Goal: Information Seeking & Learning: Learn about a topic

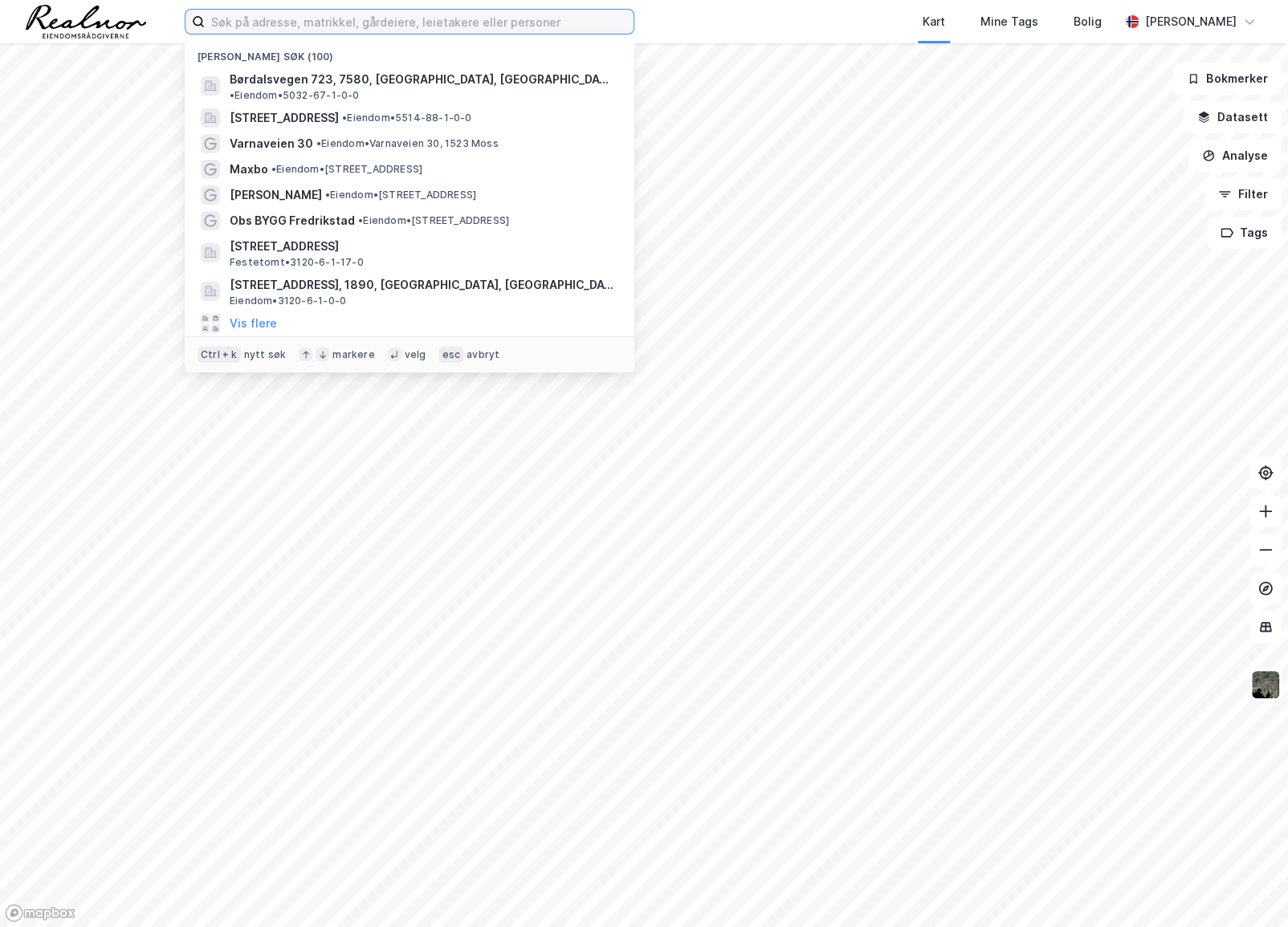
click at [329, 25] on input at bounding box center [419, 22] width 429 height 24
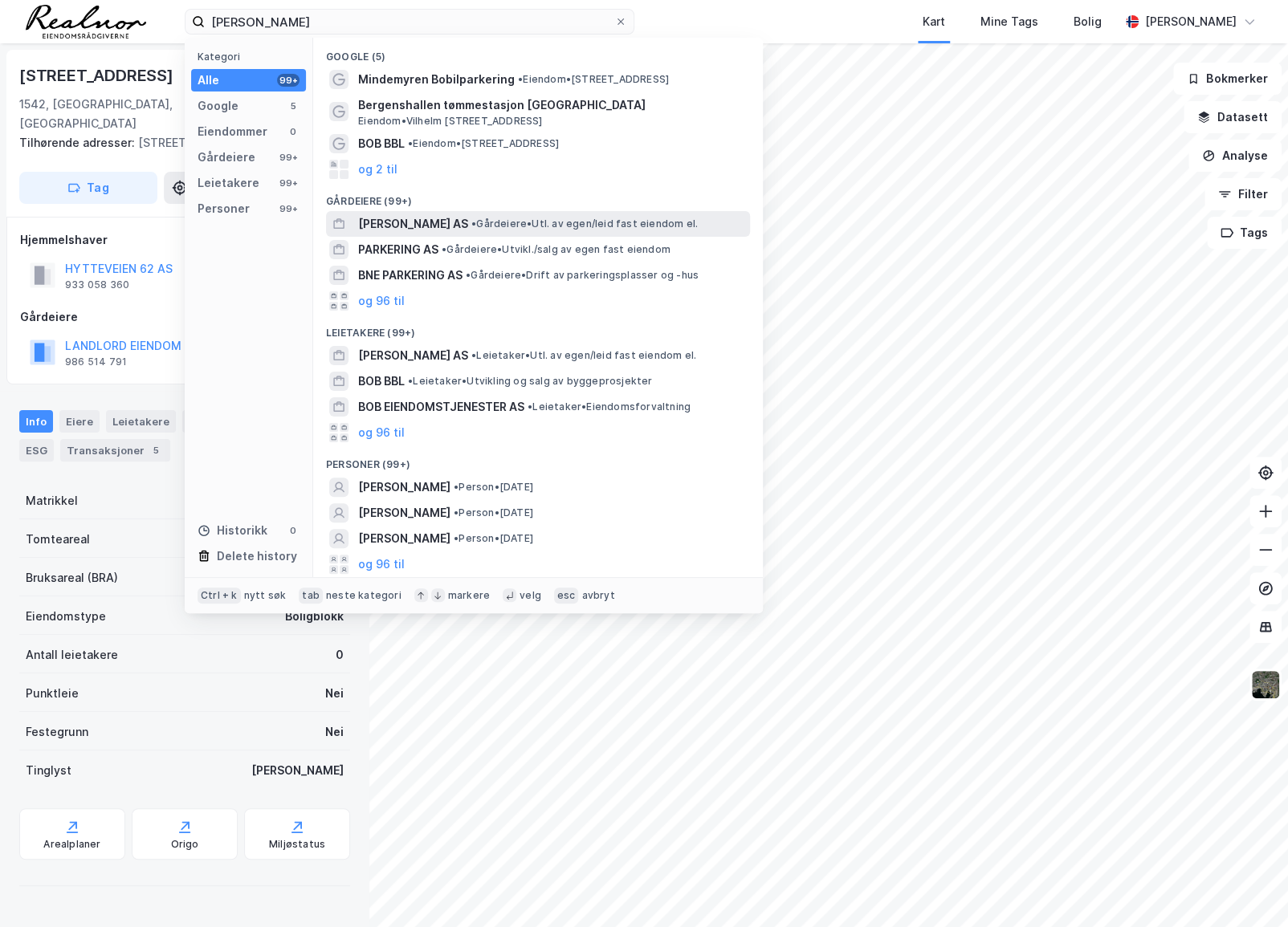
click at [456, 220] on span "[PERSON_NAME] AS" at bounding box center [413, 225] width 110 height 20
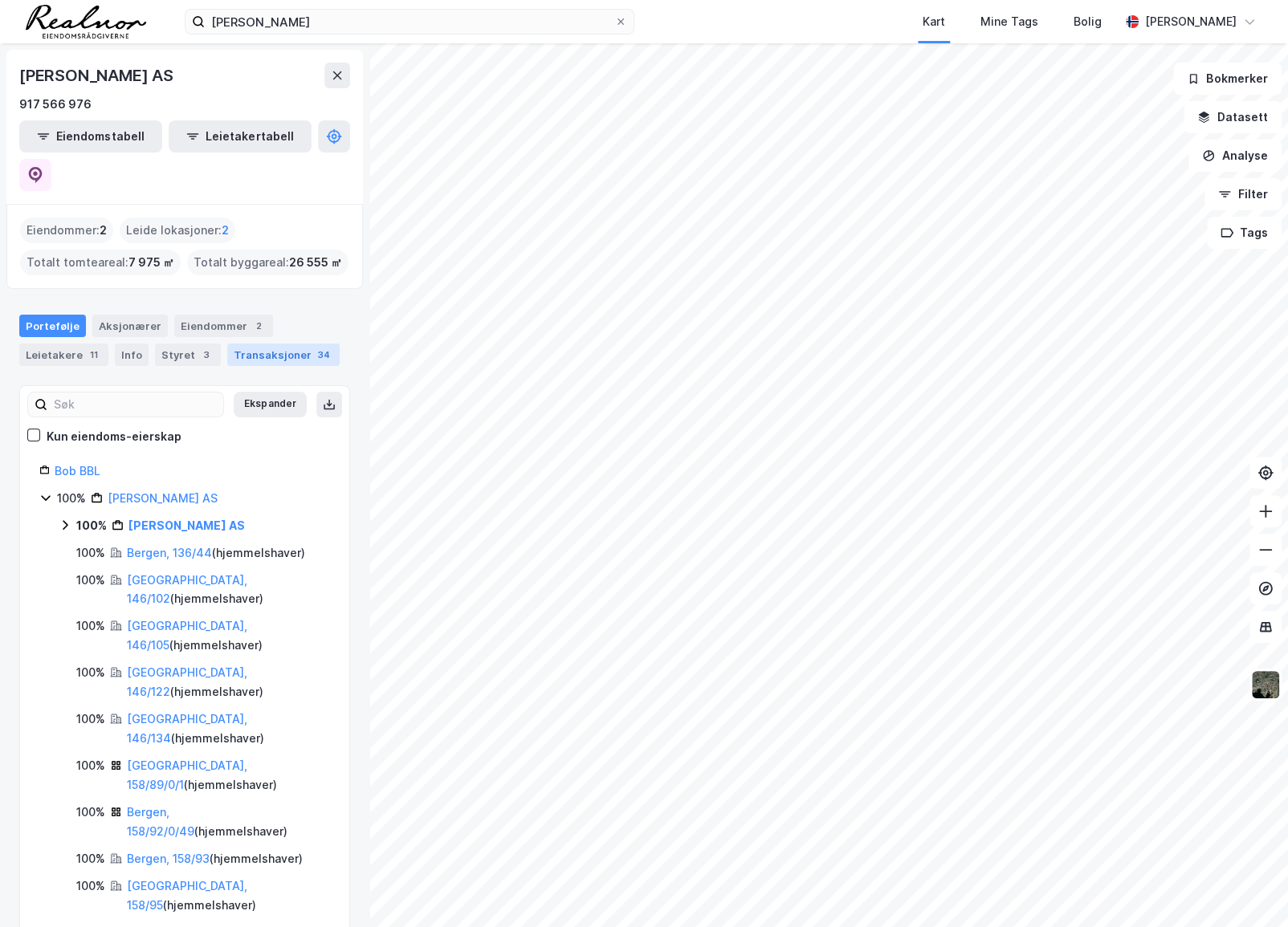
click at [259, 344] on div "Transaksjoner 34" at bounding box center [284, 355] width 112 height 23
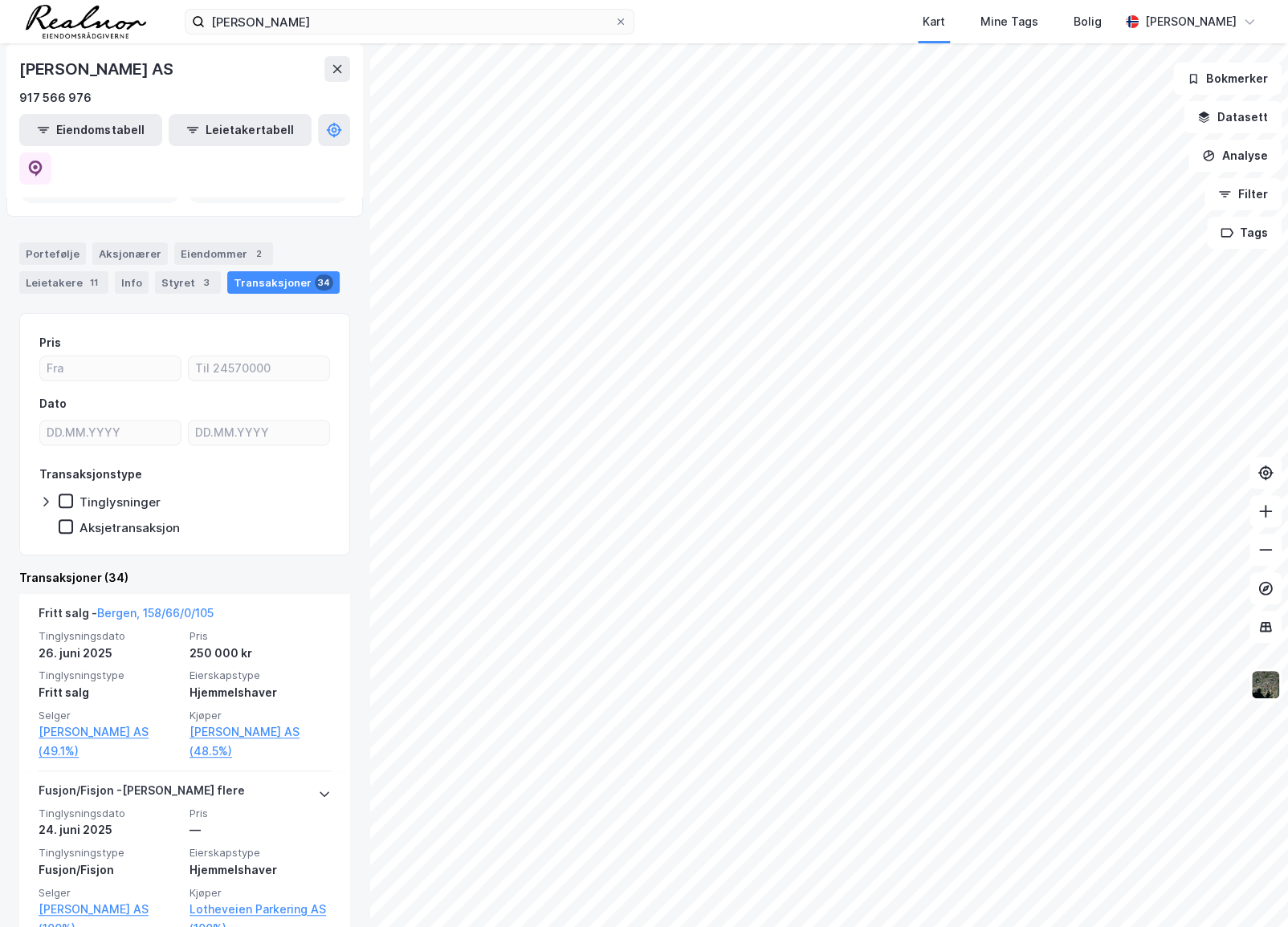
scroll to position [219, 0]
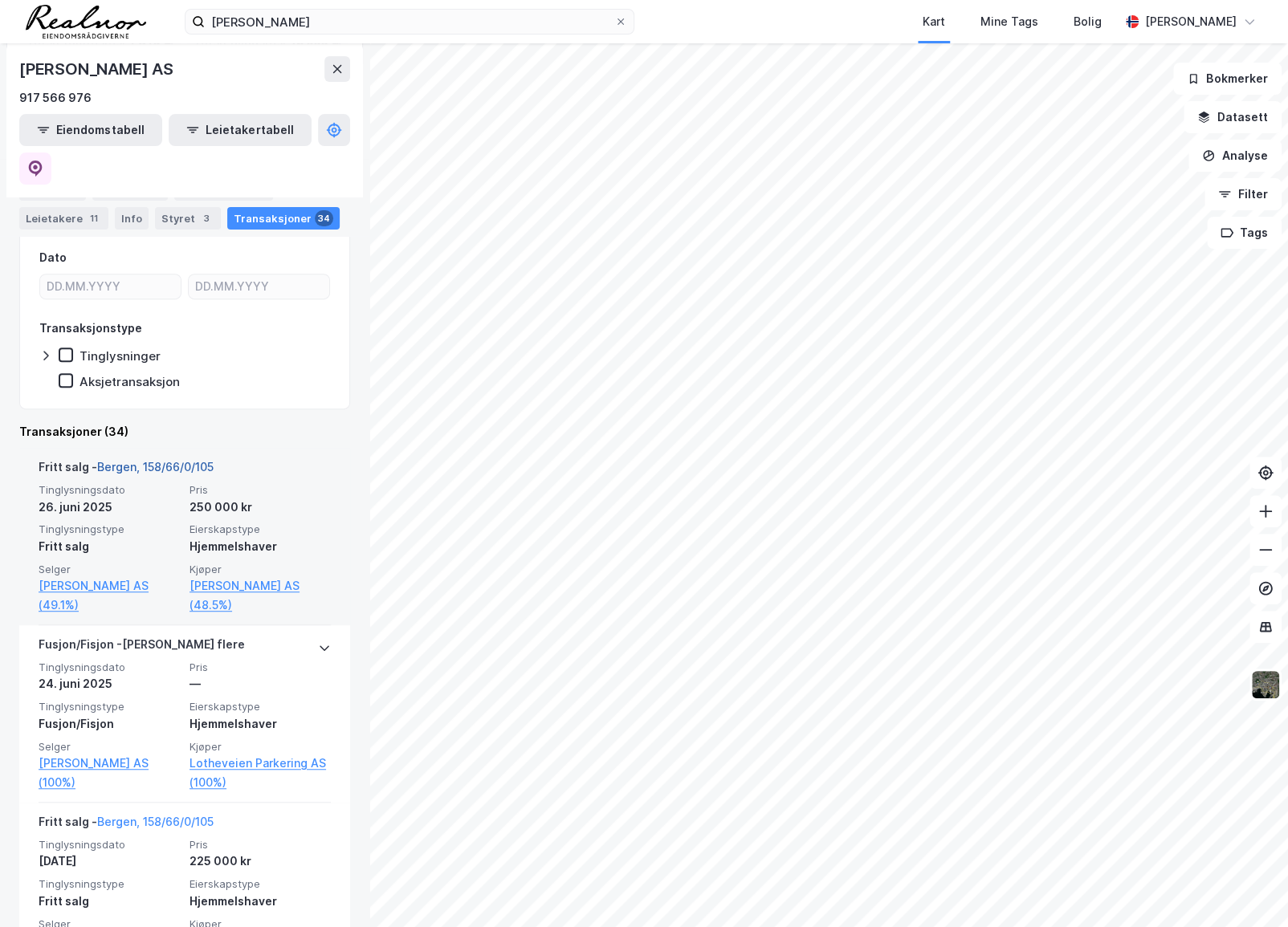
click at [139, 460] on link "Bergen, 158/66/0/105" at bounding box center [156, 467] width 116 height 14
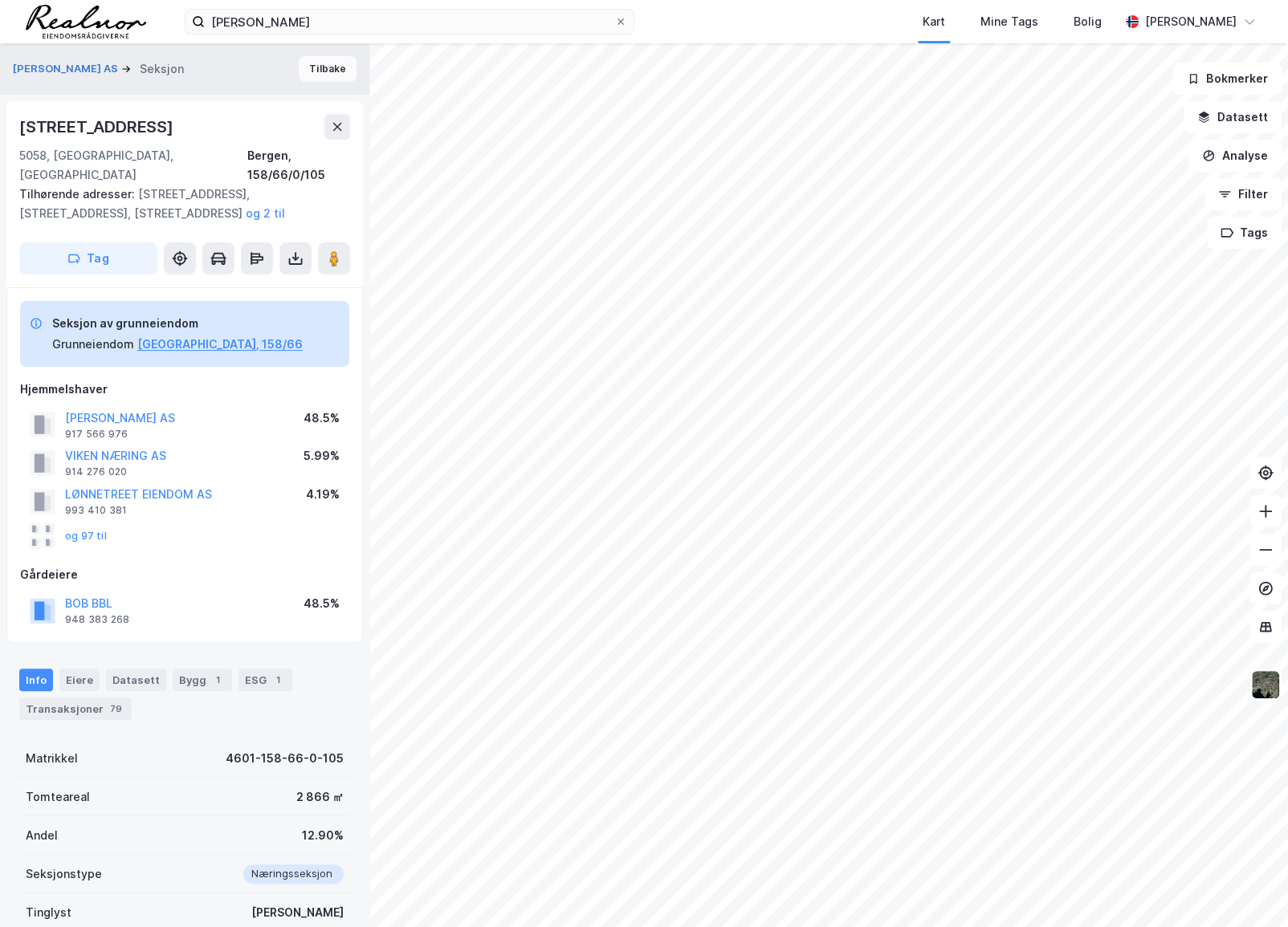
click at [314, 66] on button "Tilbake" at bounding box center [327, 69] width 58 height 26
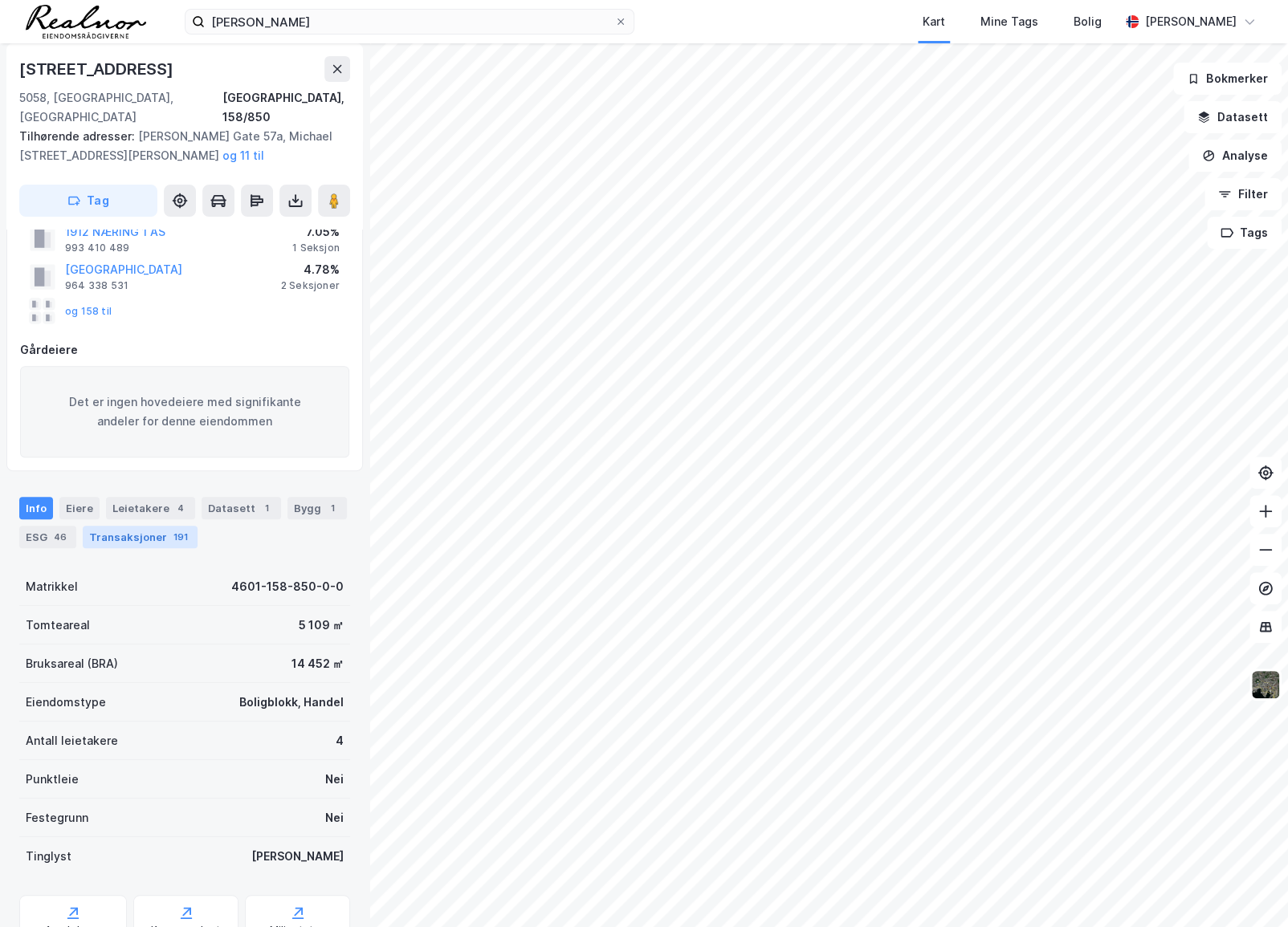
click at [170, 529] on div "191" at bounding box center [180, 537] width 21 height 16
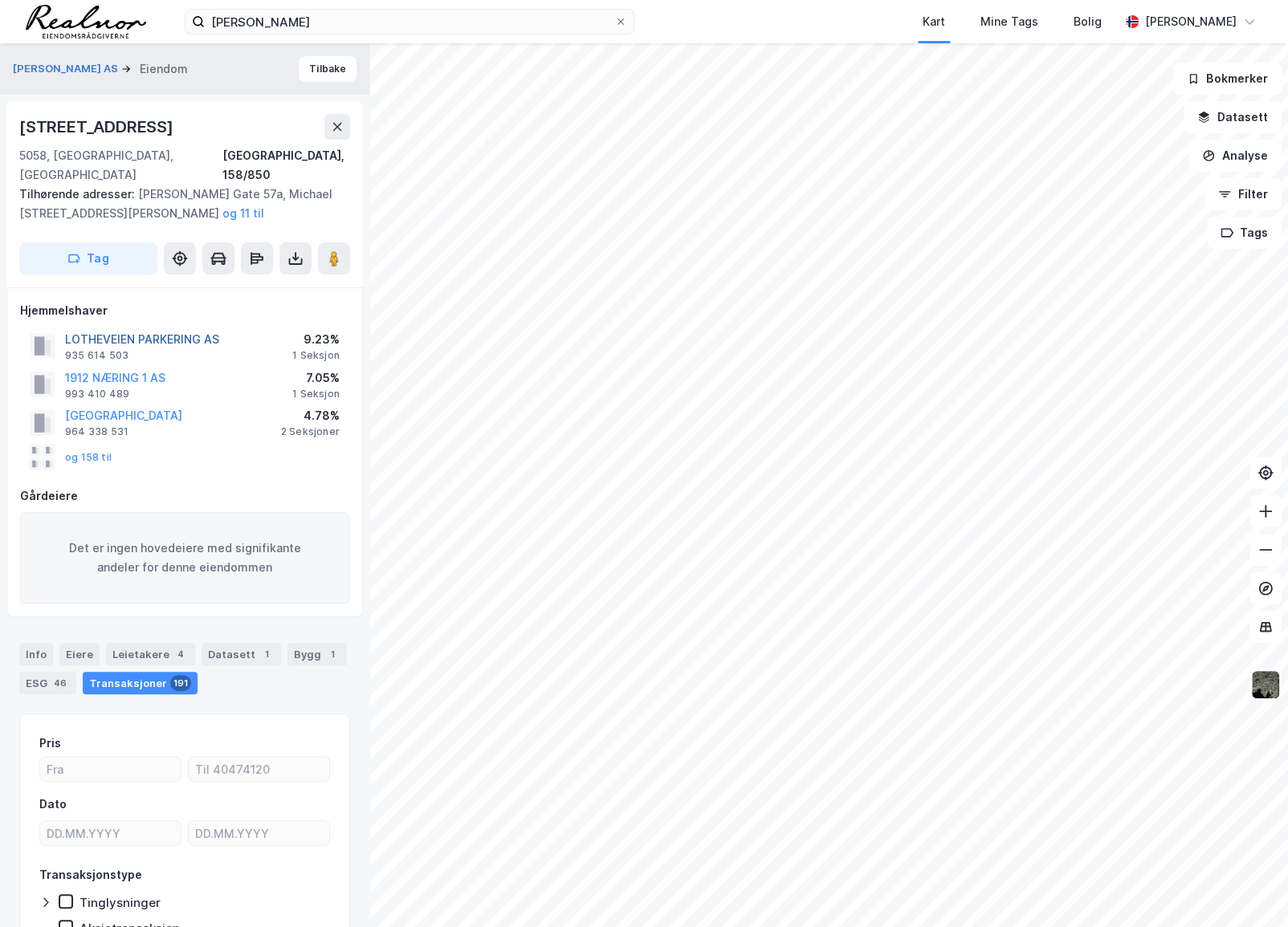
click at [0, 0] on button "LOTHEVEIEN PARKERING AS" at bounding box center [0, 0] width 0 height 0
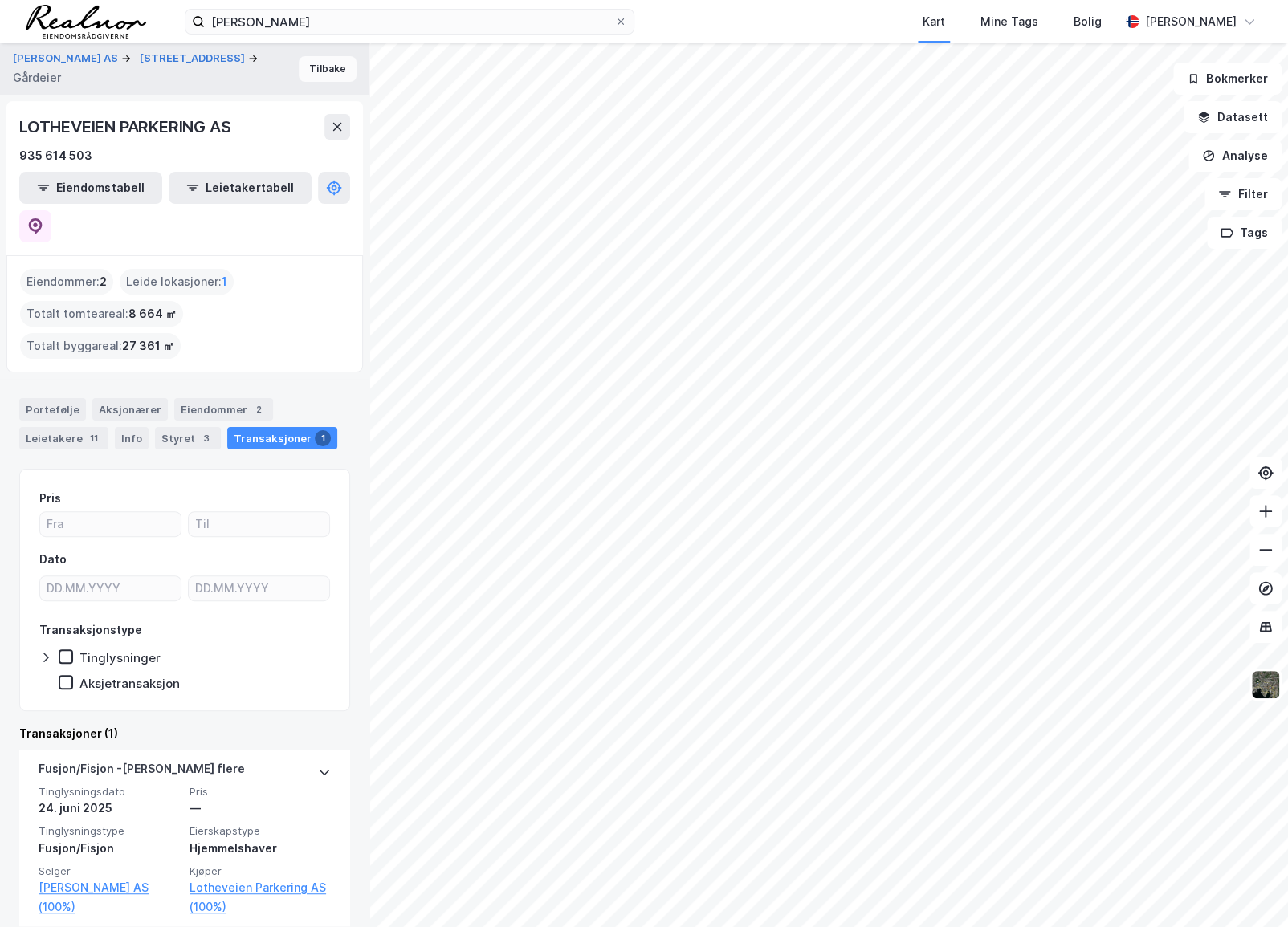
click at [309, 73] on button "Tilbake" at bounding box center [327, 69] width 58 height 26
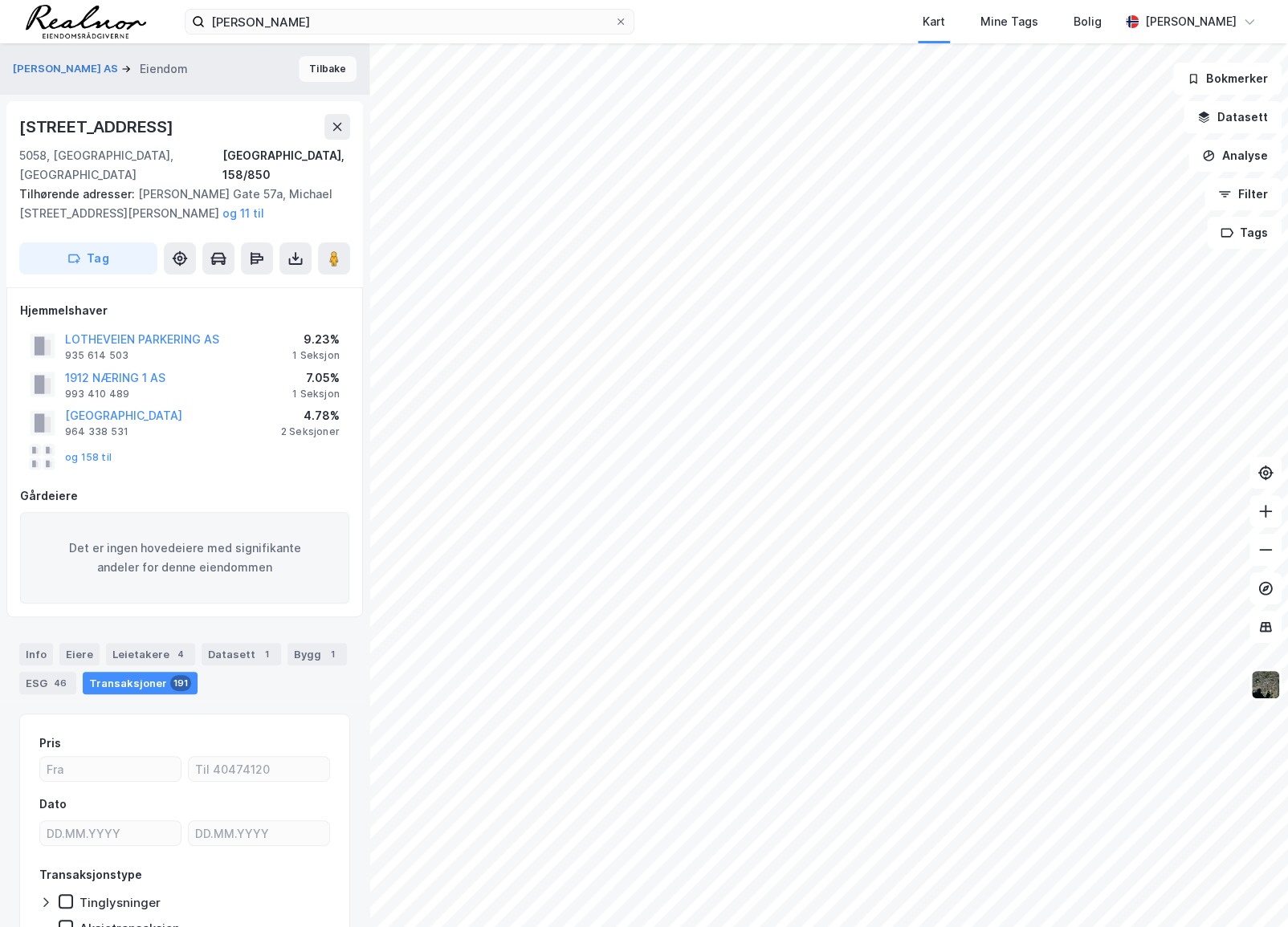
click at [309, 72] on button "Tilbake" at bounding box center [327, 69] width 58 height 26
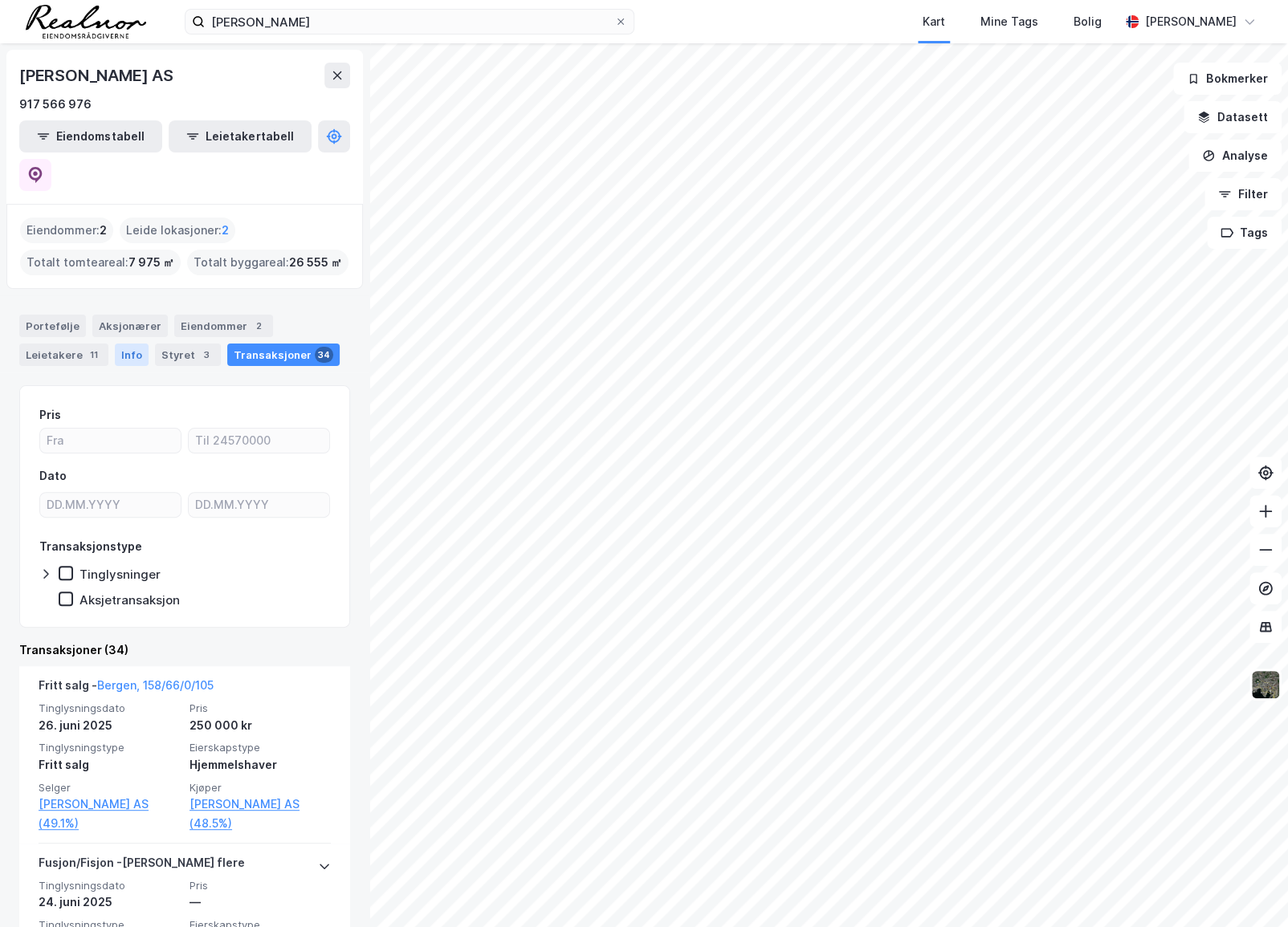
click at [132, 344] on div "Info" at bounding box center [131, 355] width 34 height 23
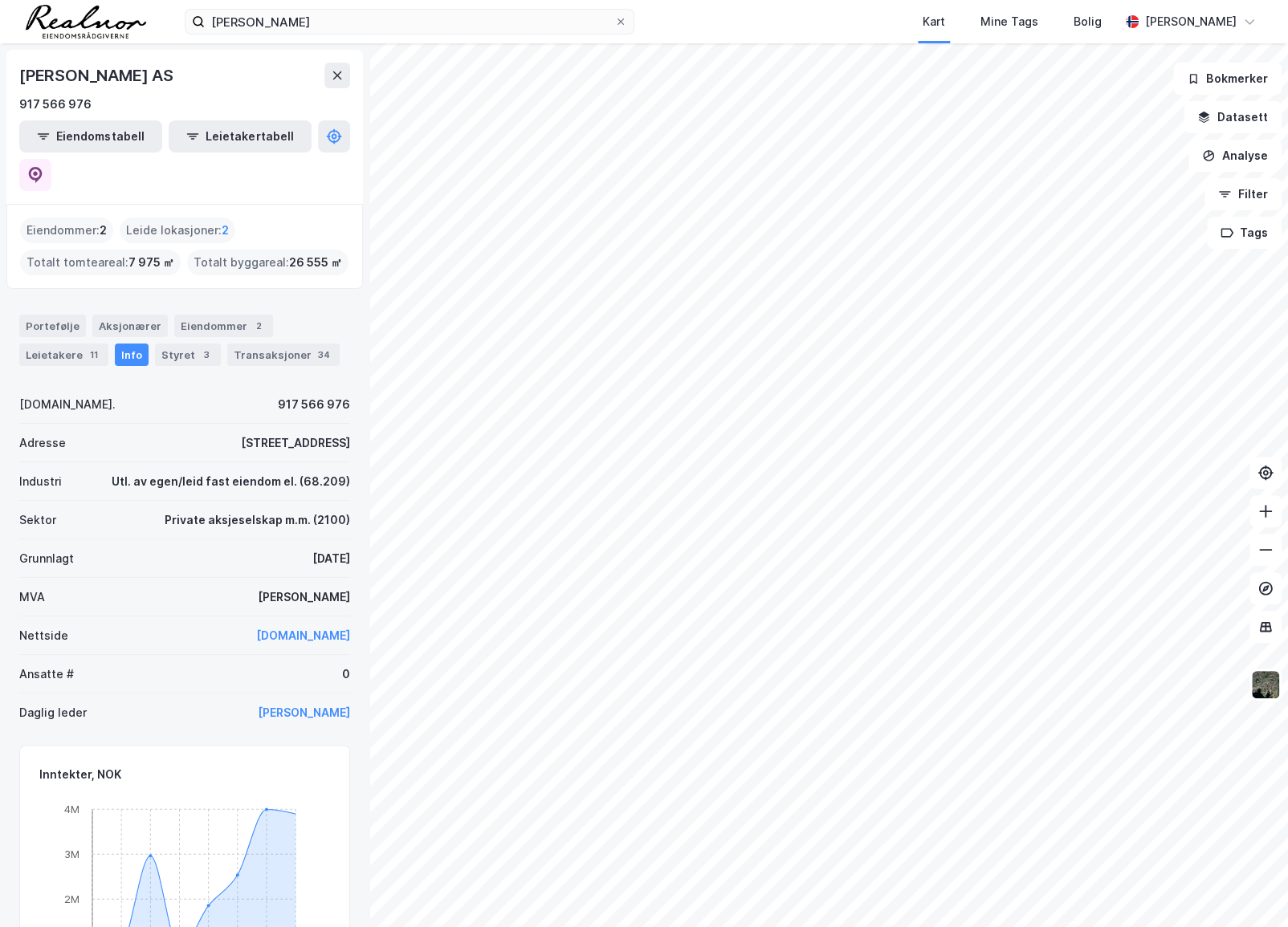
click at [295, 629] on link "[DOMAIN_NAME]" at bounding box center [303, 635] width 94 height 14
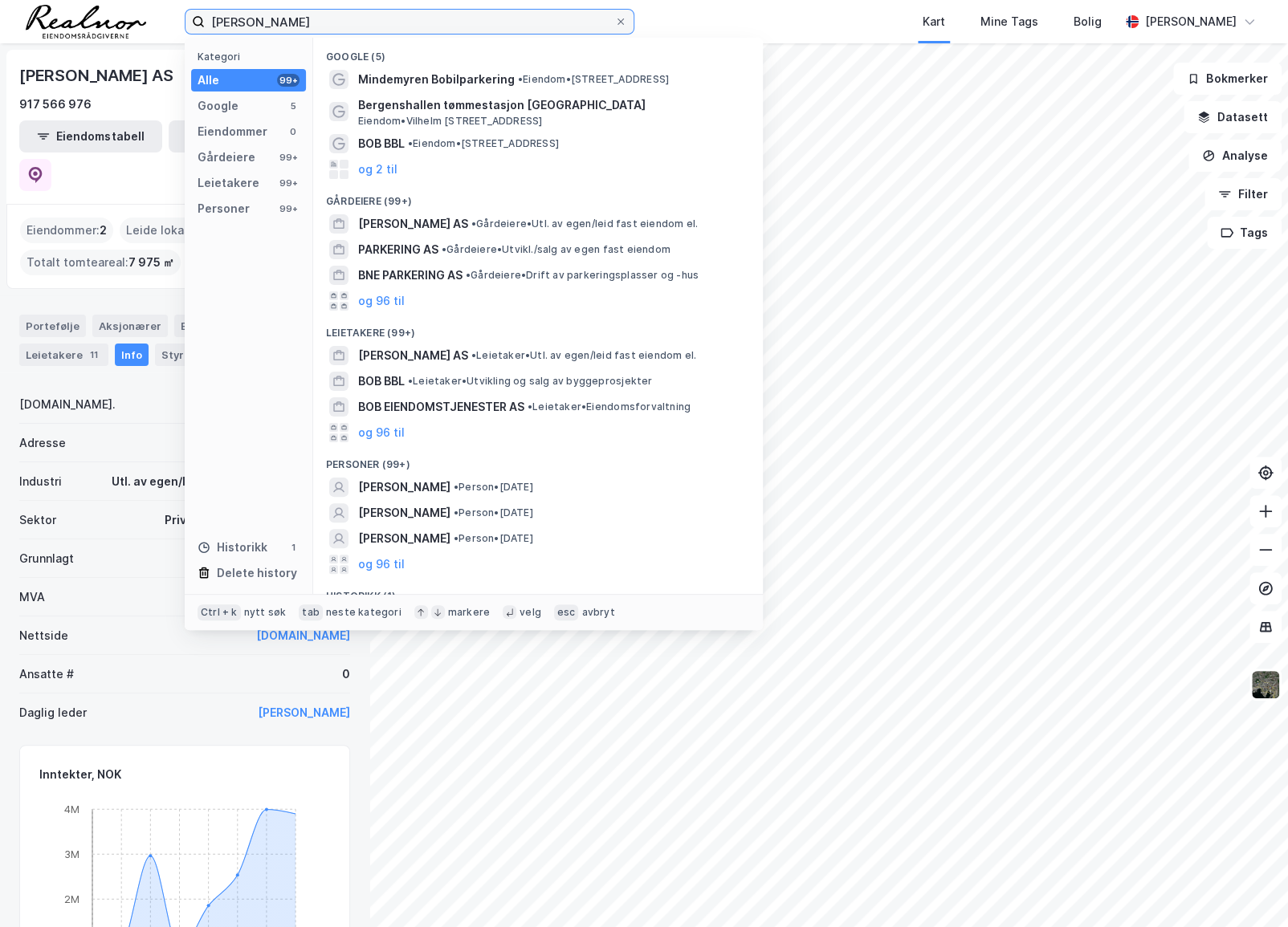
drag, startPoint x: 421, startPoint y: 24, endPoint x: 199, endPoint y: 24, distance: 222.0
click at [199, 24] on label "[PERSON_NAME]" at bounding box center [409, 22] width 449 height 26
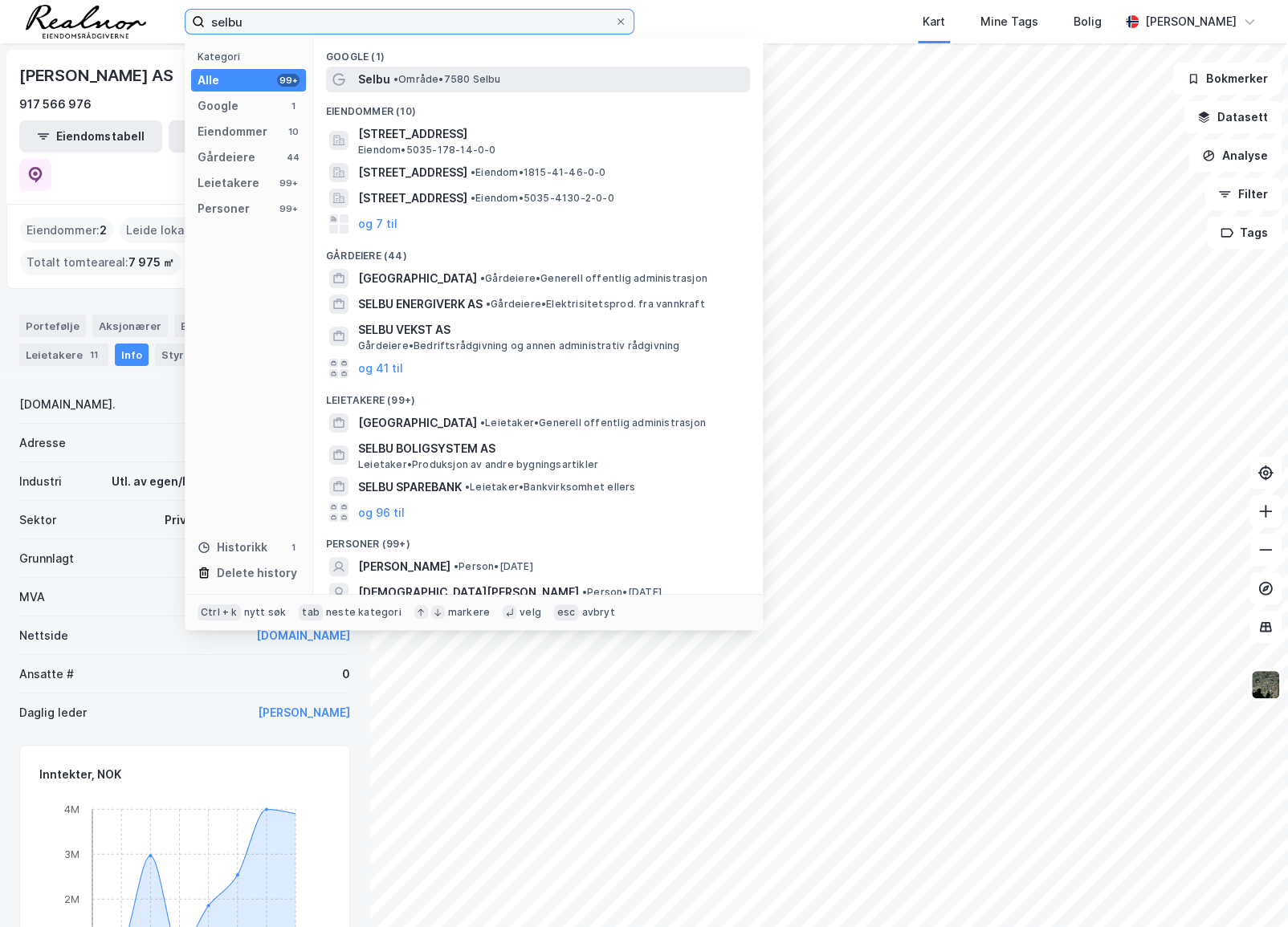
type input "selbu"
click at [475, 82] on span "• Område • 7580 Selbu" at bounding box center [446, 79] width 107 height 13
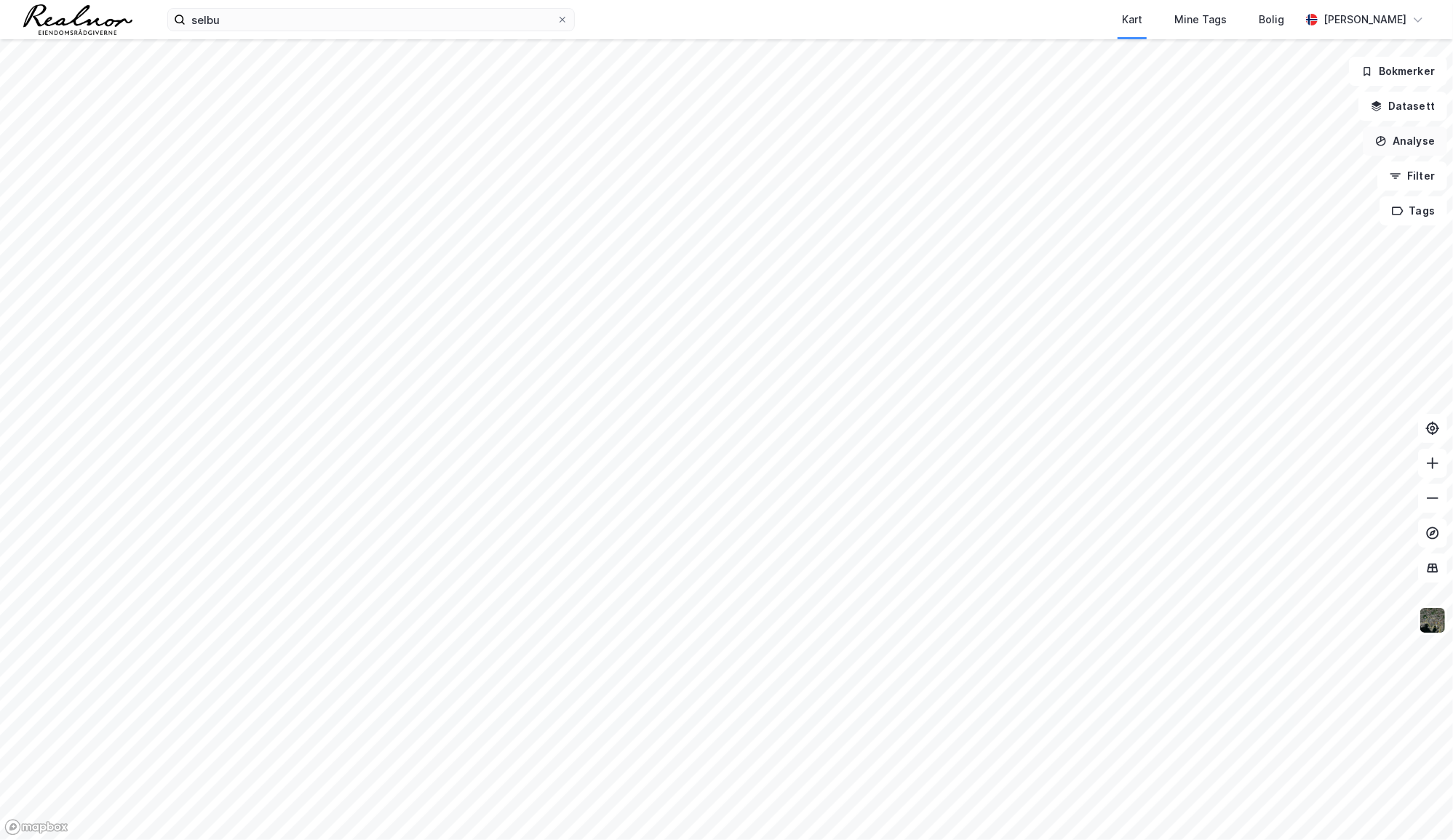
click at [1166, 137] on button "Analyse" at bounding box center [1405, 141] width 84 height 29
click at [1166, 112] on button "Datasett" at bounding box center [1402, 106] width 88 height 29
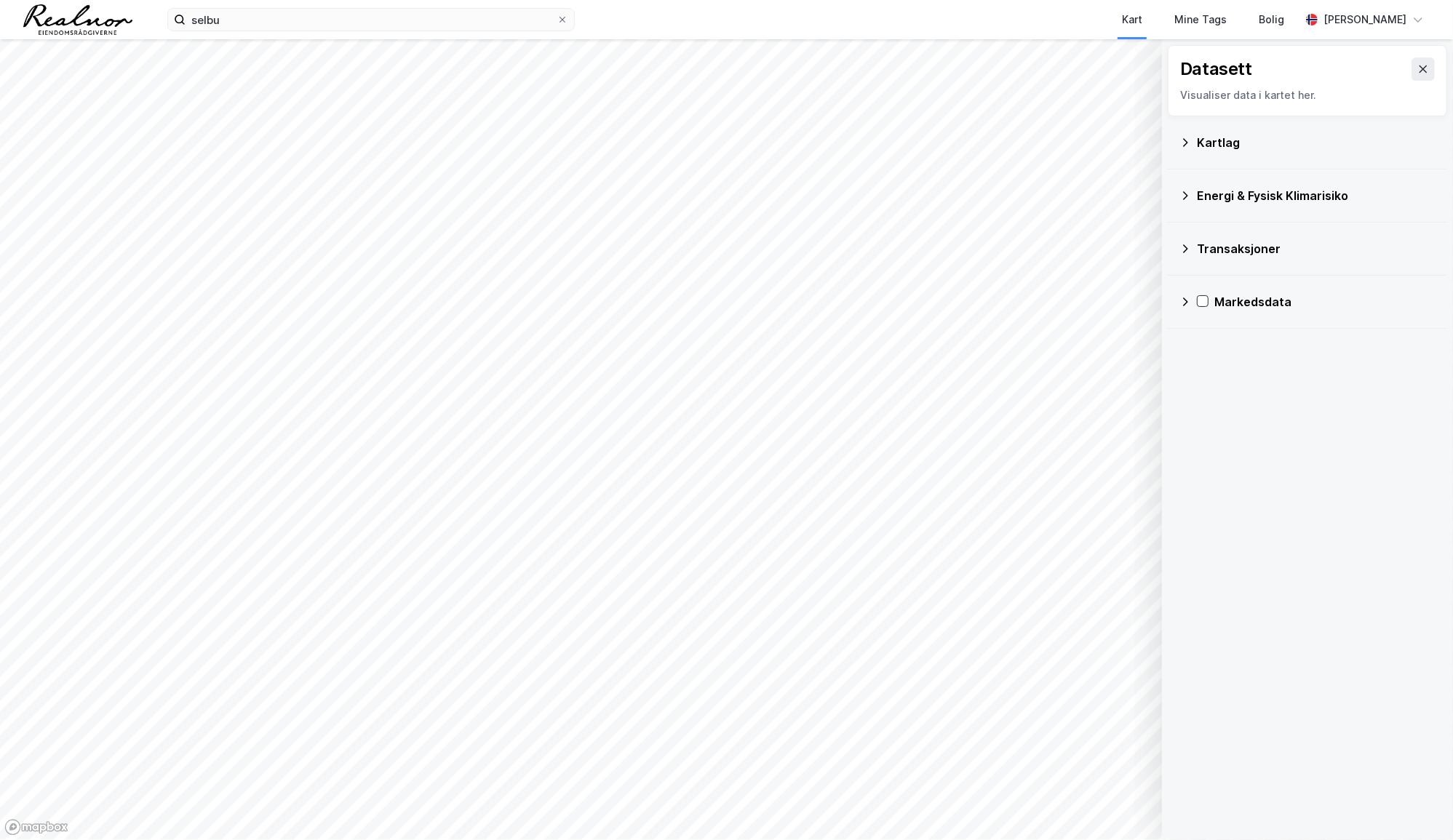
click at [1166, 249] on div "Transaksjoner" at bounding box center [1315, 249] width 238 height 18
click at [1166, 313] on div "Tinglyste transaksjoner" at bounding box center [1334, 319] width 202 height 18
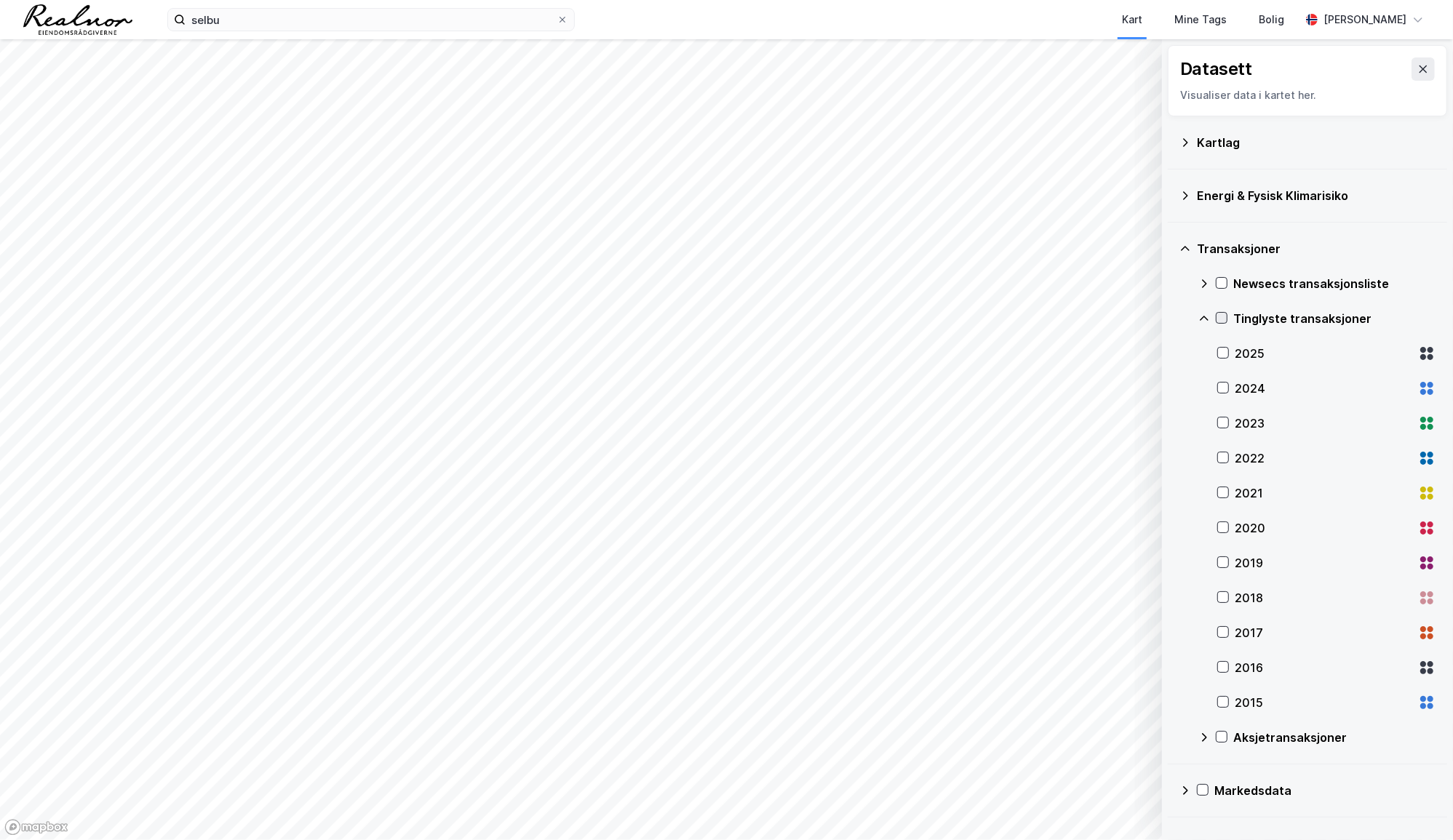
click at [1166, 313] on icon at bounding box center [1221, 317] width 10 height 10
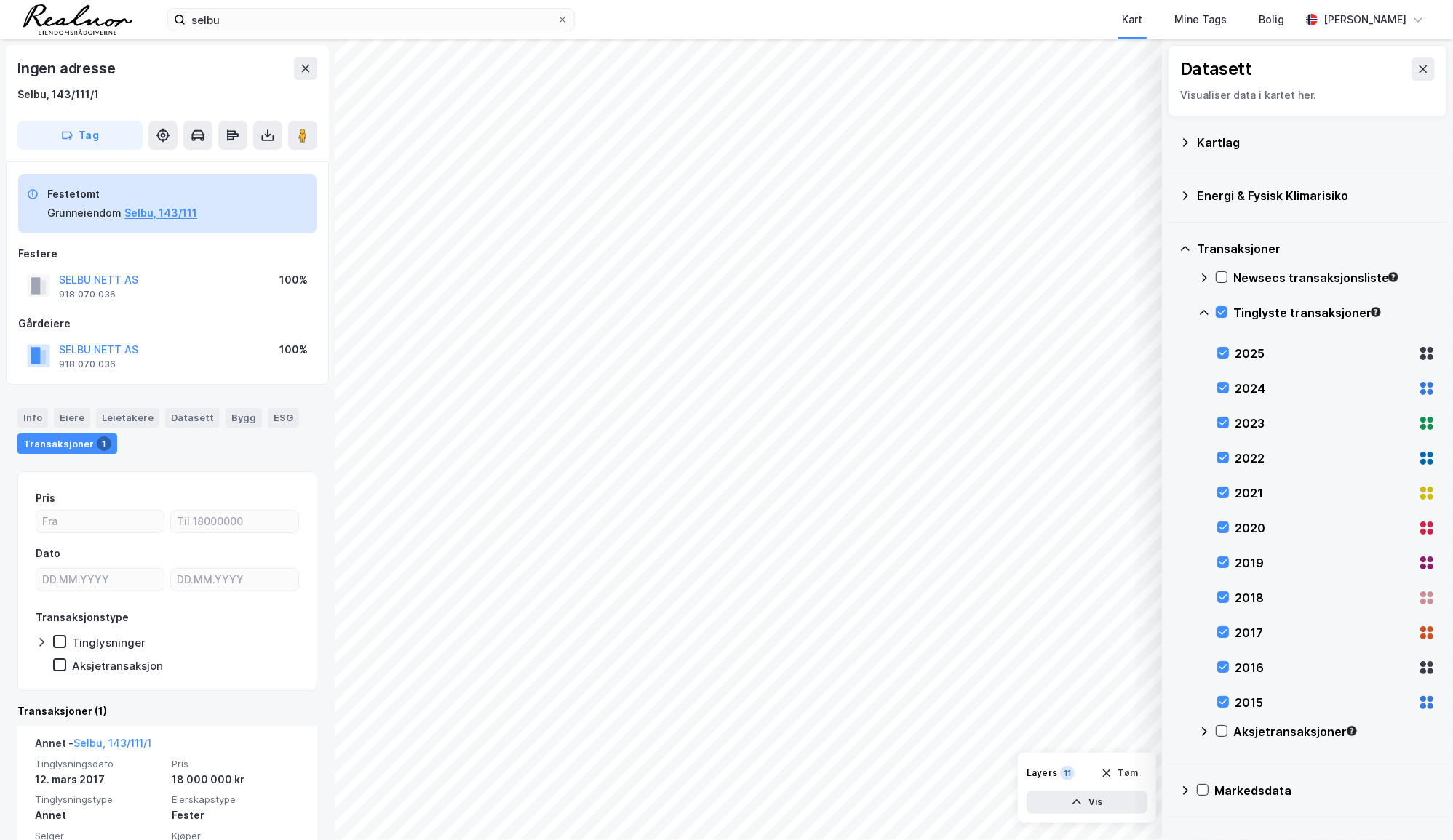
drag, startPoint x: 1408, startPoint y: 67, endPoint x: 1407, endPoint y: 83, distance: 16.0
click at [1166, 69] on icon at bounding box center [1423, 69] width 12 height 12
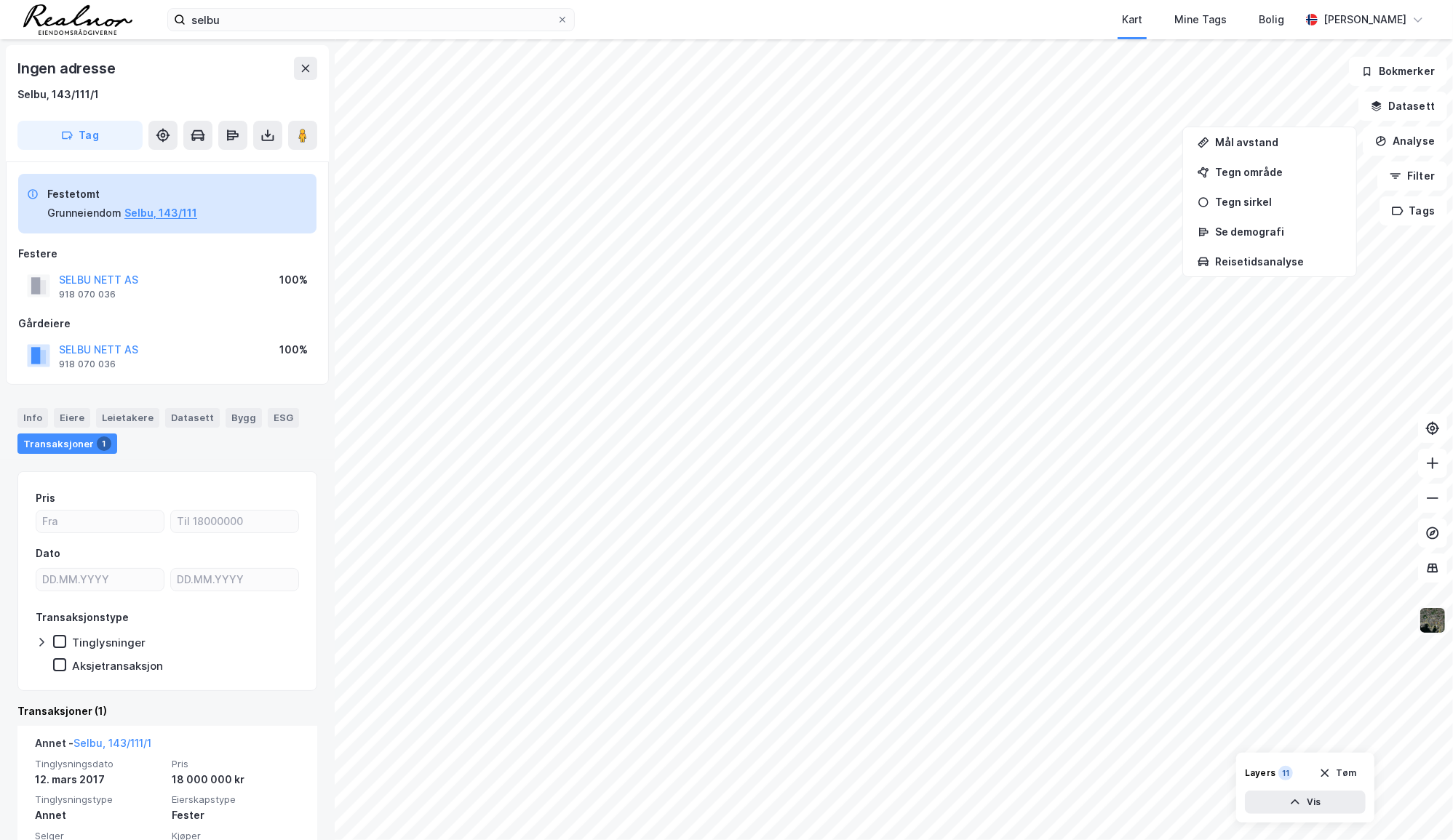
click at [1166, 619] on img at bounding box center [1432, 620] width 28 height 28
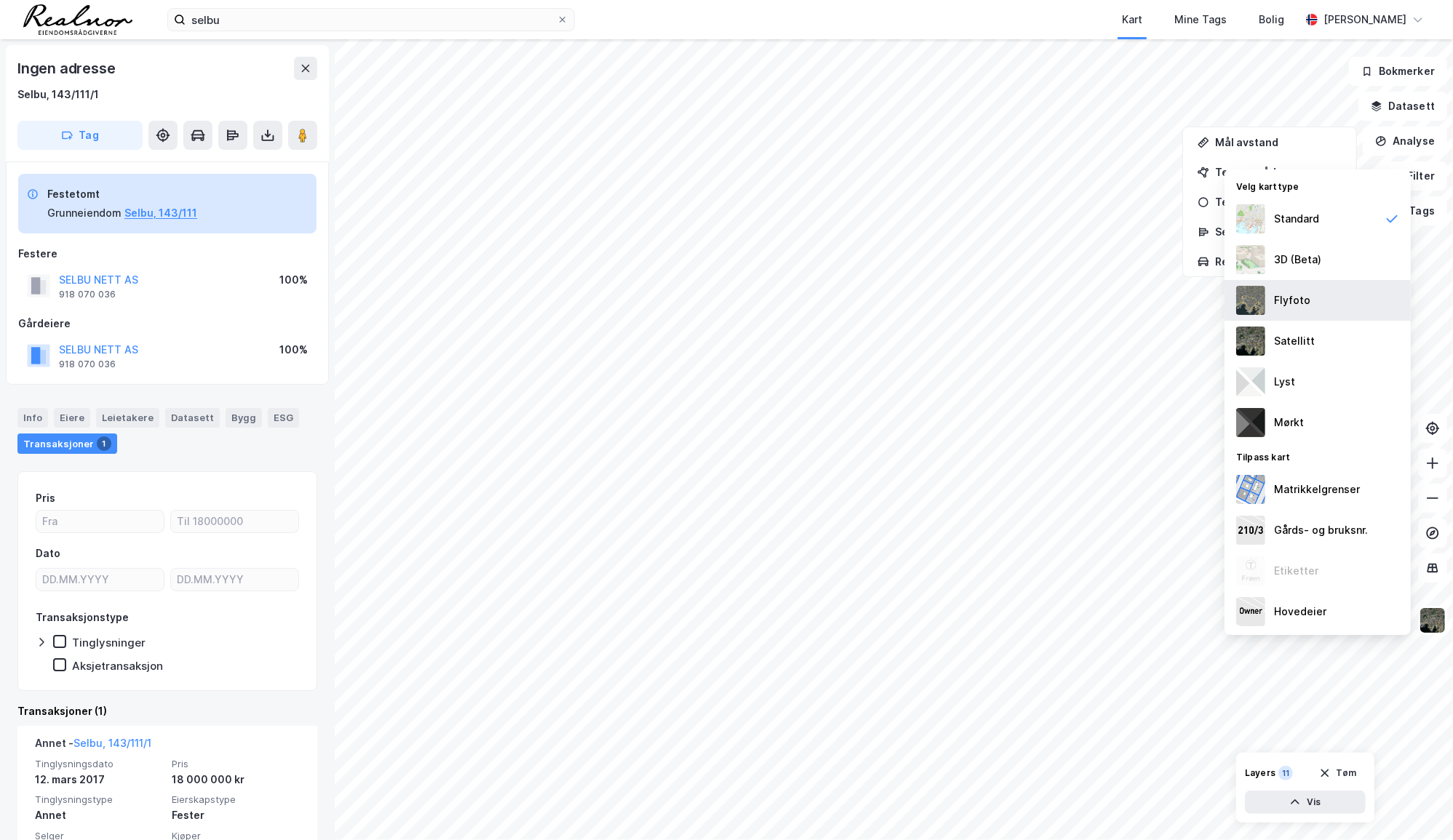
click at [1166, 298] on div "Flyfoto" at bounding box center [1317, 301] width 187 height 41
click at [1166, 341] on div "Satellitt" at bounding box center [1294, 341] width 41 height 18
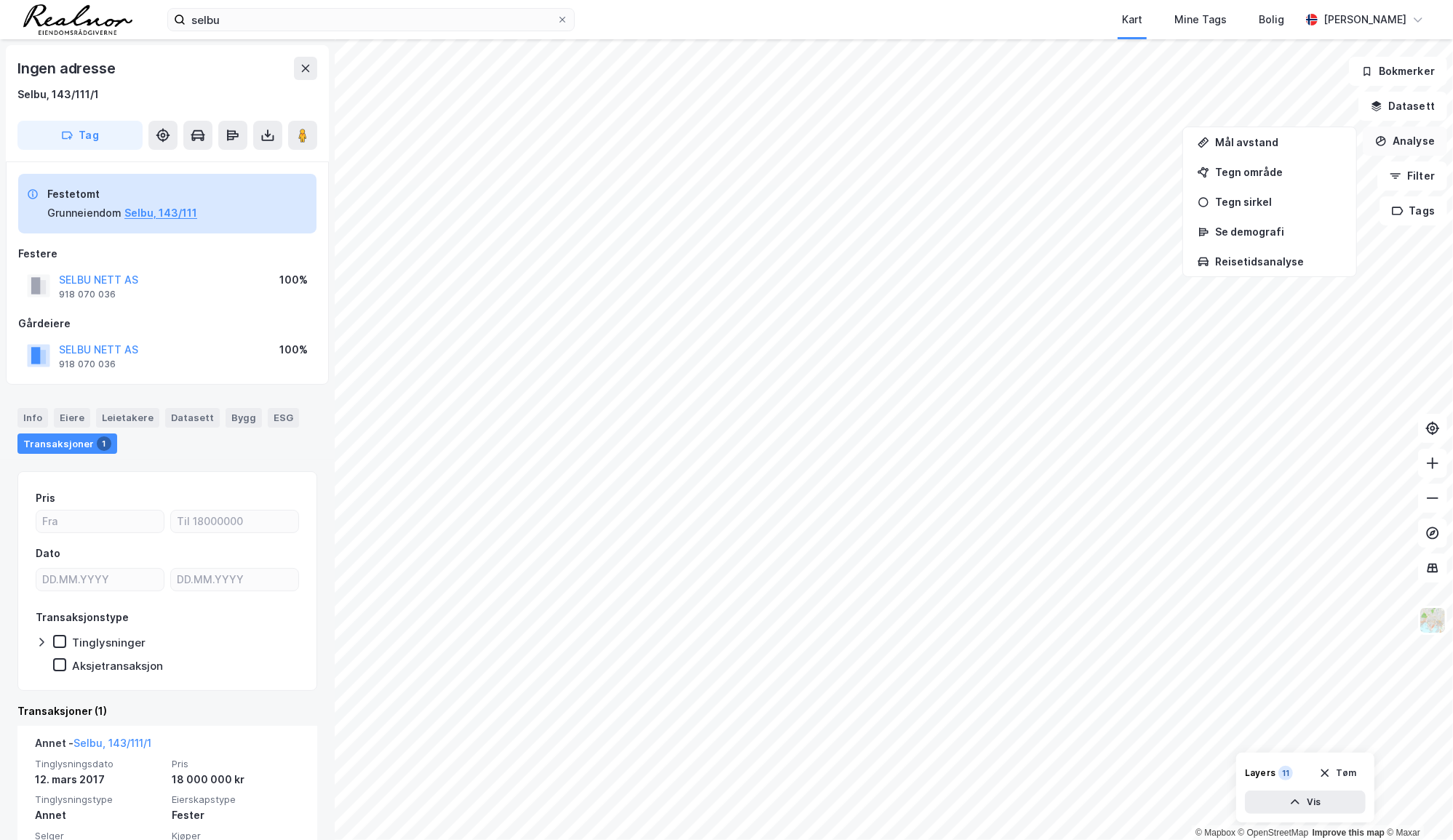
click at [1166, 138] on button "Analyse" at bounding box center [1405, 141] width 84 height 29
click at [1166, 173] on button "Filter" at bounding box center [1412, 176] width 70 height 29
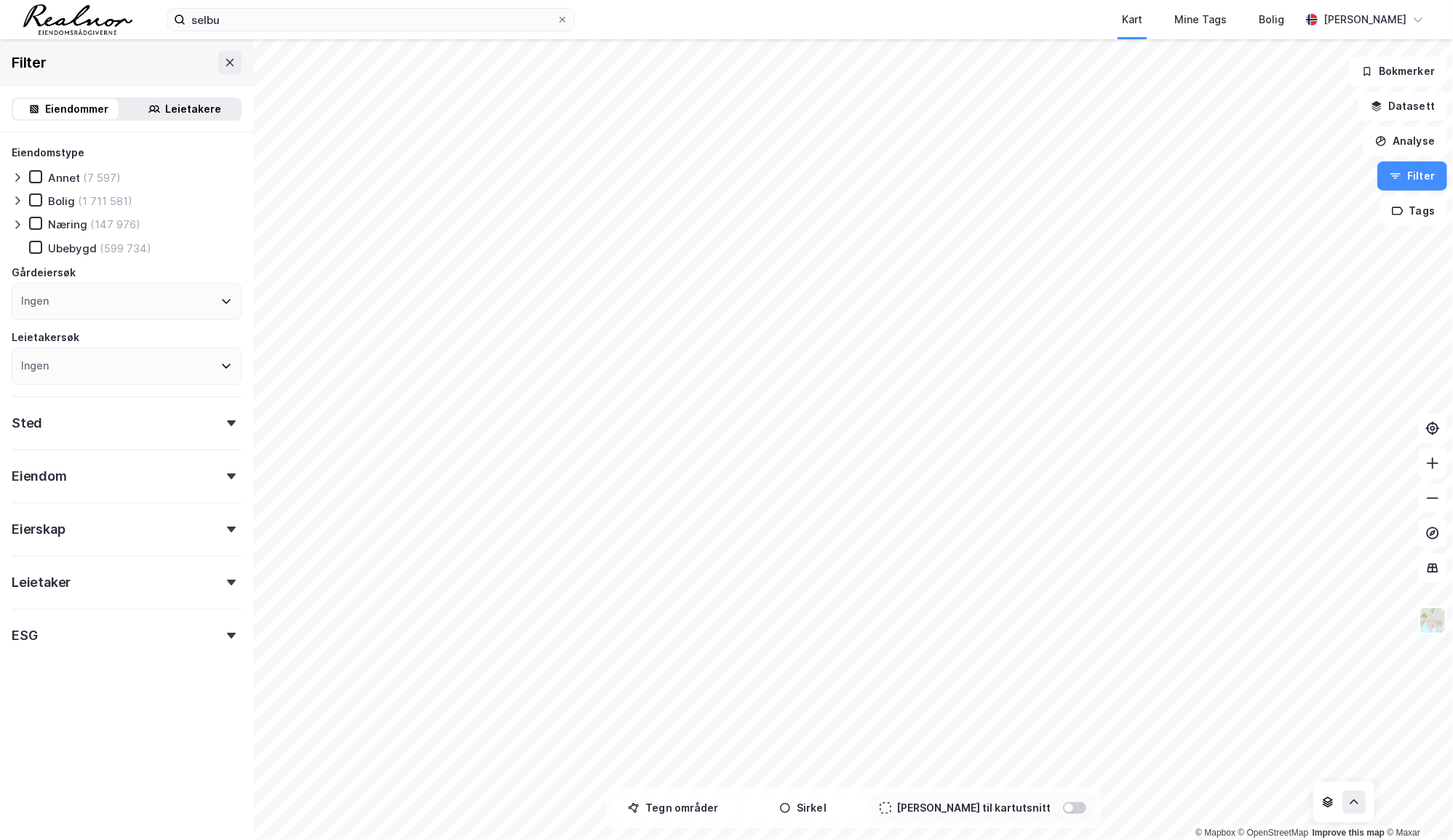
click at [17, 222] on icon at bounding box center [17, 225] width 4 height 9
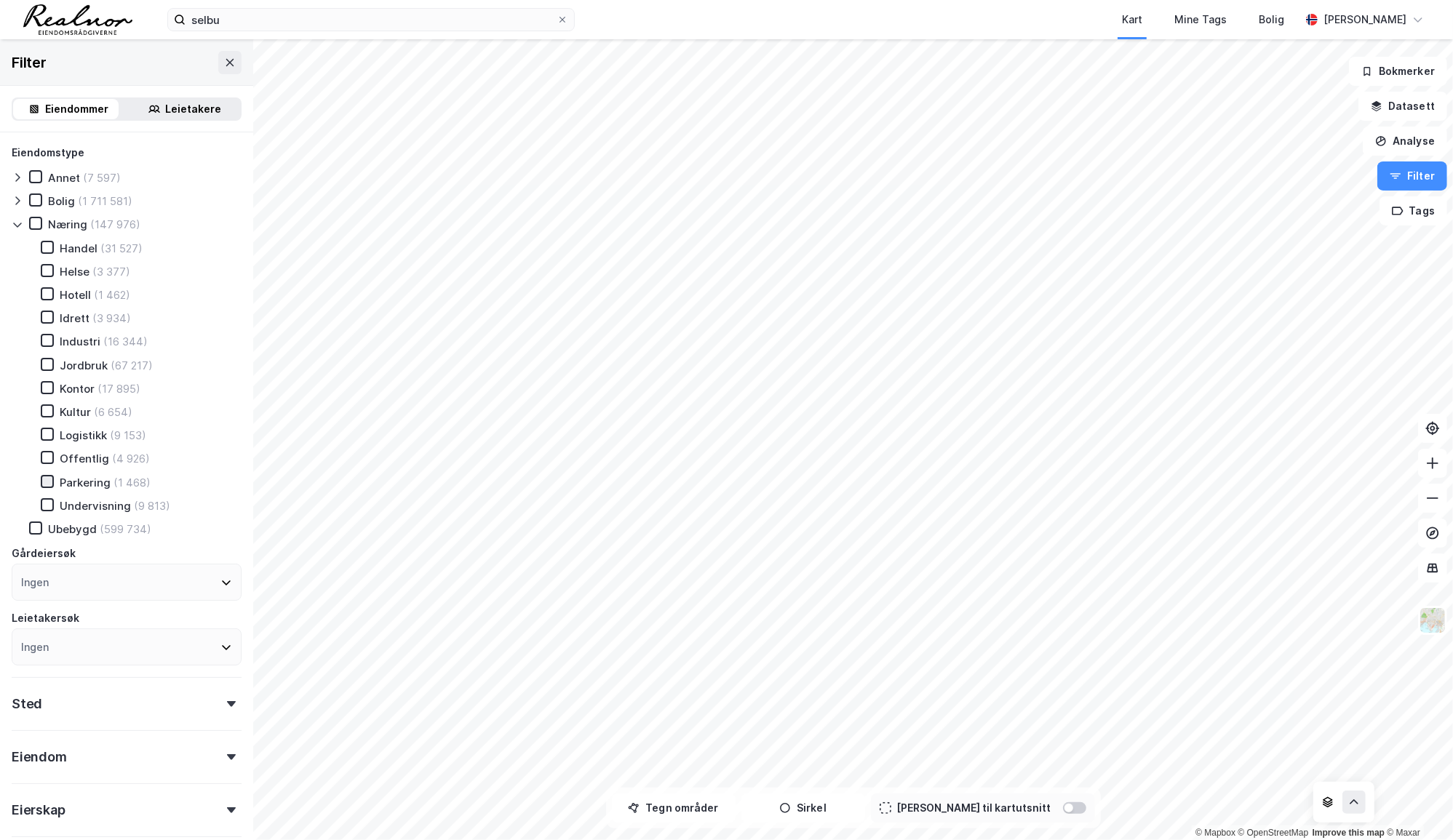
click at [46, 484] on icon at bounding box center [46, 481] width 10 height 10
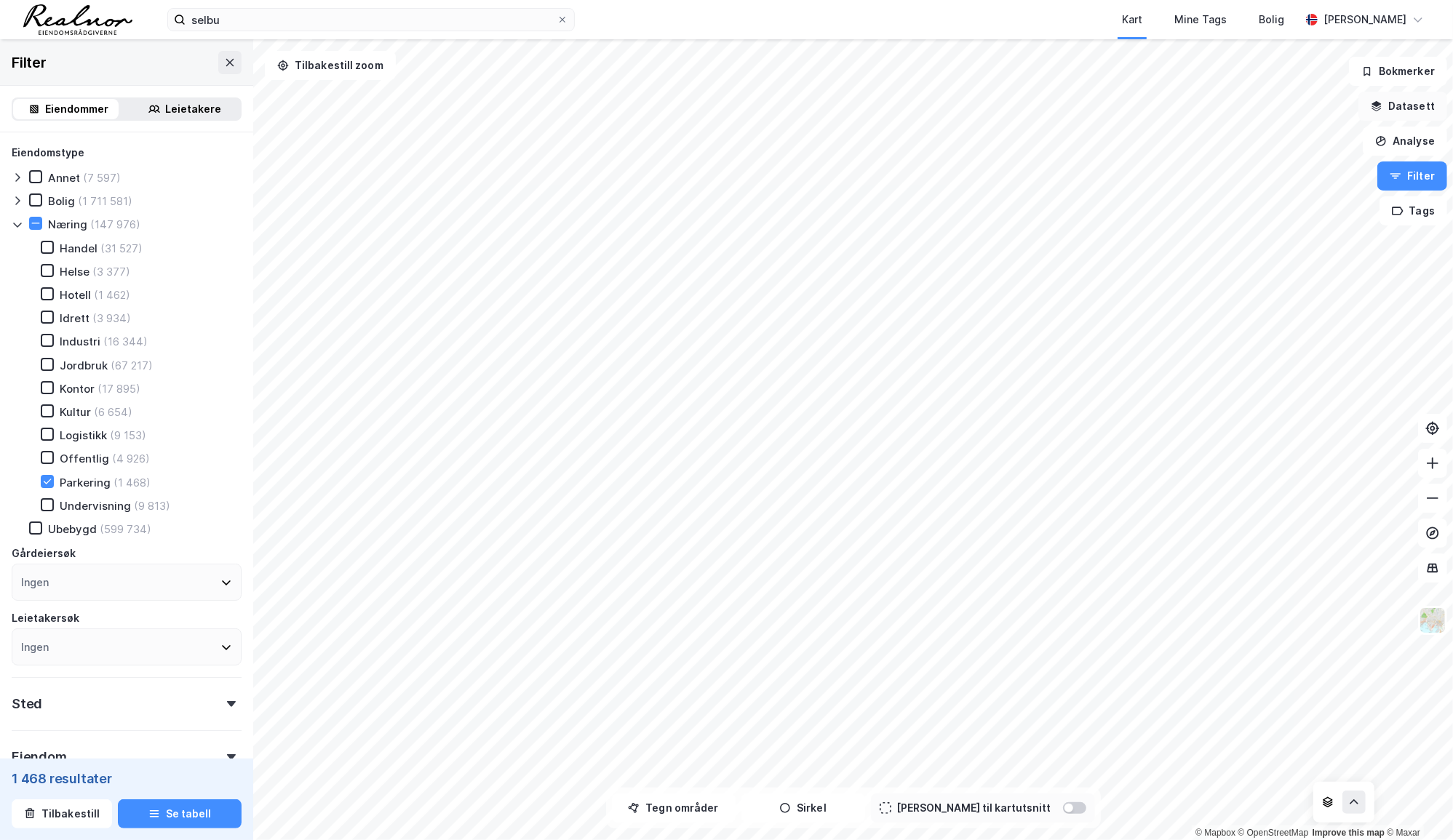
click at [1166, 109] on button "Datasett" at bounding box center [1402, 106] width 88 height 29
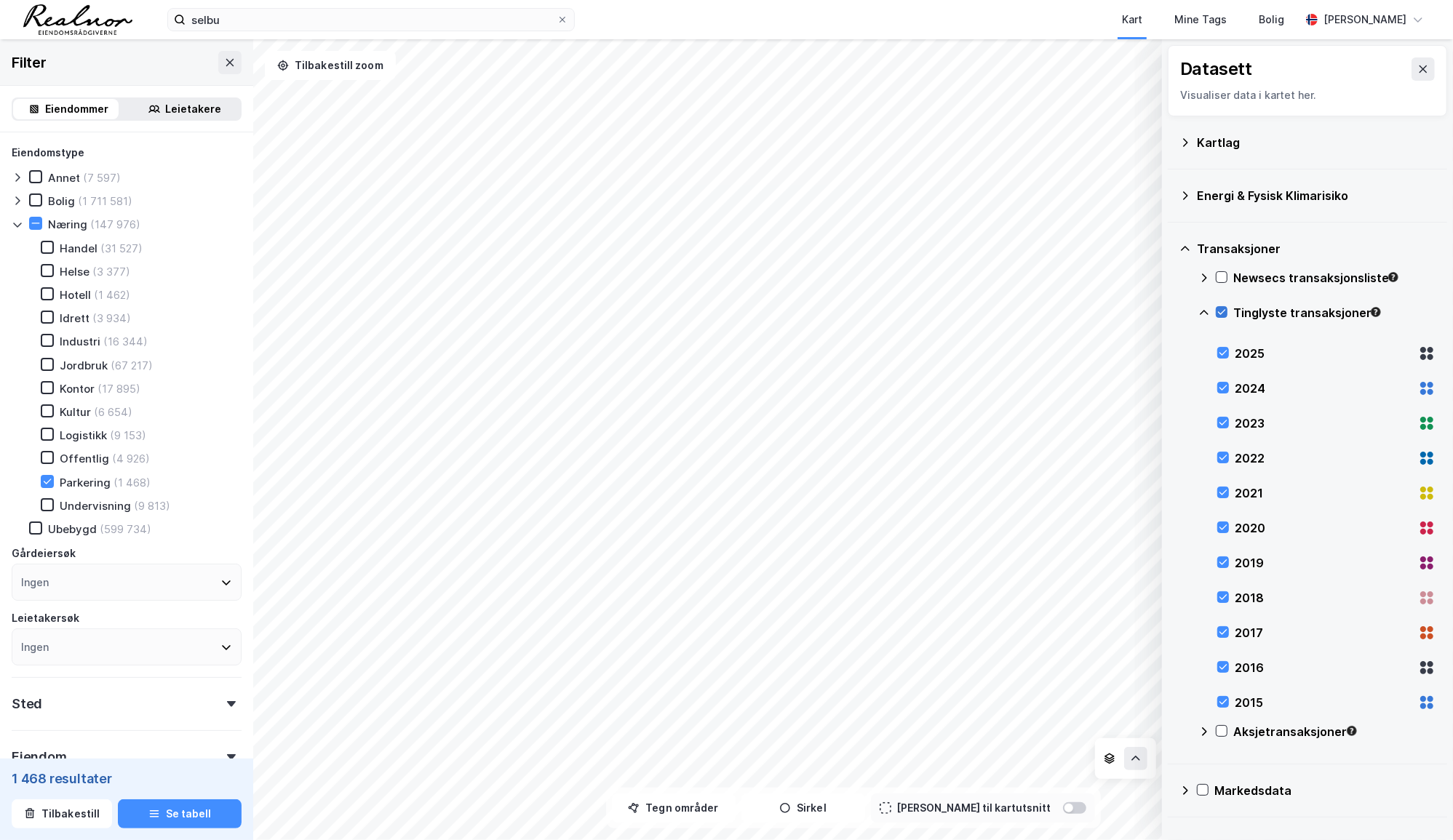
click at [1166, 311] on icon at bounding box center [1221, 312] width 10 height 10
click at [1166, 68] on icon at bounding box center [1423, 69] width 12 height 12
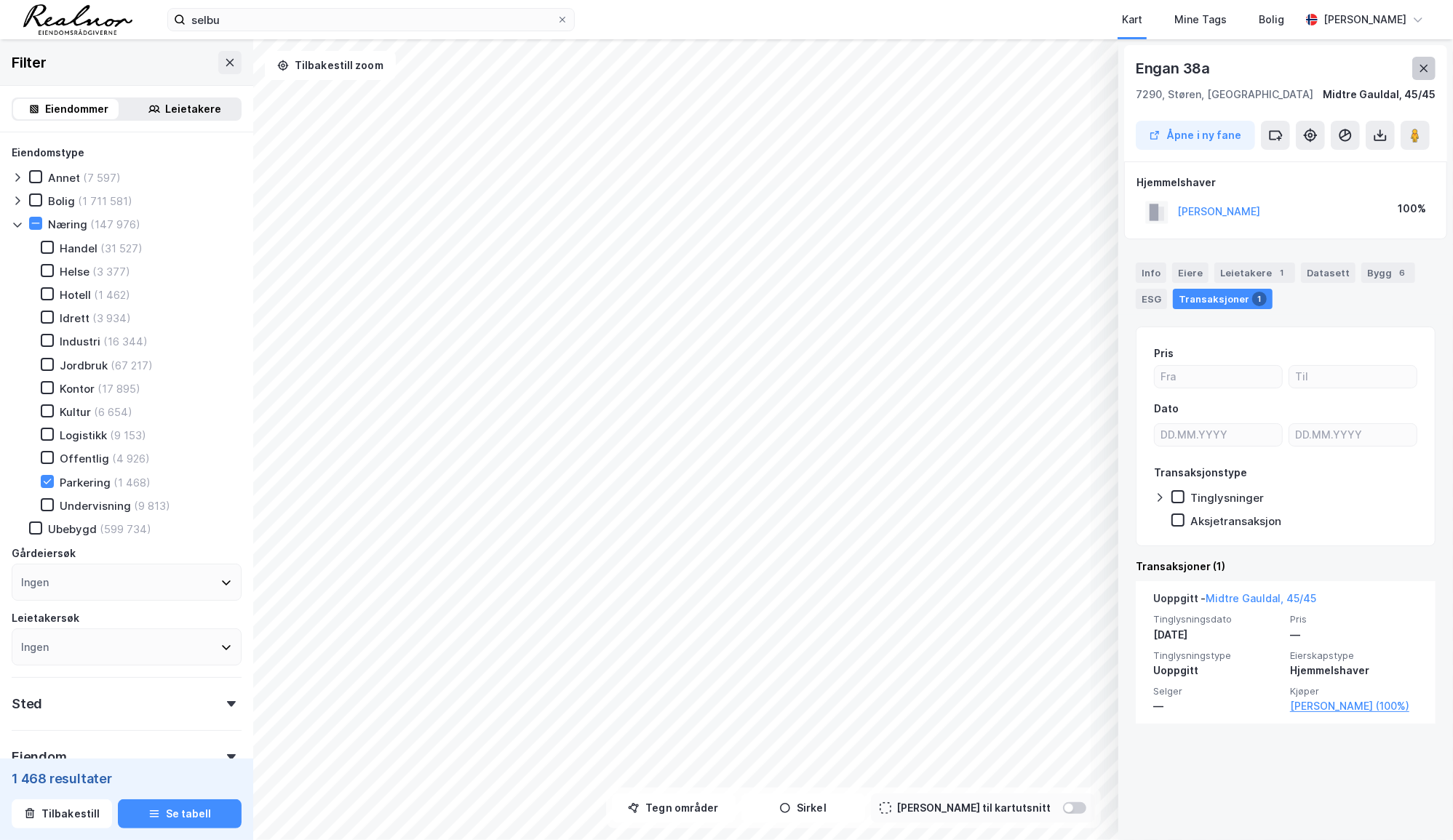
click at [1166, 62] on icon at bounding box center [1424, 68] width 12 height 12
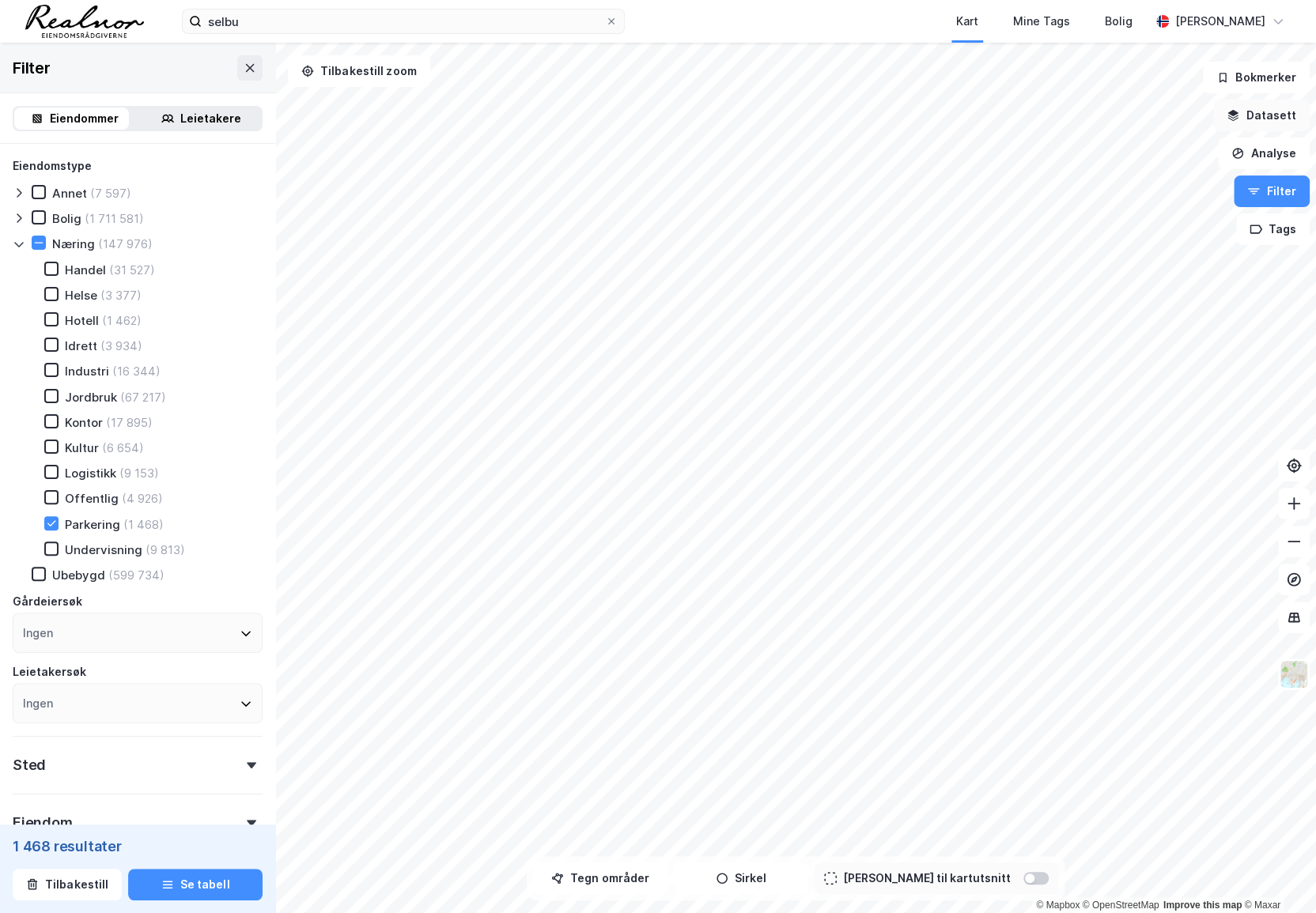
click at [1267, 114] on button "Datasett" at bounding box center [1261, 115] width 96 height 32
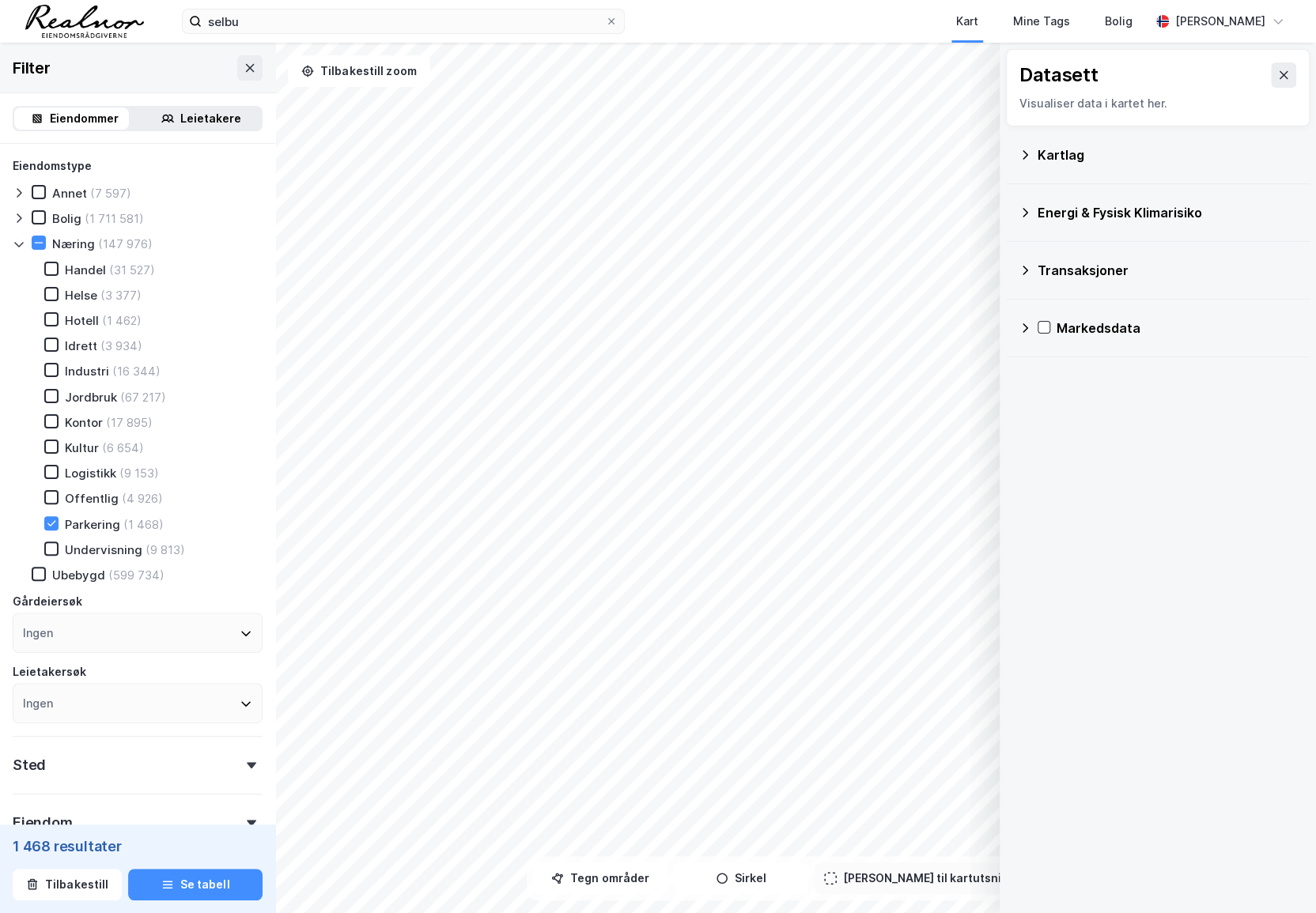
click at [1094, 269] on div "Transaksjoner" at bounding box center [1167, 271] width 259 height 19
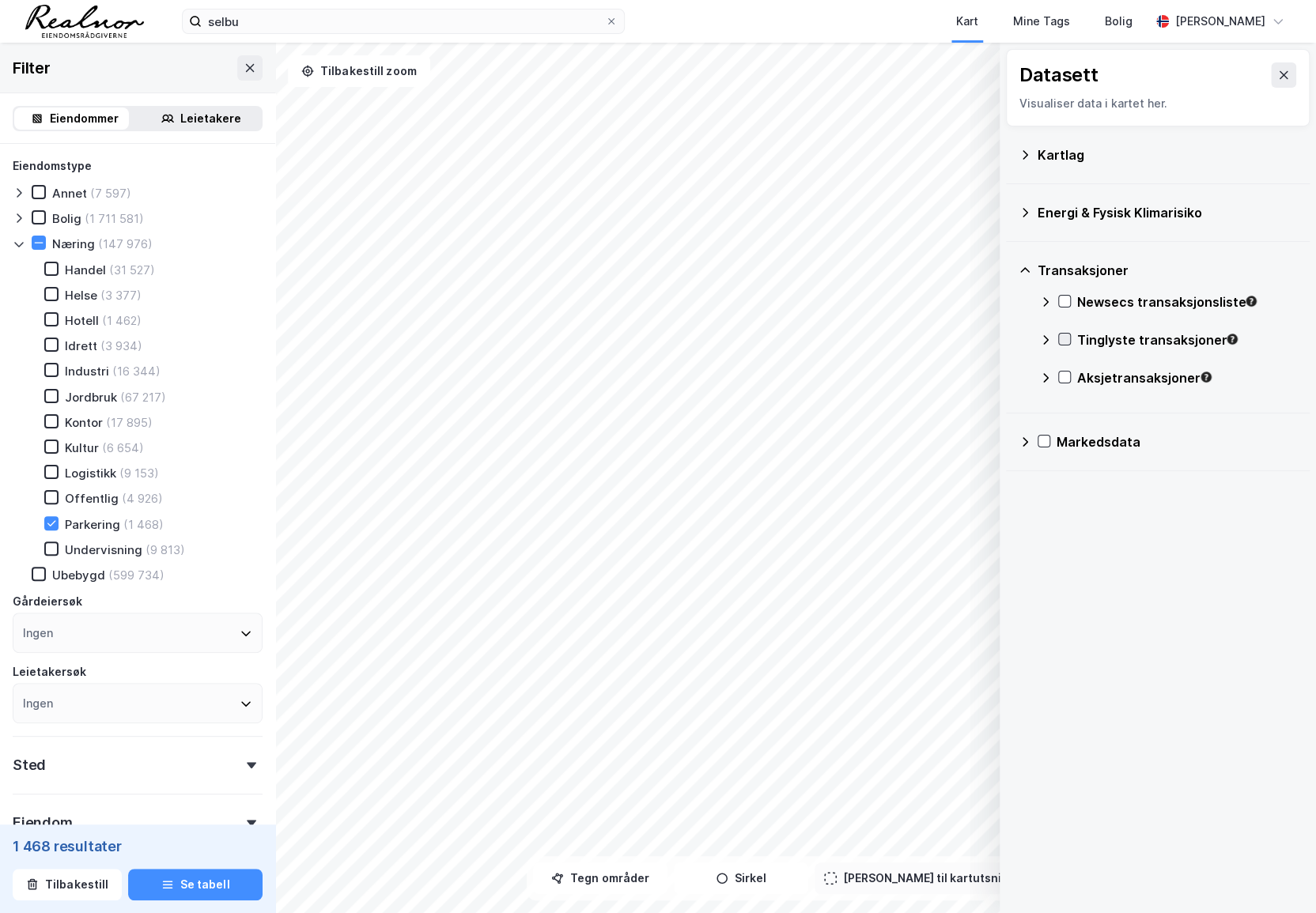
click at [1060, 339] on icon at bounding box center [1064, 340] width 9 height 6
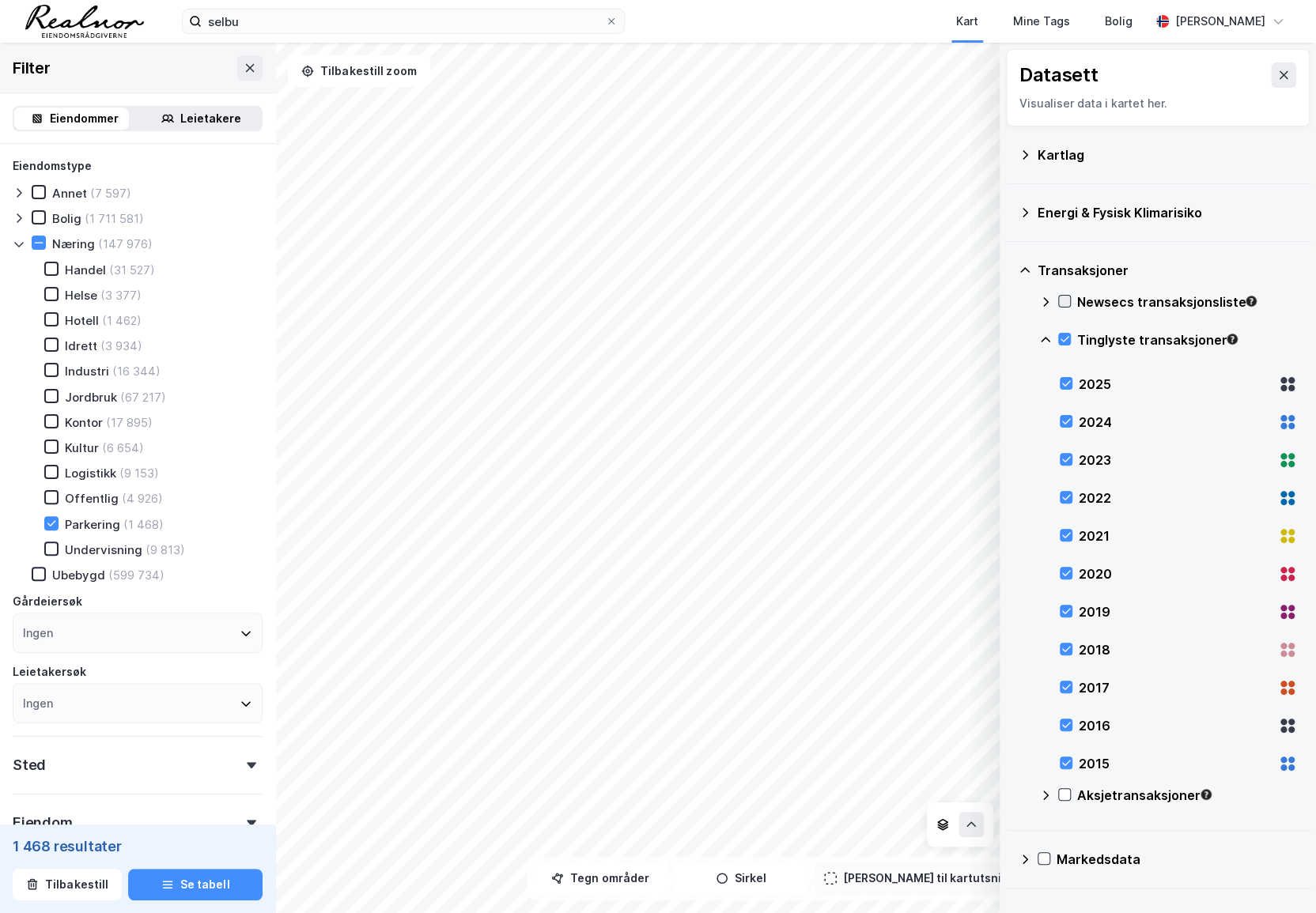
click at [1065, 303] on icon at bounding box center [1064, 301] width 11 height 11
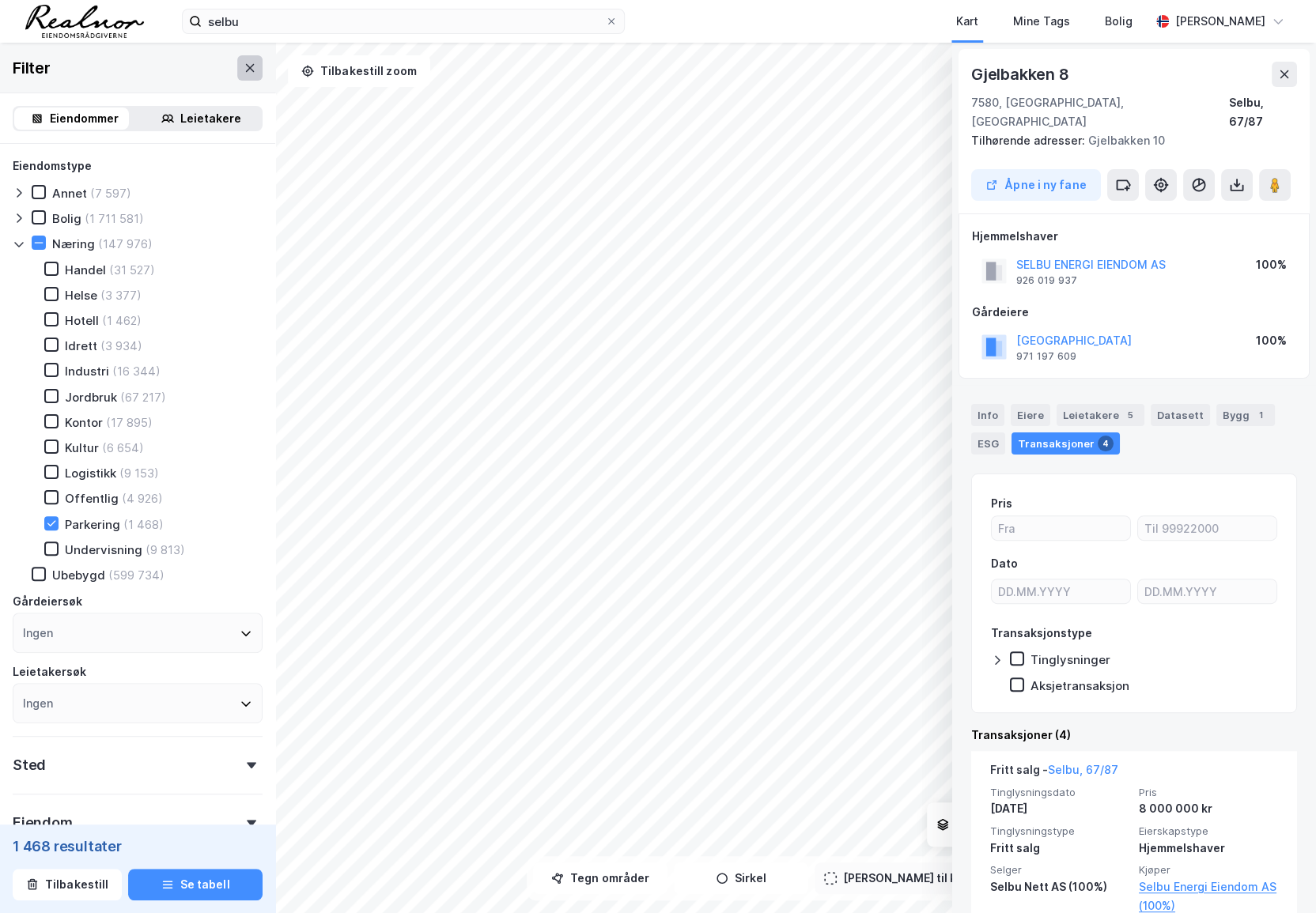
click at [237, 75] on button at bounding box center [249, 68] width 25 height 25
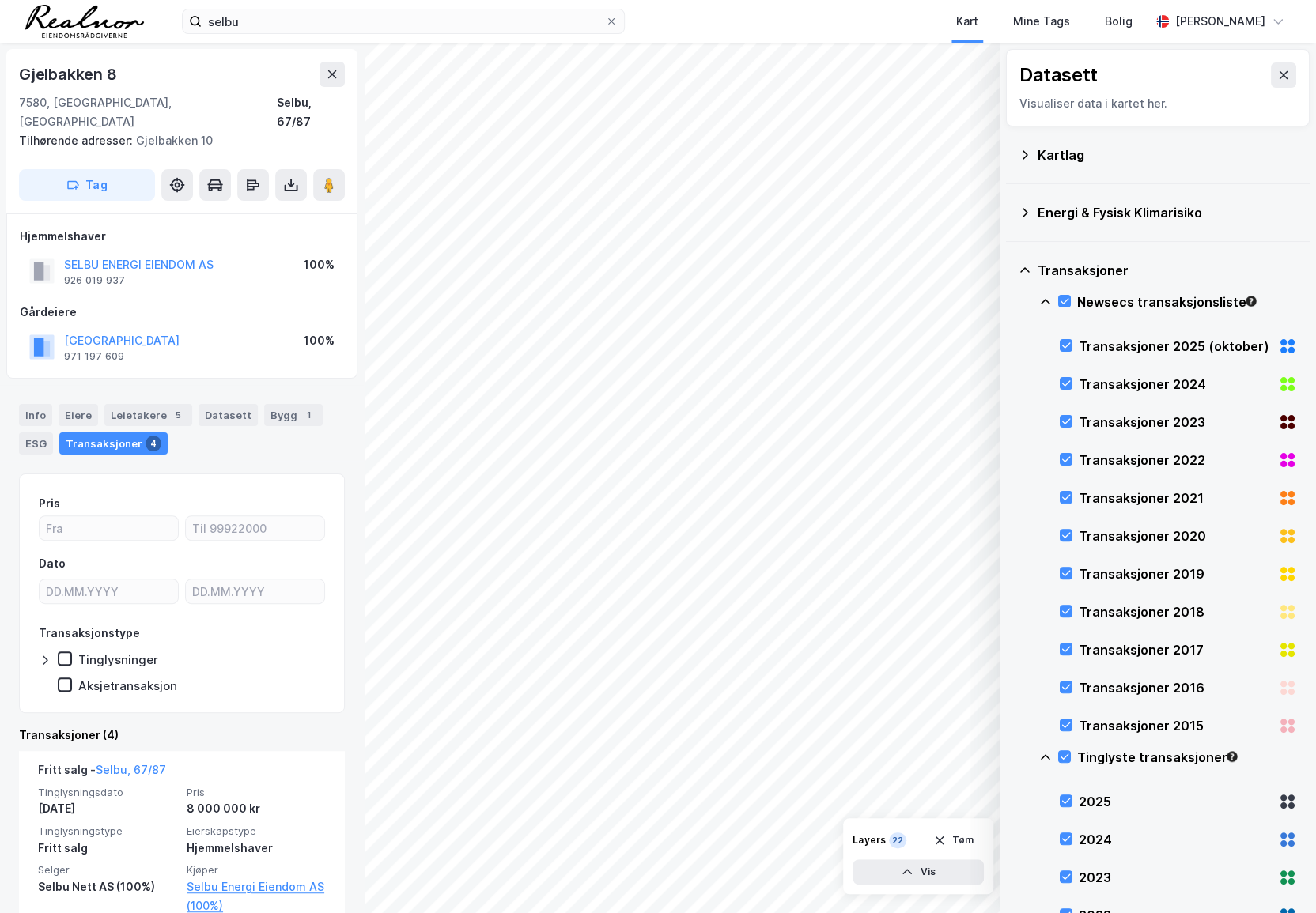
scroll to position [71, 0]
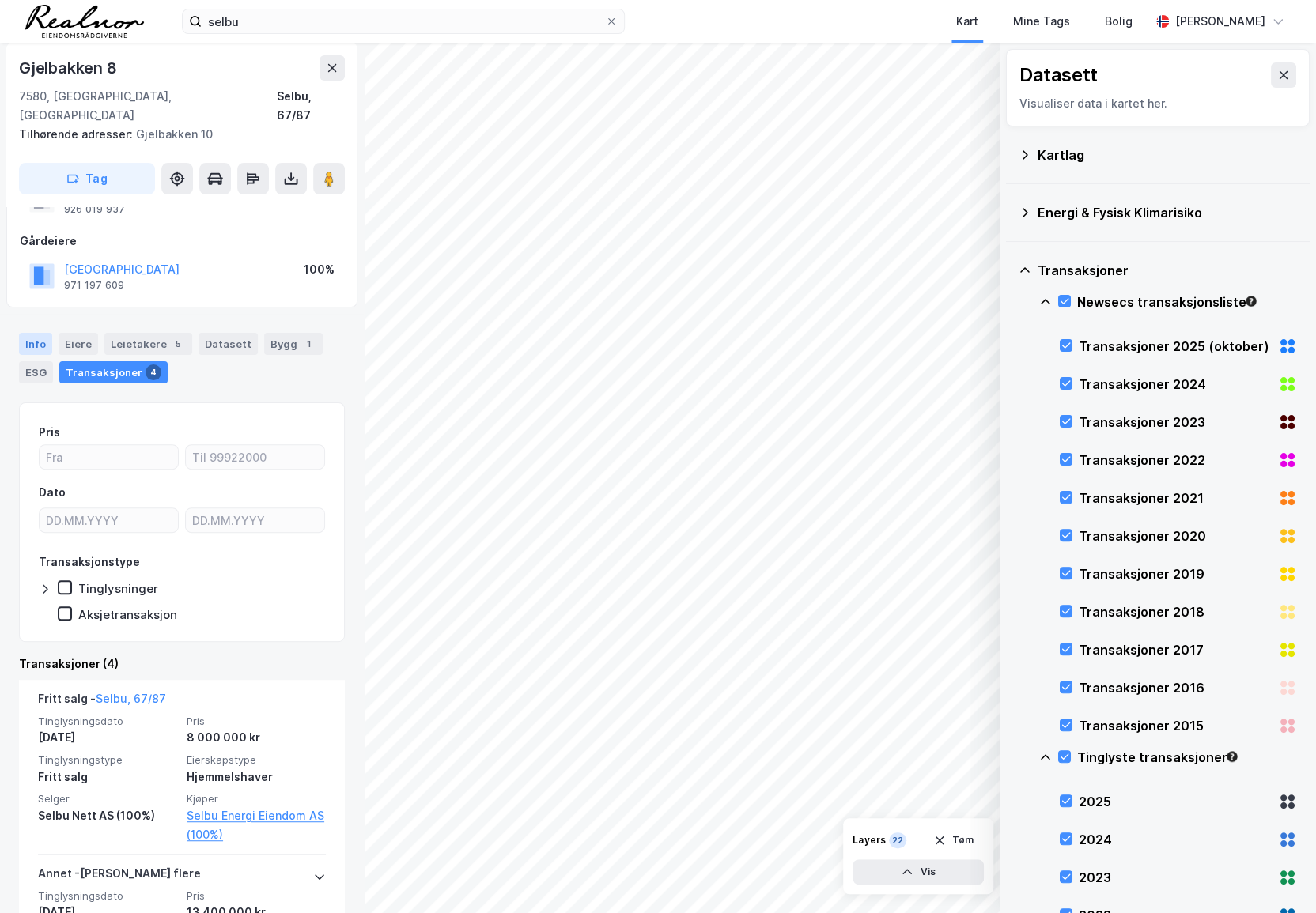
click at [40, 333] on div "Info" at bounding box center [36, 343] width 33 height 22
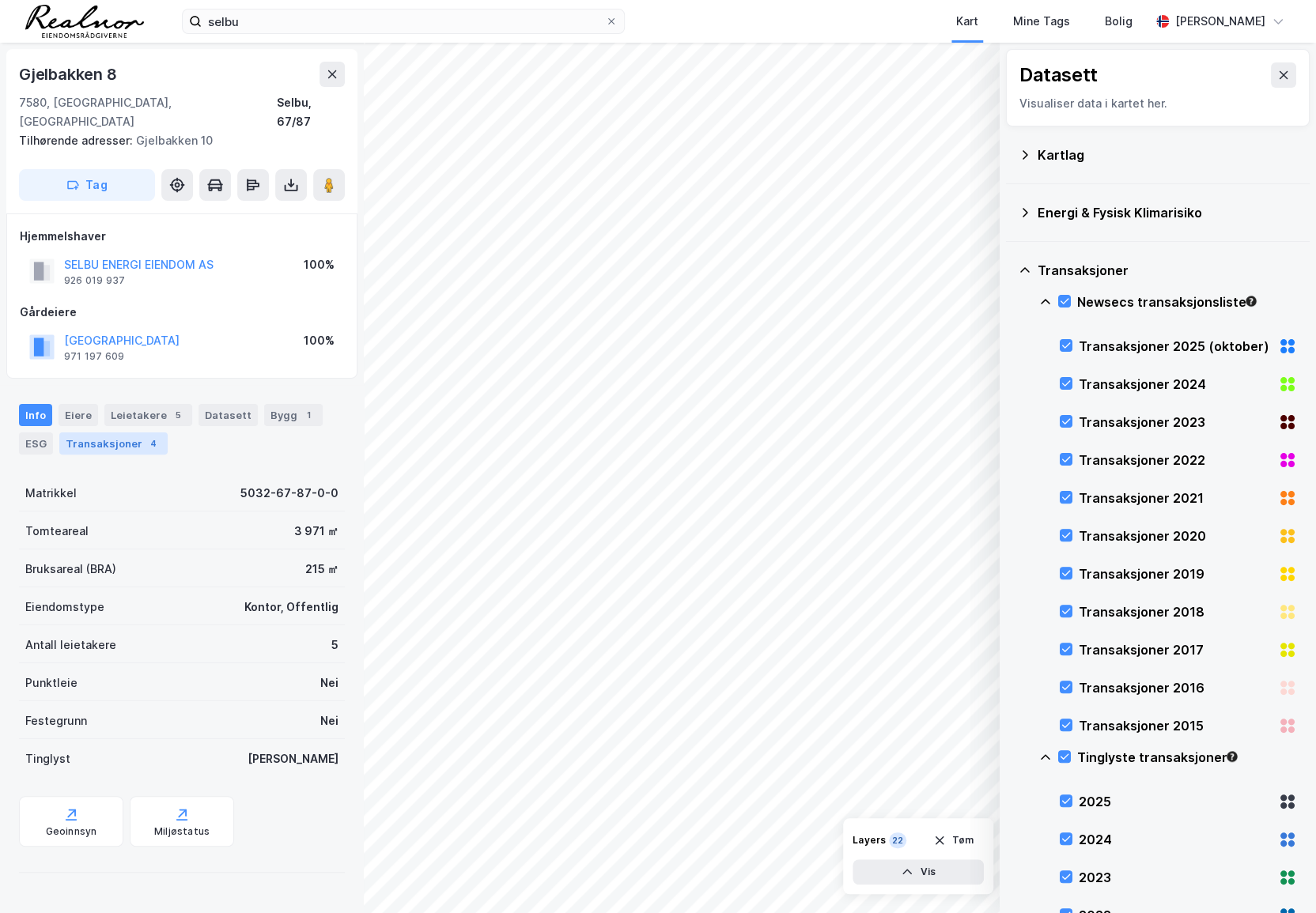
click at [126, 433] on div "Transaksjoner 4" at bounding box center [114, 443] width 109 height 22
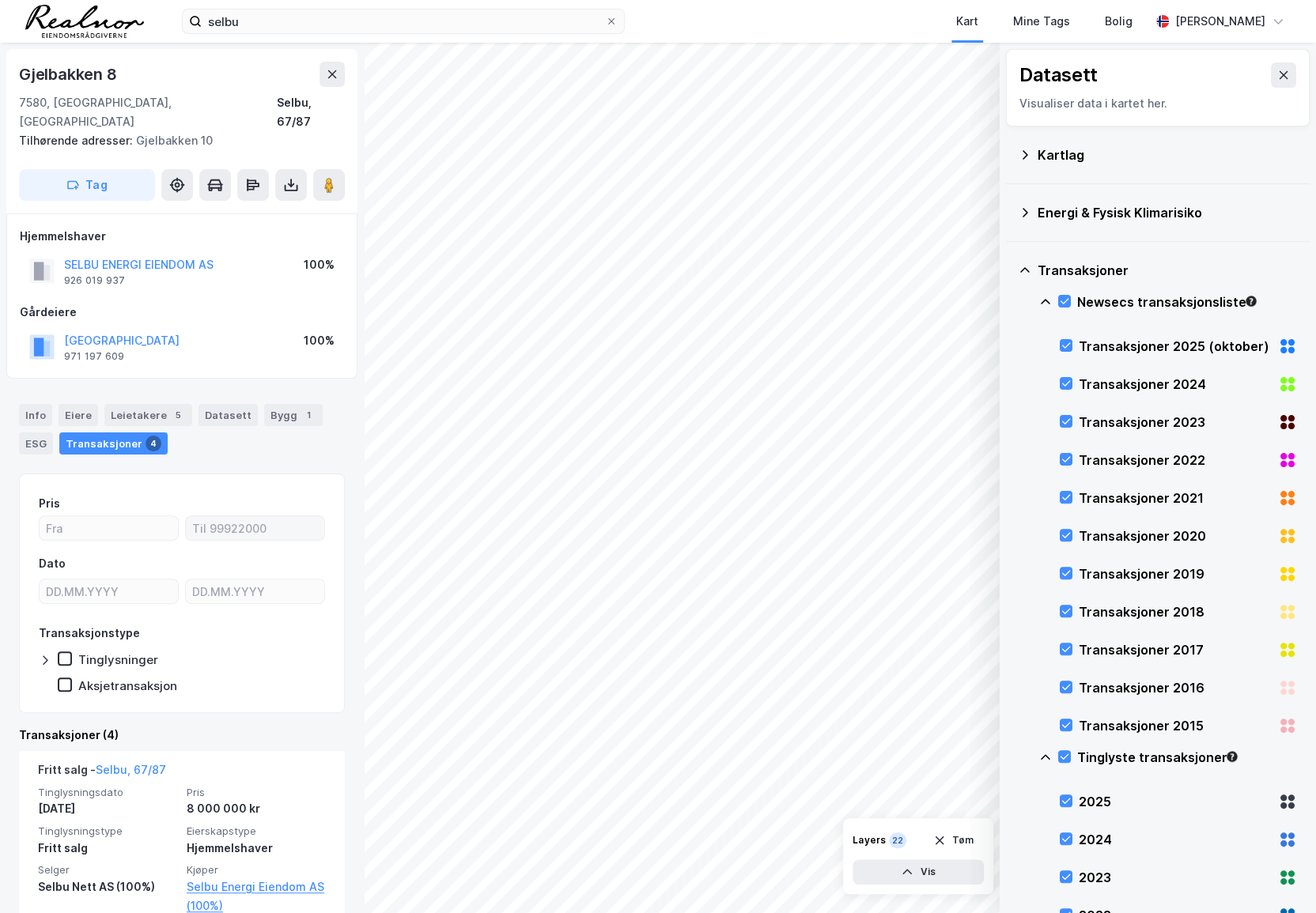
scroll to position [71, 0]
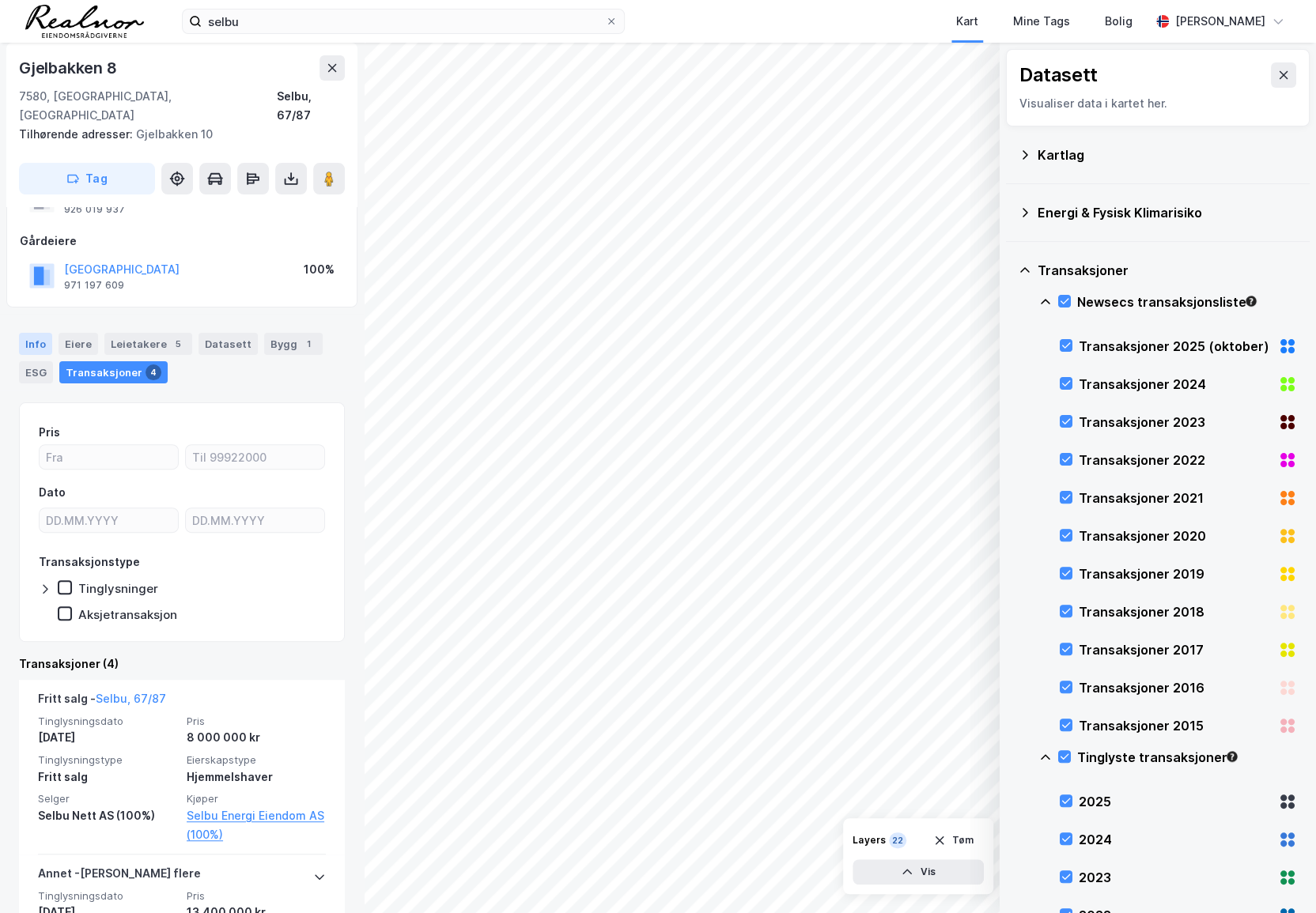
click at [41, 333] on div "Info" at bounding box center [36, 343] width 33 height 22
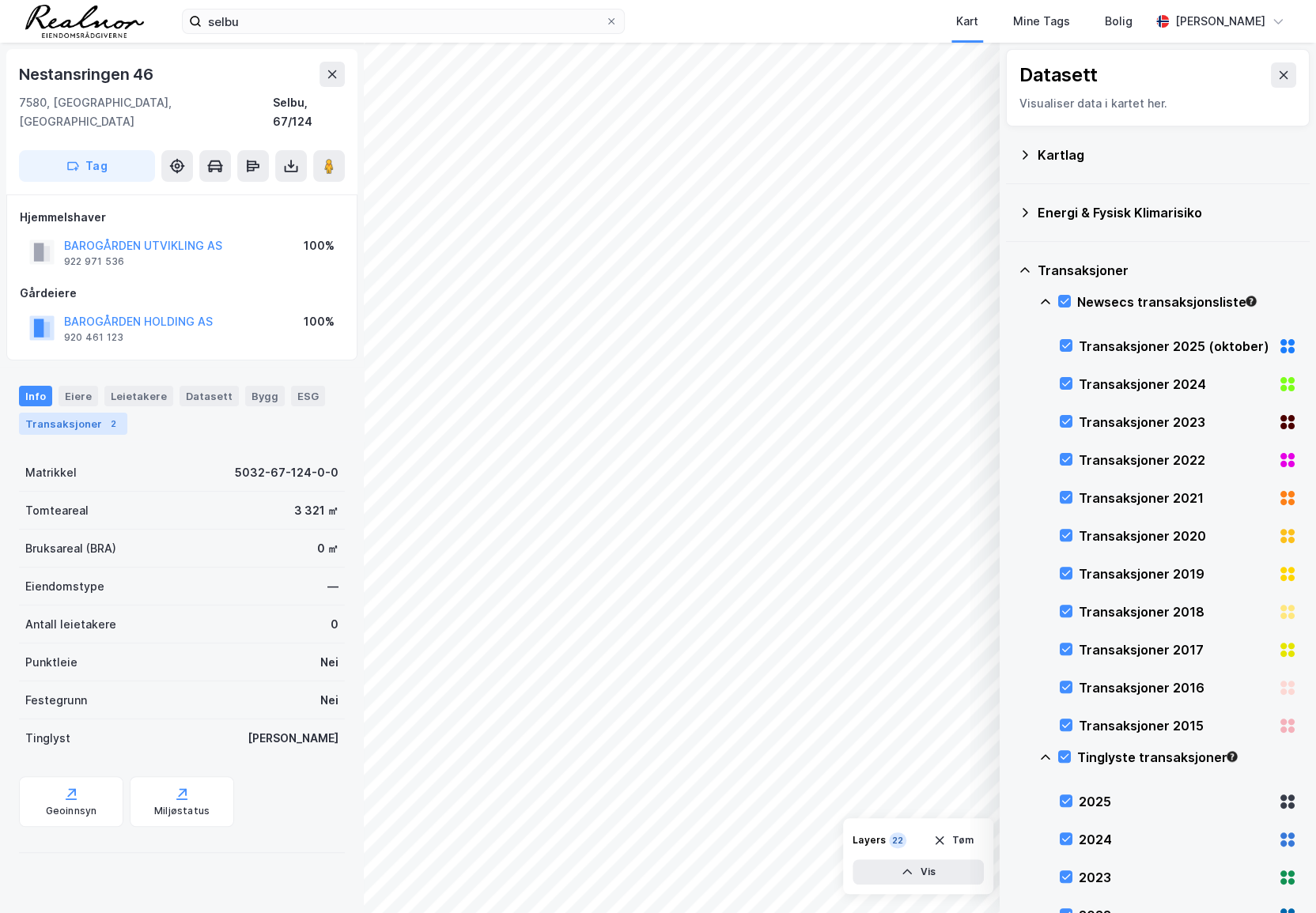
click at [94, 412] on div "Transaksjoner 2" at bounding box center [74, 423] width 109 height 22
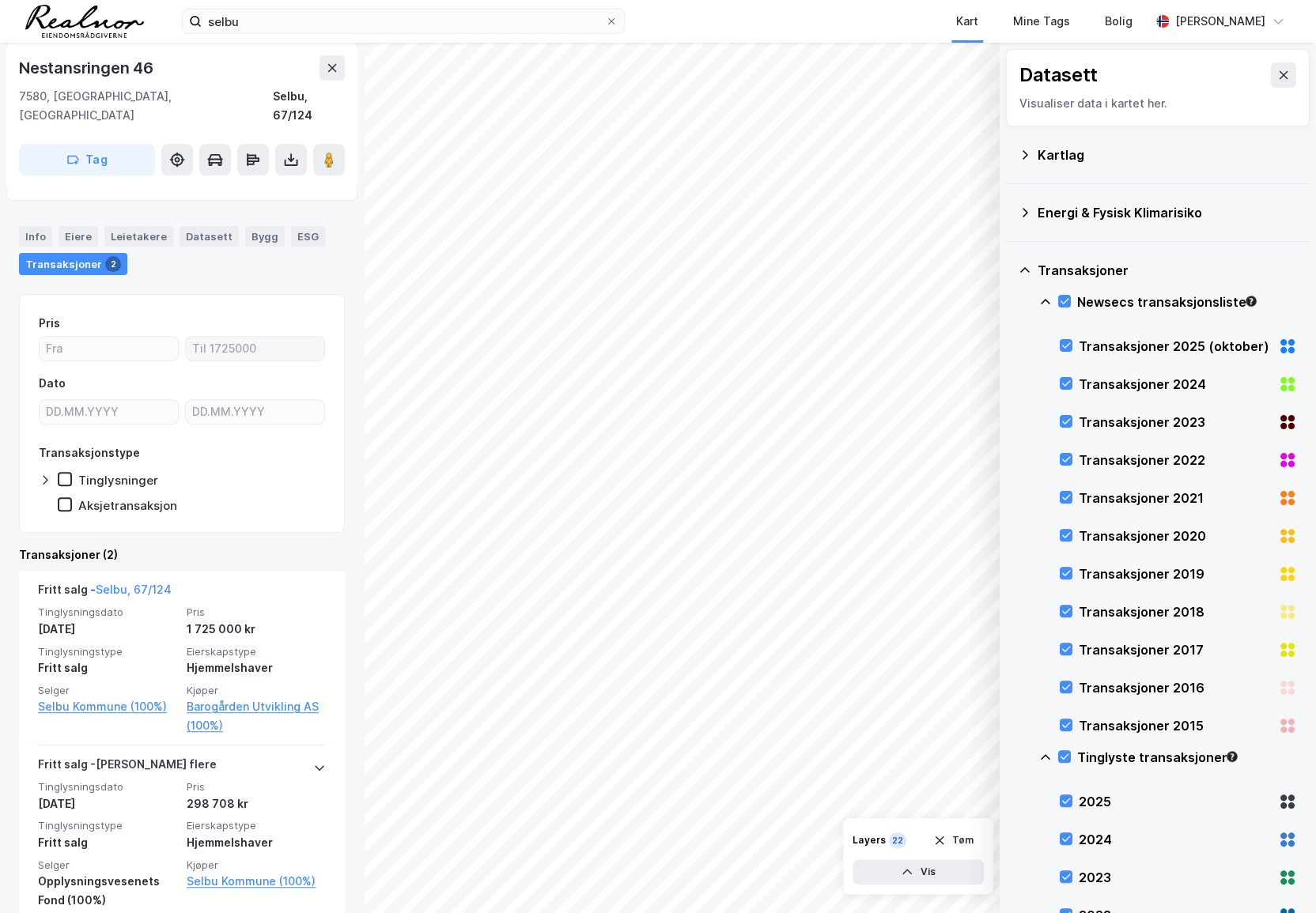
scroll to position [166, 0]
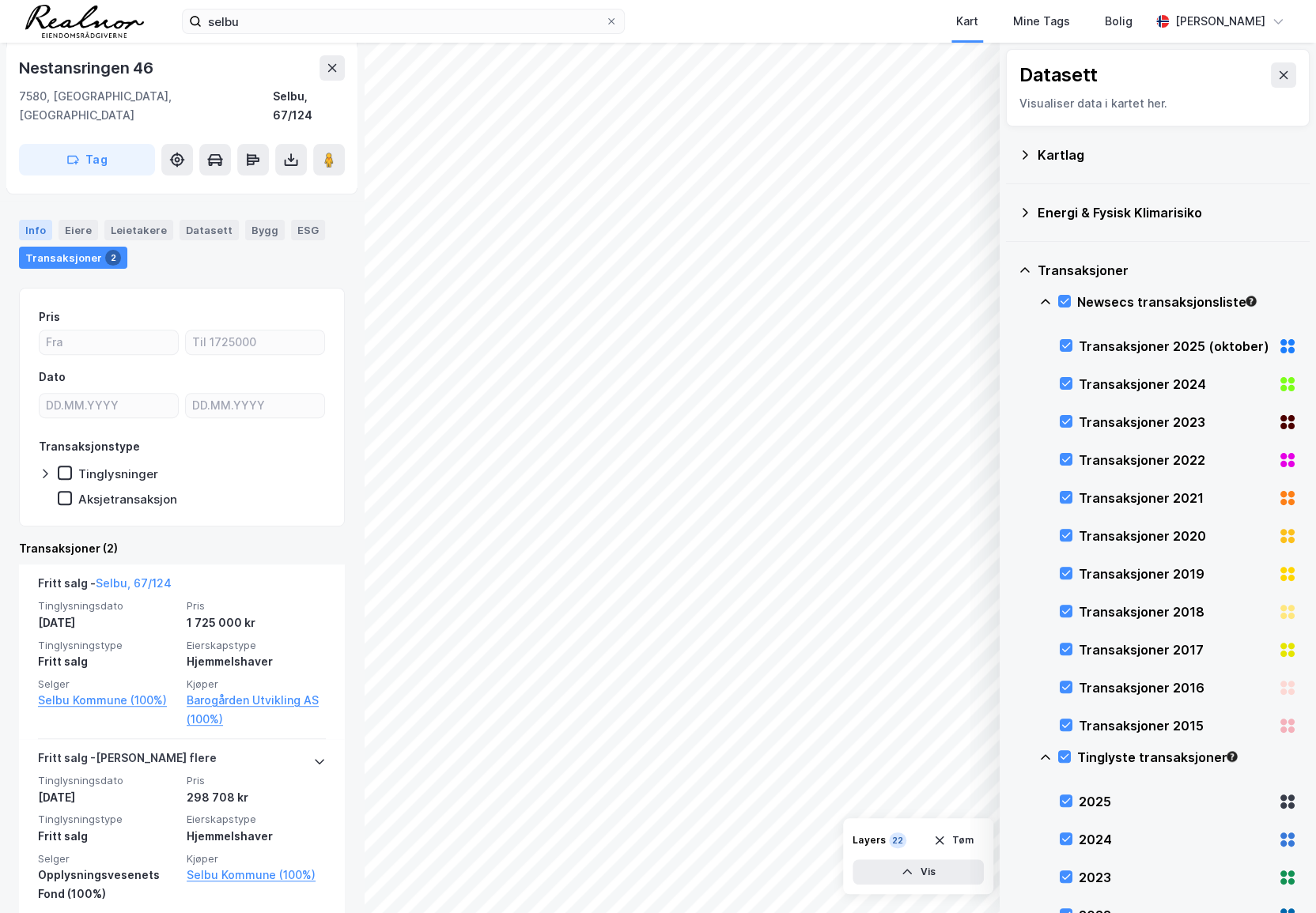
click at [45, 219] on div "Info" at bounding box center [36, 229] width 33 height 20
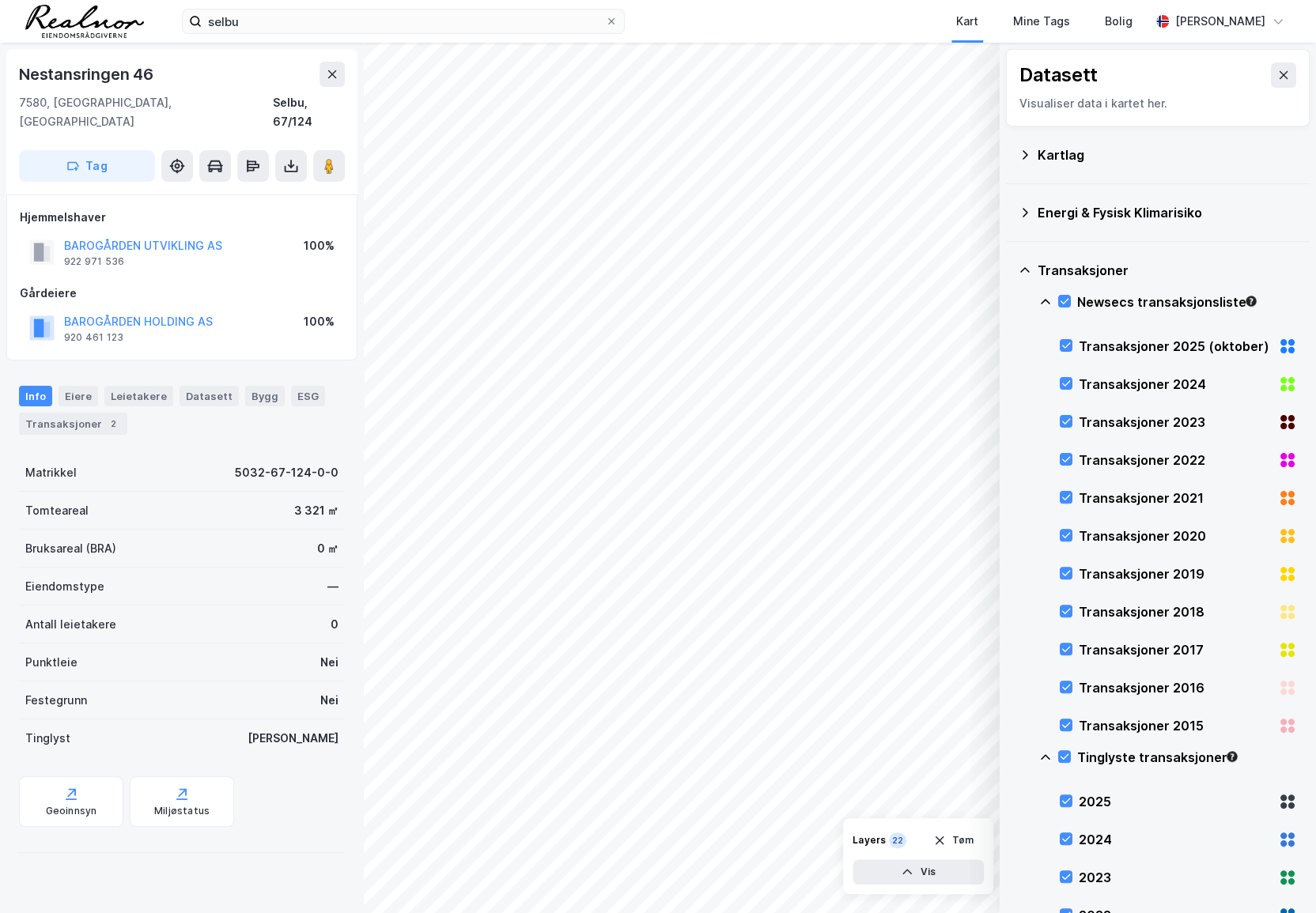
click at [1026, 267] on icon at bounding box center [1024, 270] width 13 height 13
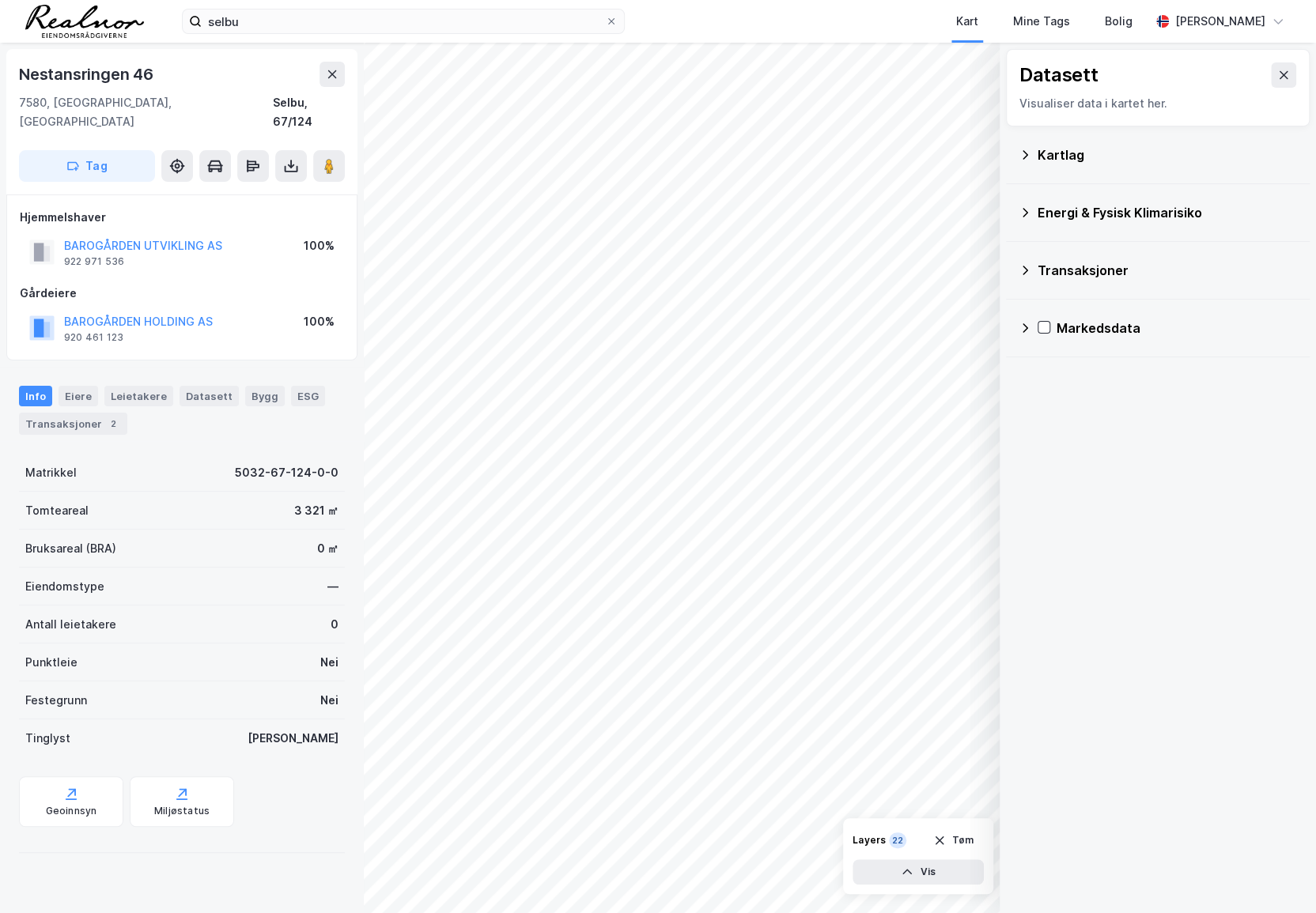
click at [1021, 150] on icon at bounding box center [1024, 154] width 13 height 13
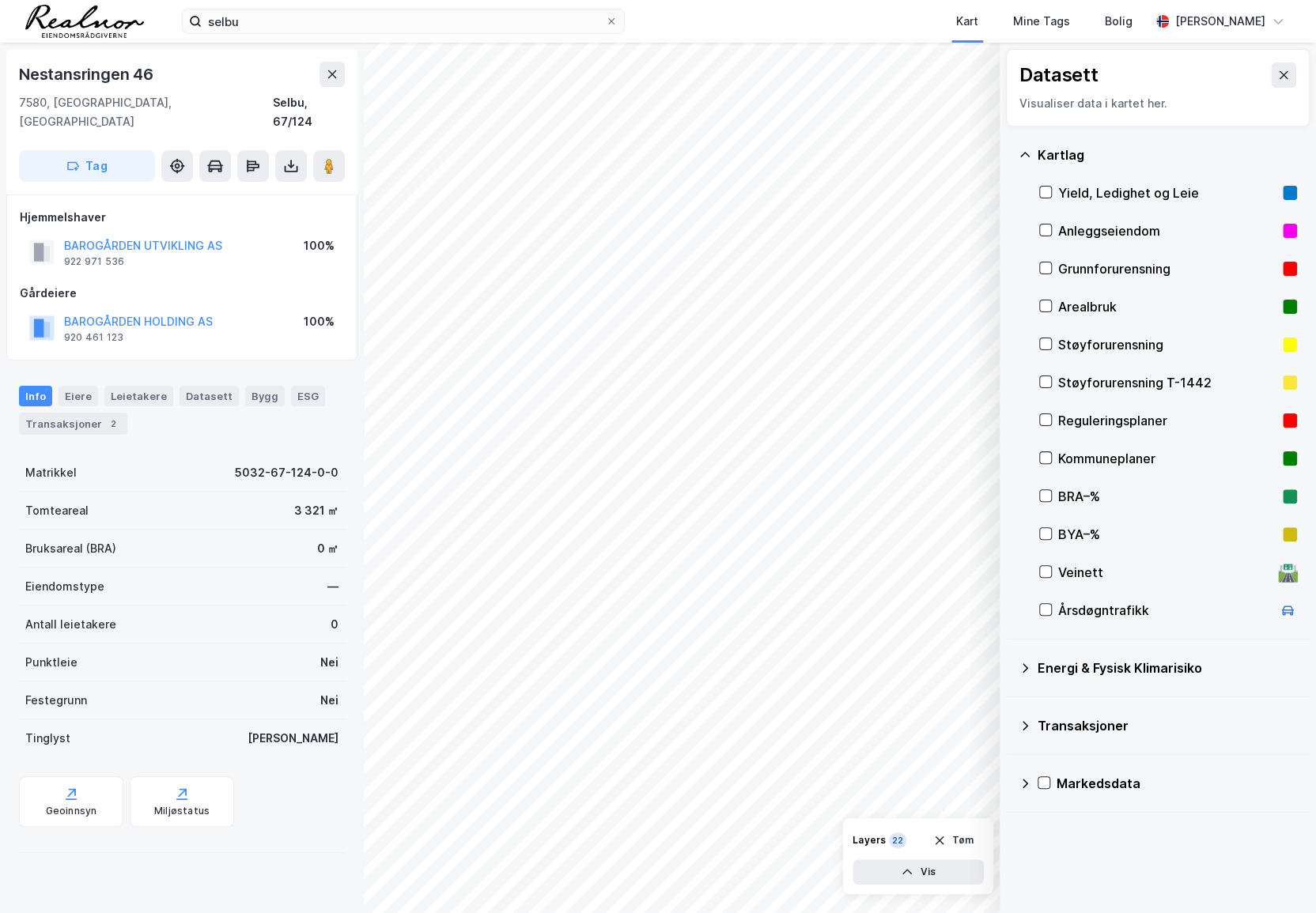
click at [1038, 410] on div "Reguleringsplaner" at bounding box center [1168, 420] width 258 height 38
click at [66, 412] on div "Transaksjoner 2" at bounding box center [74, 423] width 109 height 22
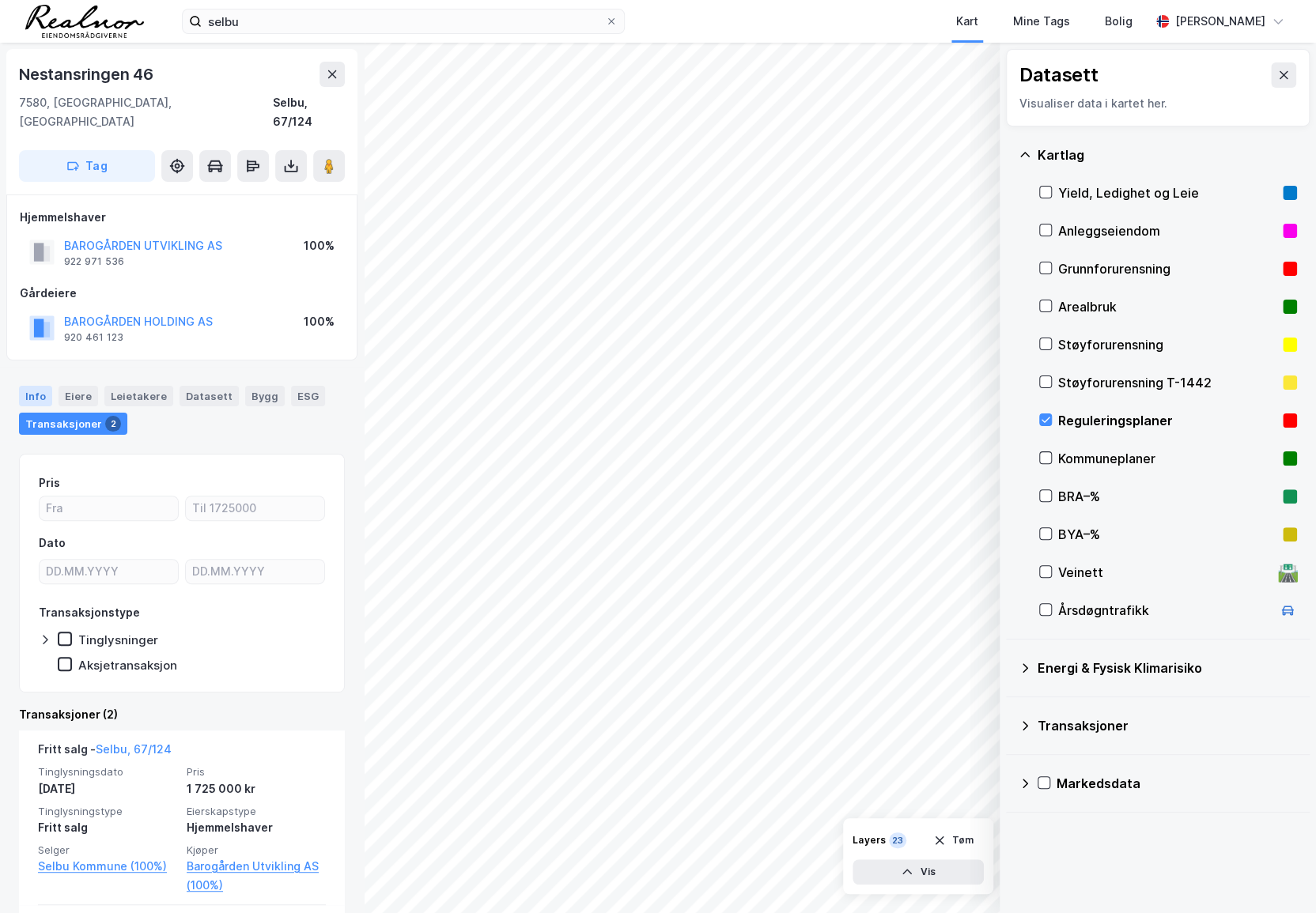
click at [46, 386] on div "Info" at bounding box center [36, 396] width 33 height 20
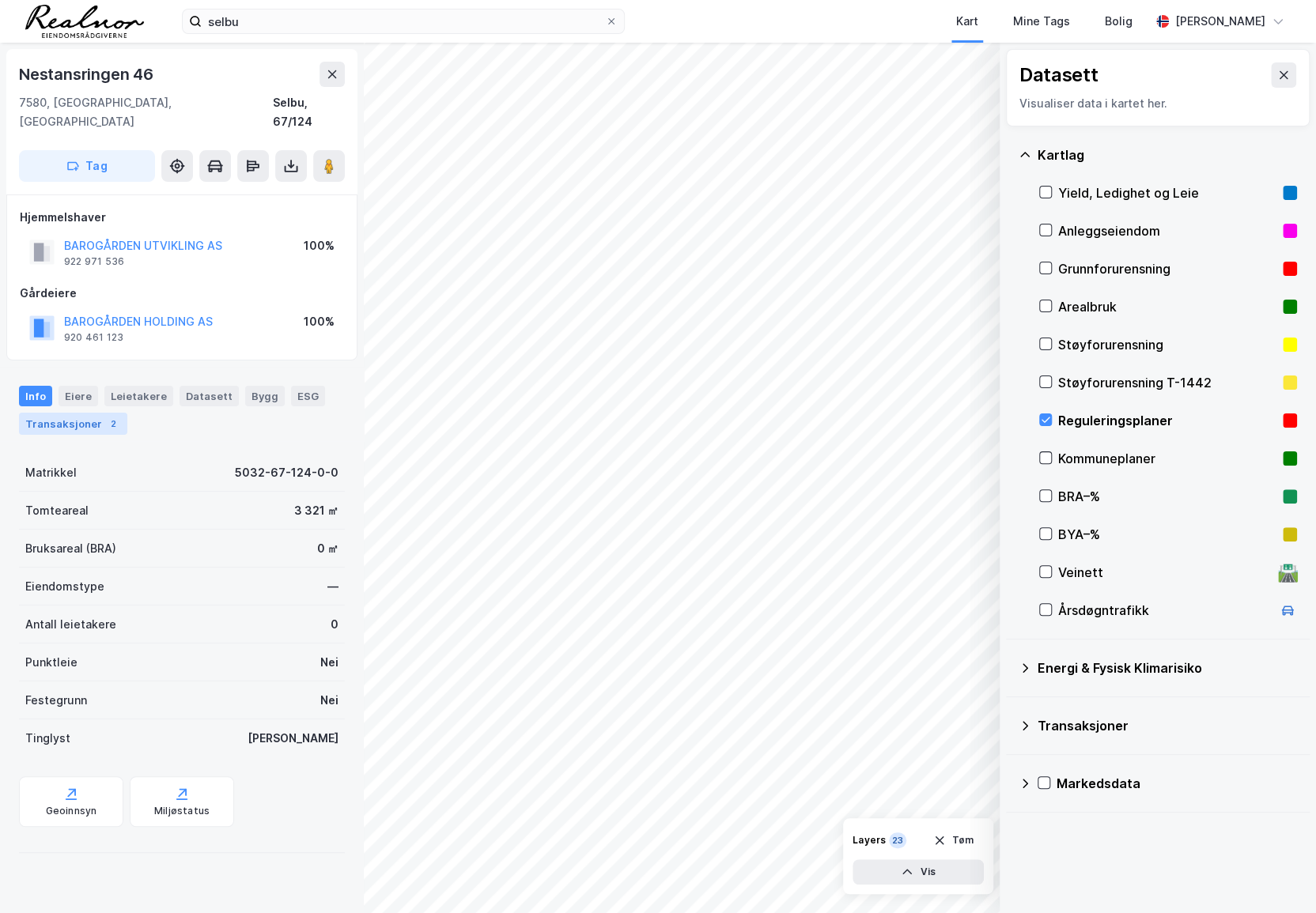
click at [79, 412] on div "Transaksjoner 2" at bounding box center [74, 423] width 109 height 22
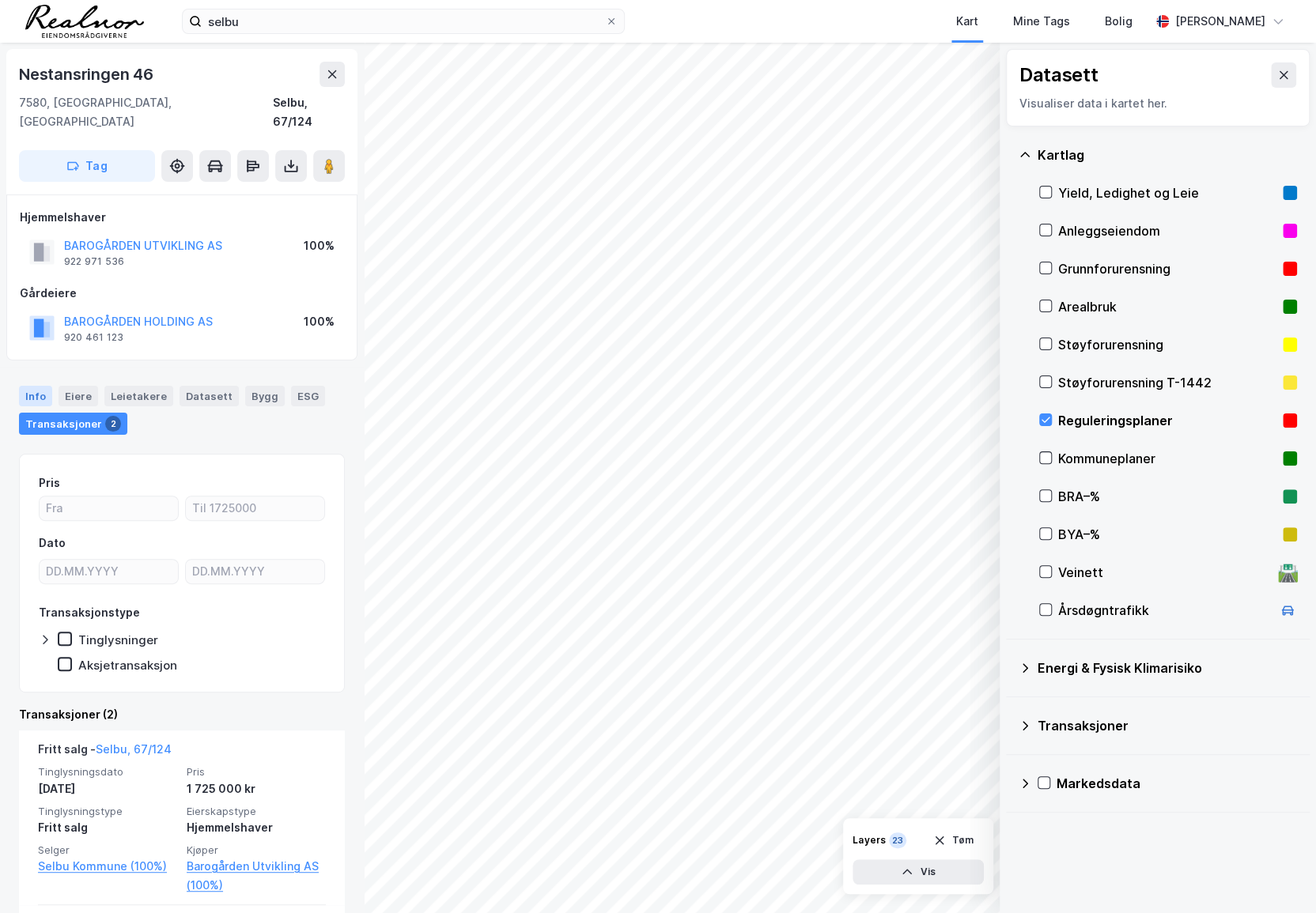
click at [22, 386] on div "Info" at bounding box center [36, 396] width 33 height 20
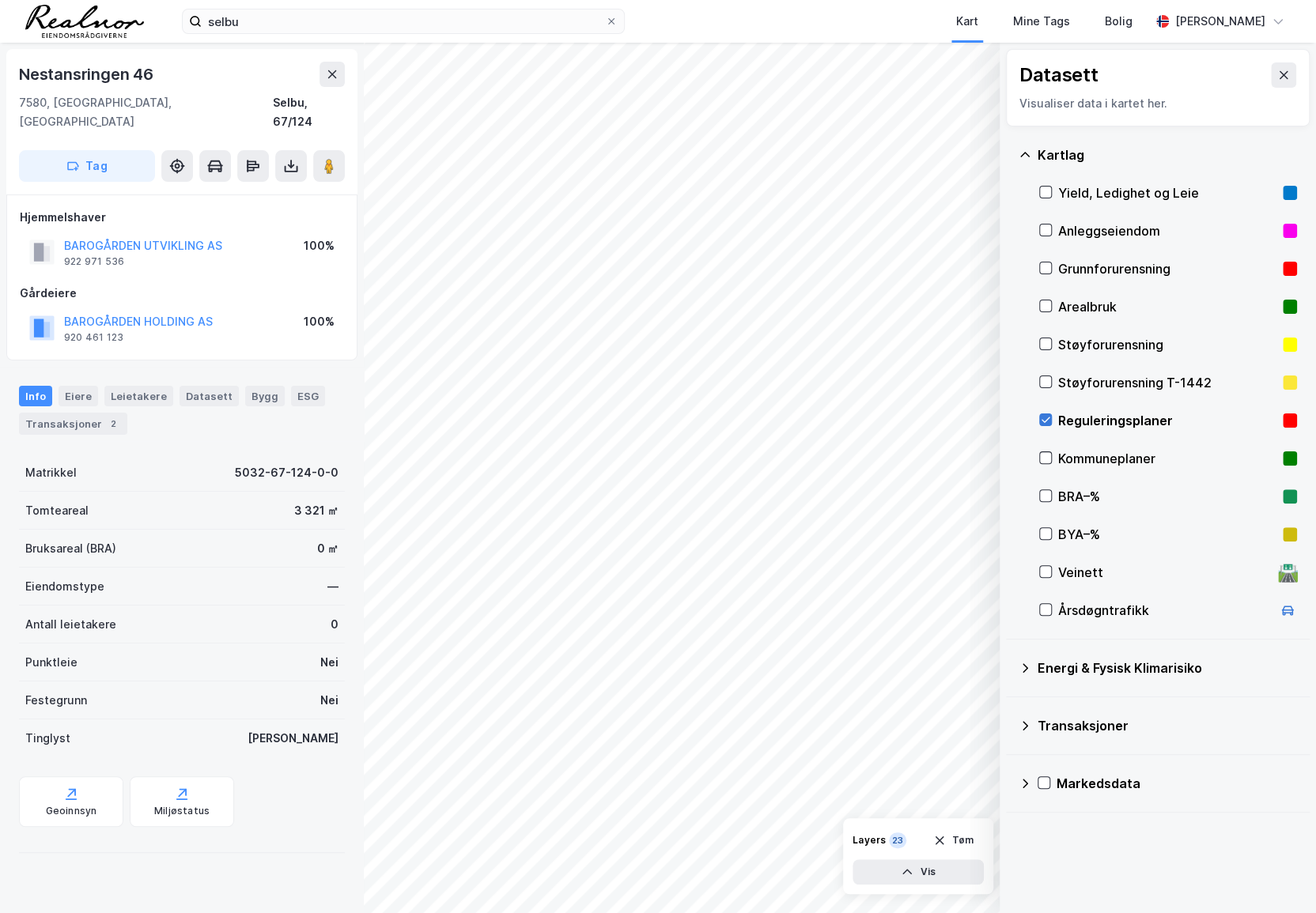
click at [1040, 418] on icon at bounding box center [1044, 419] width 11 height 11
click at [1267, 79] on icon at bounding box center [1283, 75] width 13 height 13
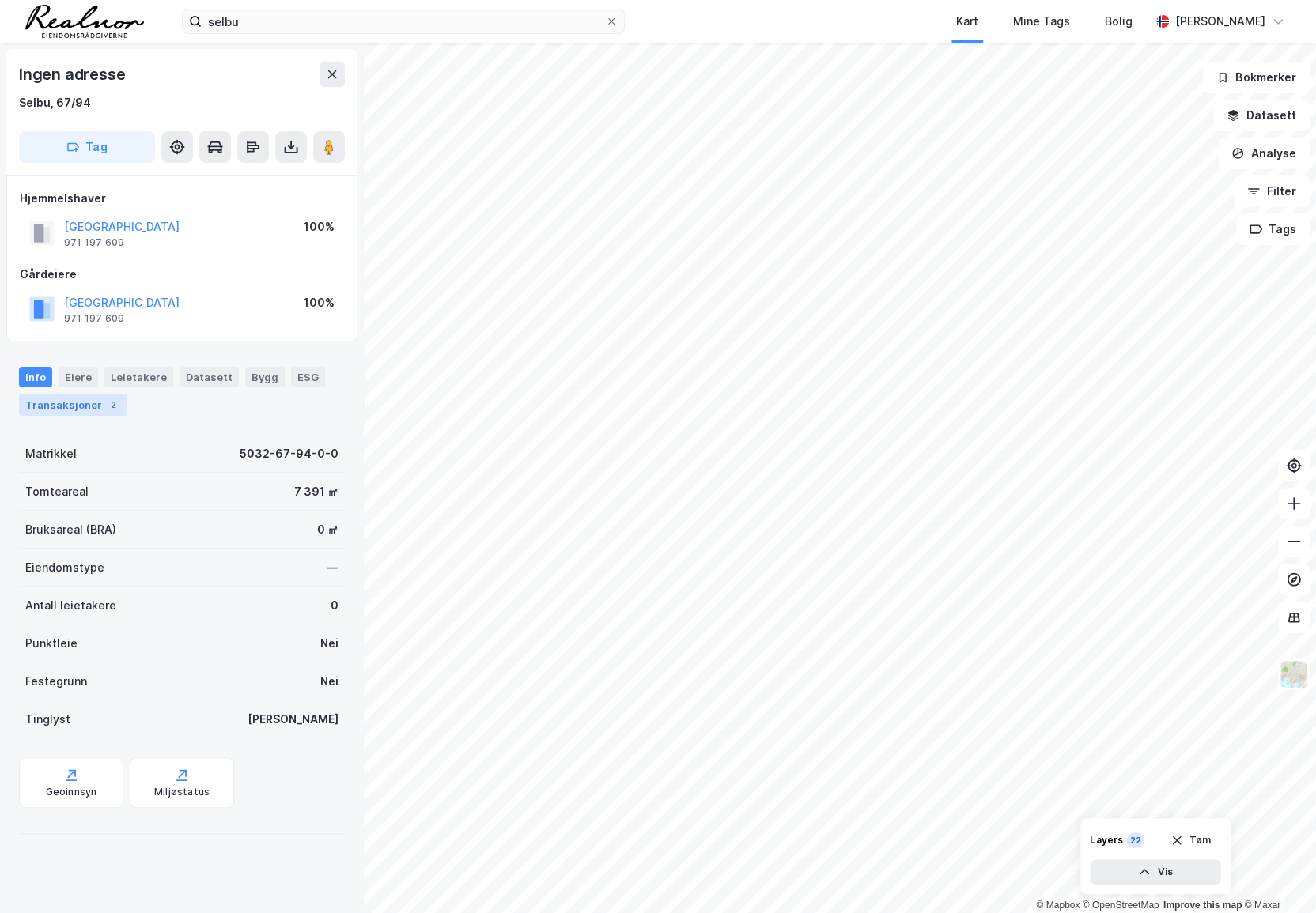
click at [75, 405] on div "Transaksjoner 2" at bounding box center [74, 405] width 109 height 22
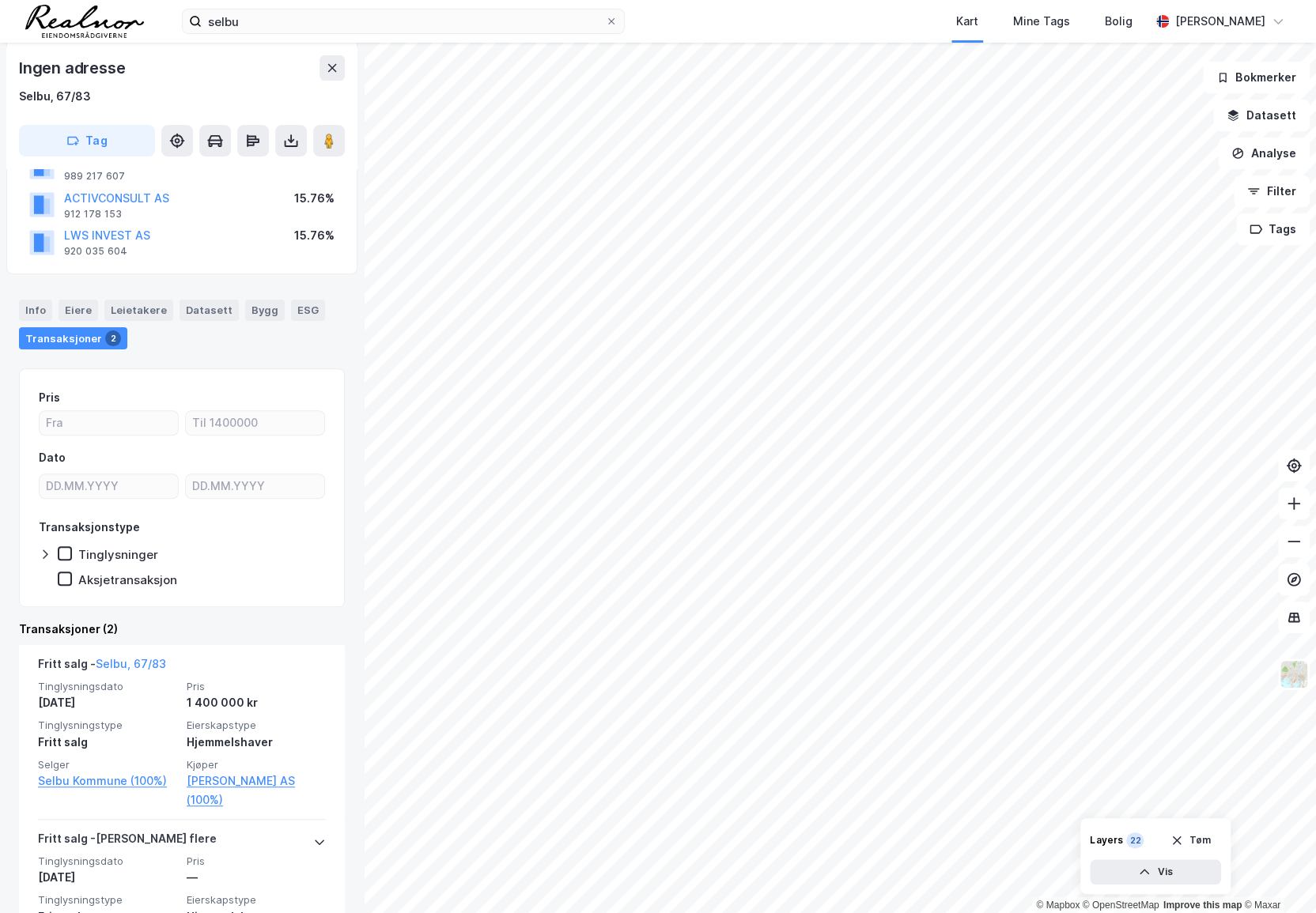
scroll to position [143, 0]
click at [40, 310] on div "Info" at bounding box center [36, 309] width 33 height 20
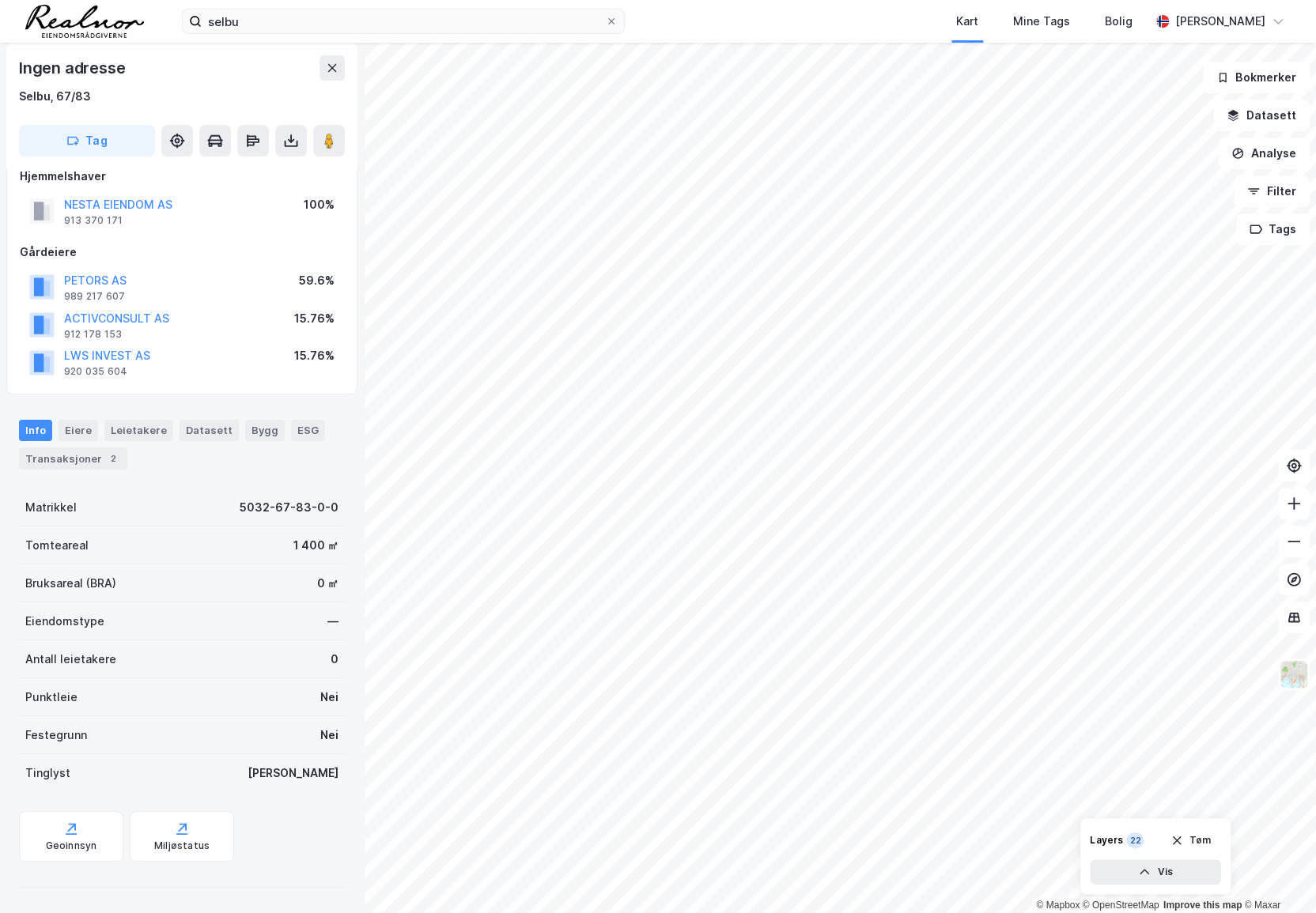
scroll to position [21, 0]
click at [109, 467] on div "Transaksjoner 2" at bounding box center [74, 459] width 109 height 22
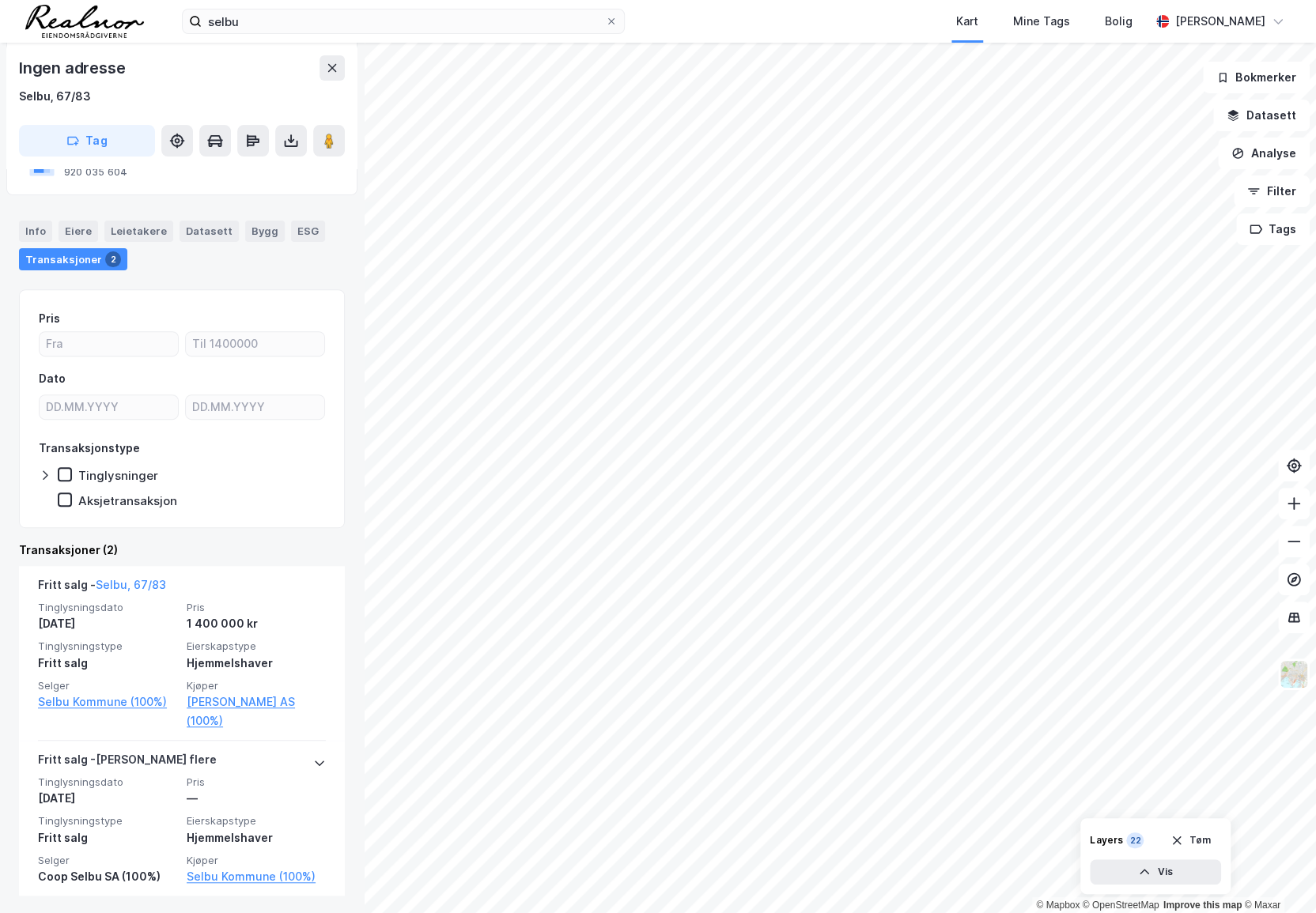
scroll to position [222, 0]
click at [1267, 121] on button "Datasett" at bounding box center [1261, 115] width 96 height 32
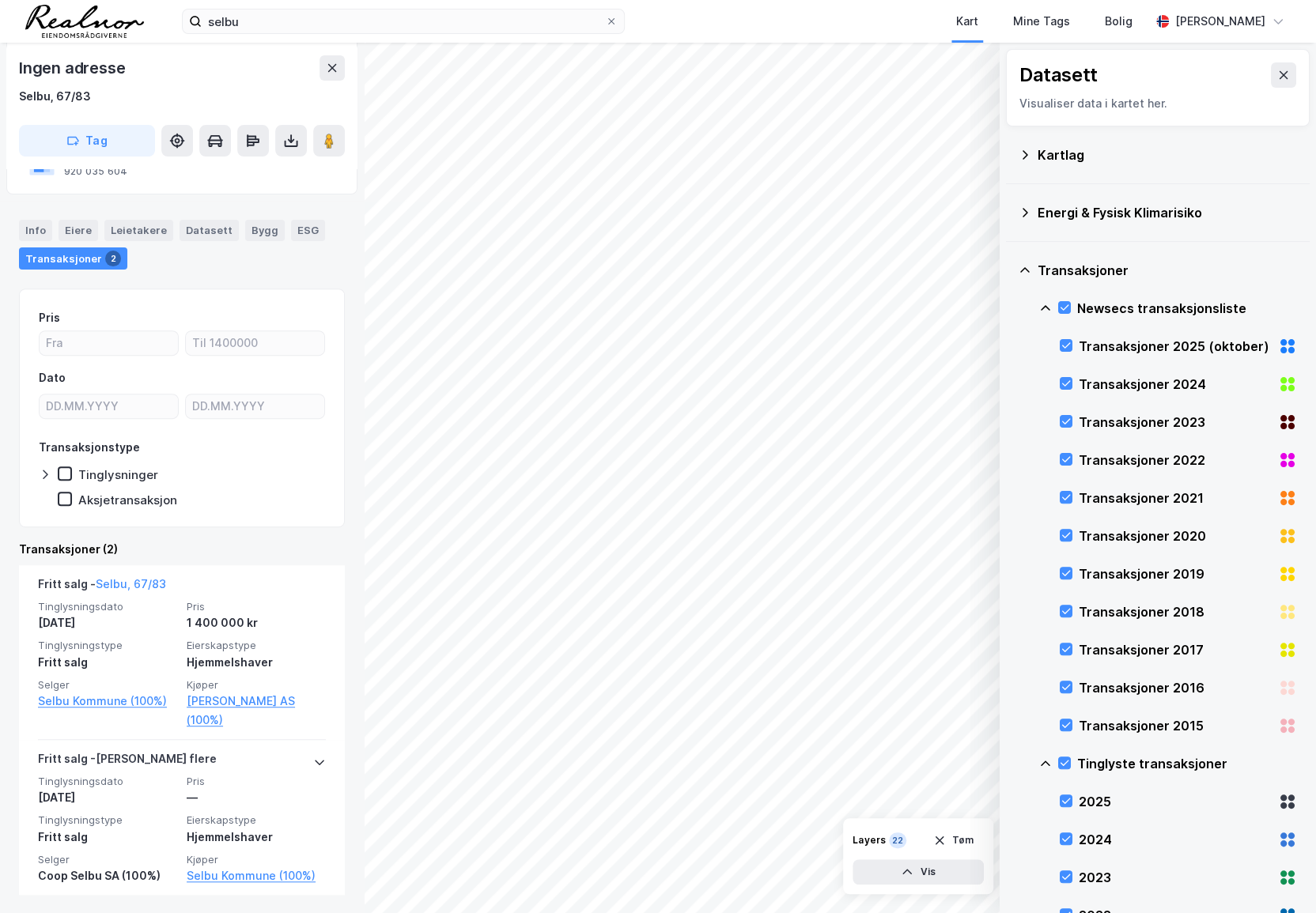
scroll to position [0, 0]
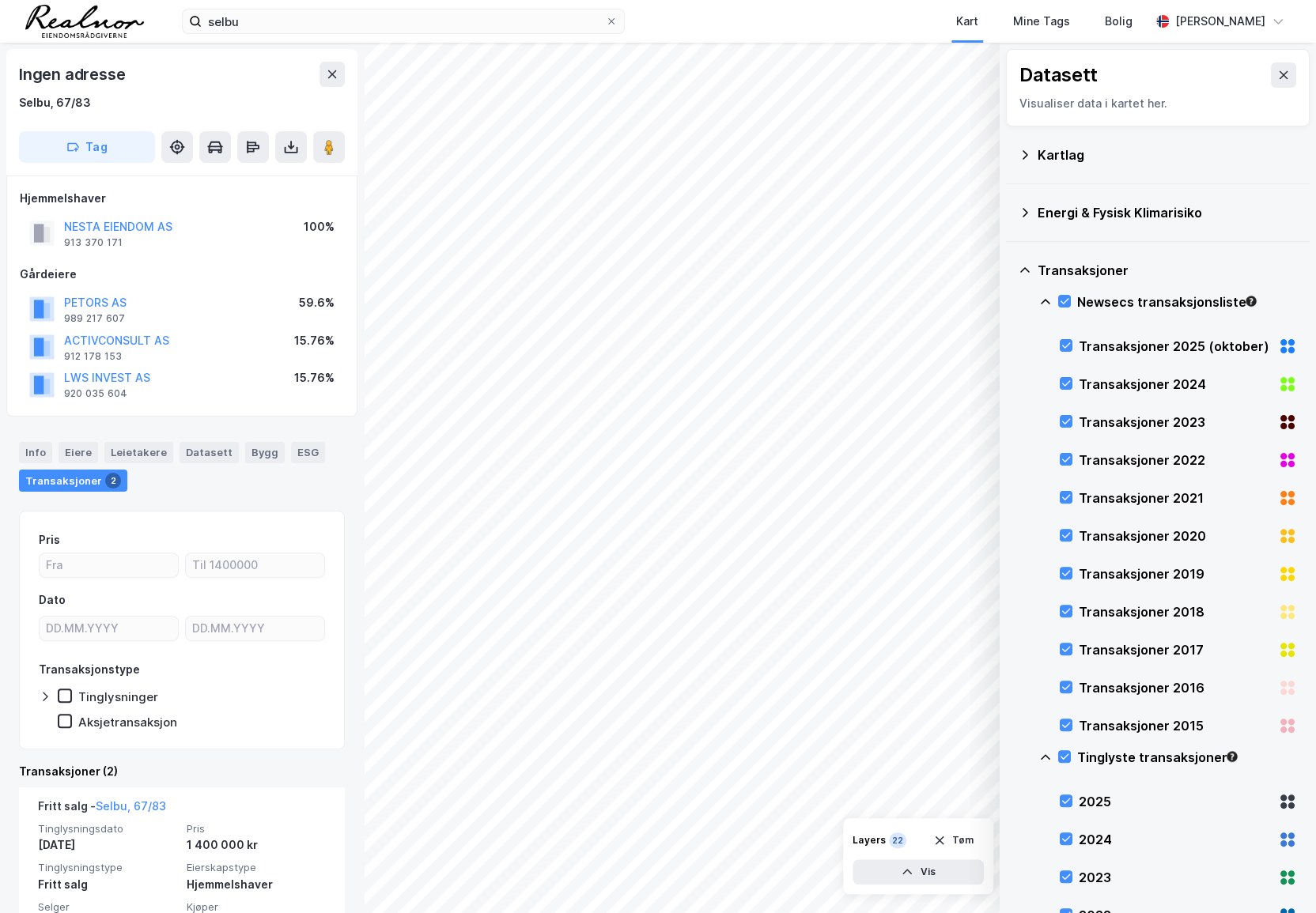
click at [1053, 155] on div "Kartlag" at bounding box center [1167, 155] width 259 height 19
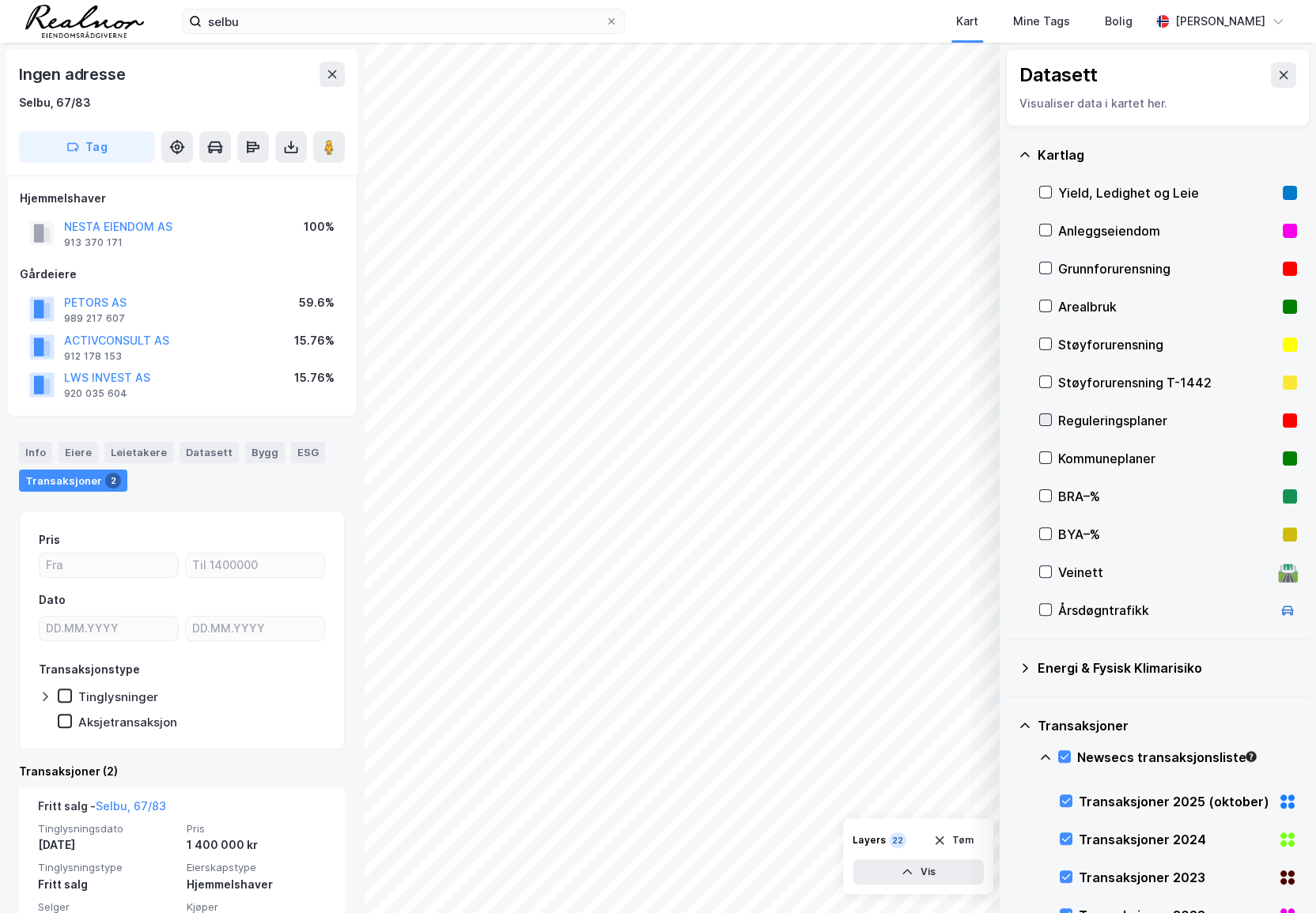
click at [1049, 421] on icon at bounding box center [1044, 419] width 11 height 11
click at [324, 74] on button at bounding box center [332, 75] width 25 height 25
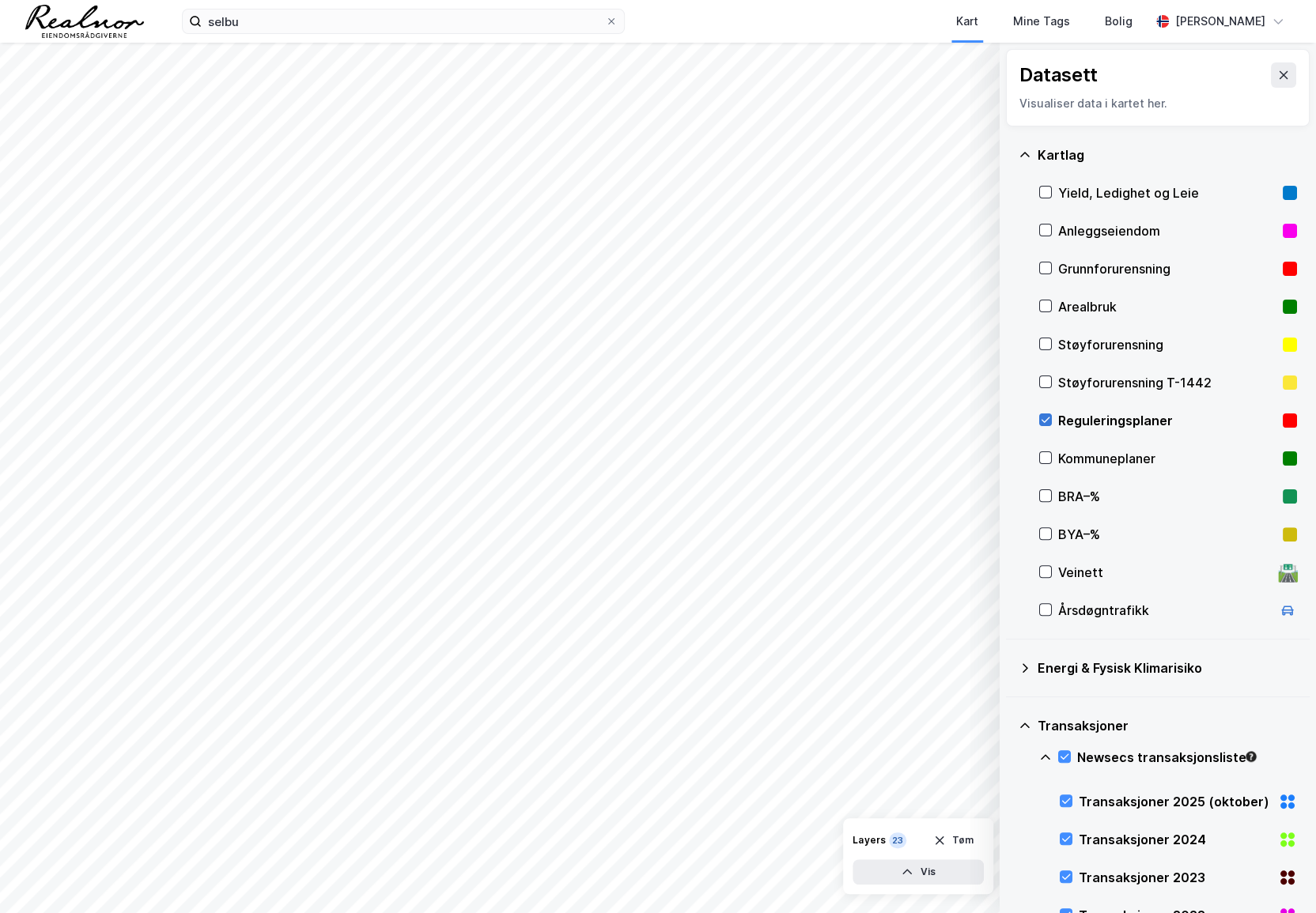
click at [1045, 414] on icon at bounding box center [1044, 419] width 11 height 11
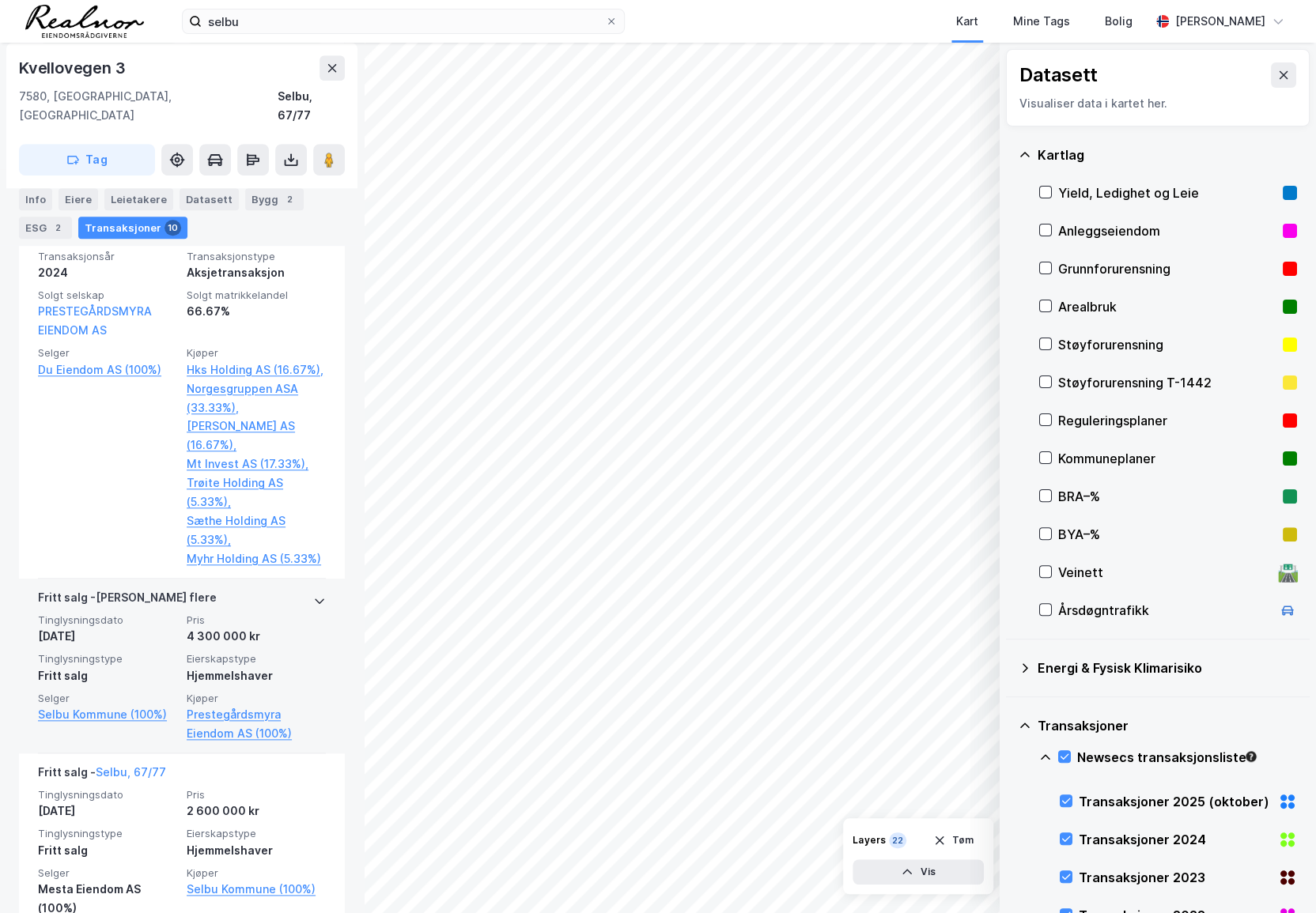
scroll to position [646, 0]
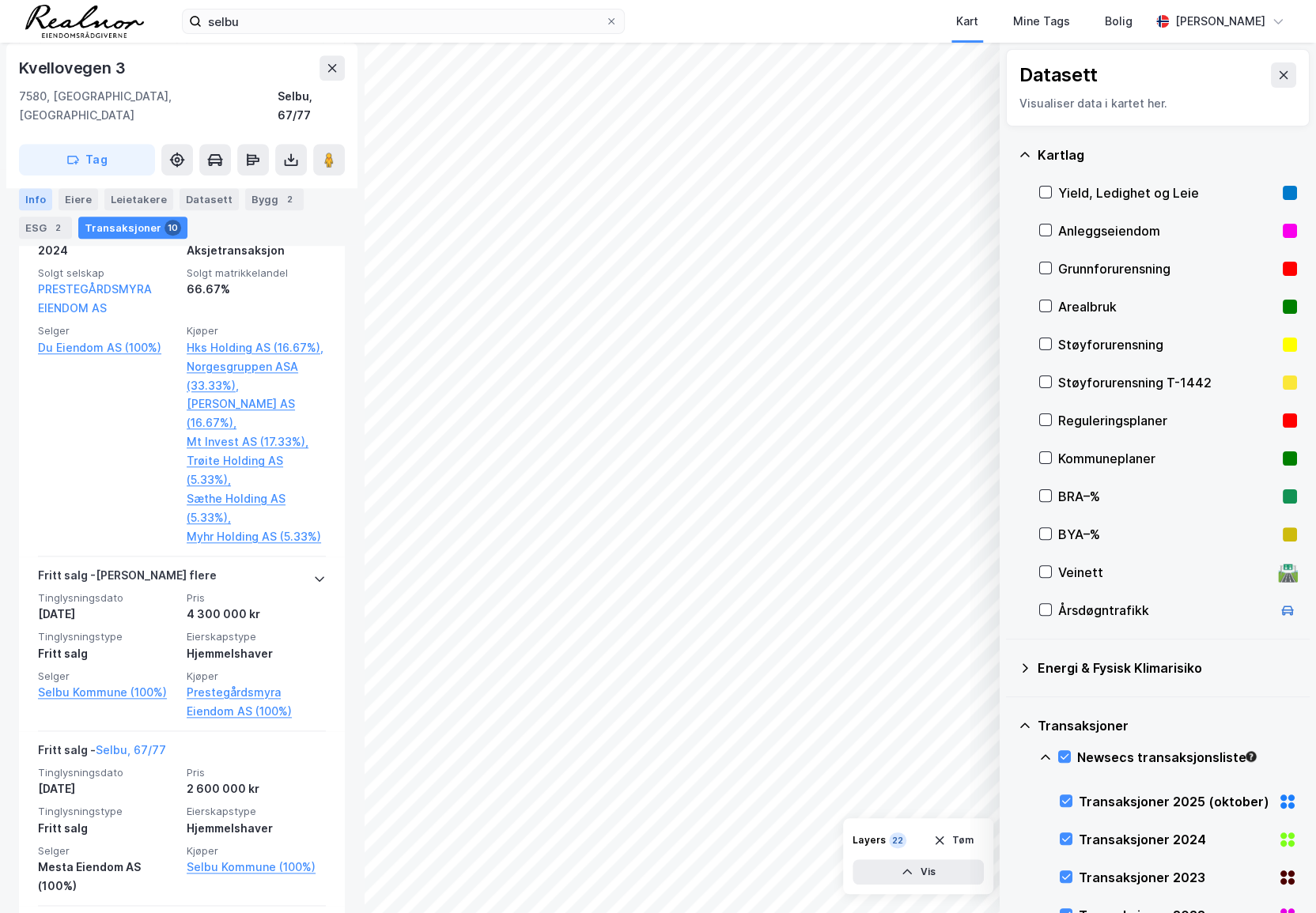
click at [36, 195] on div "Info" at bounding box center [36, 199] width 33 height 22
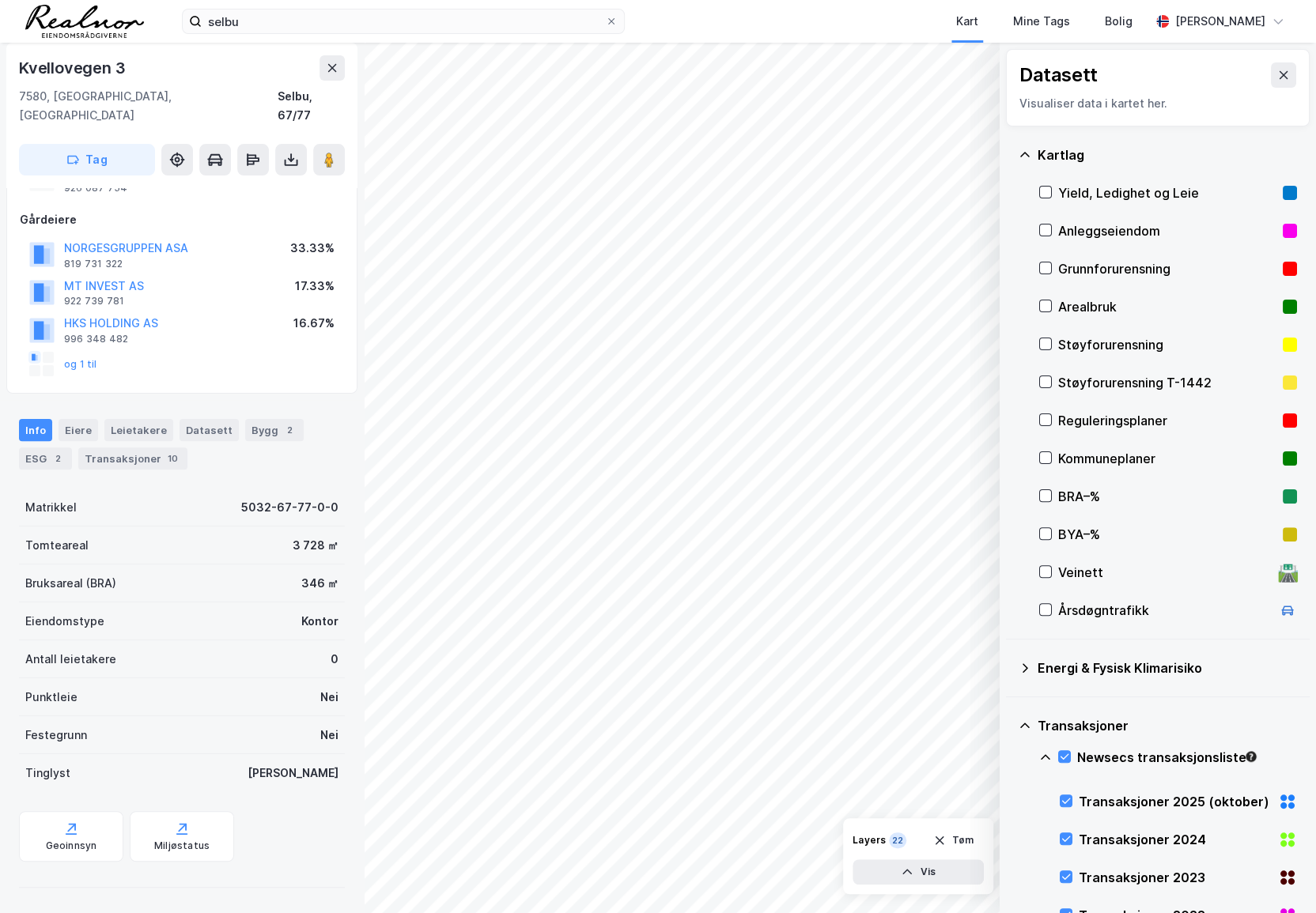
scroll to position [54, 0]
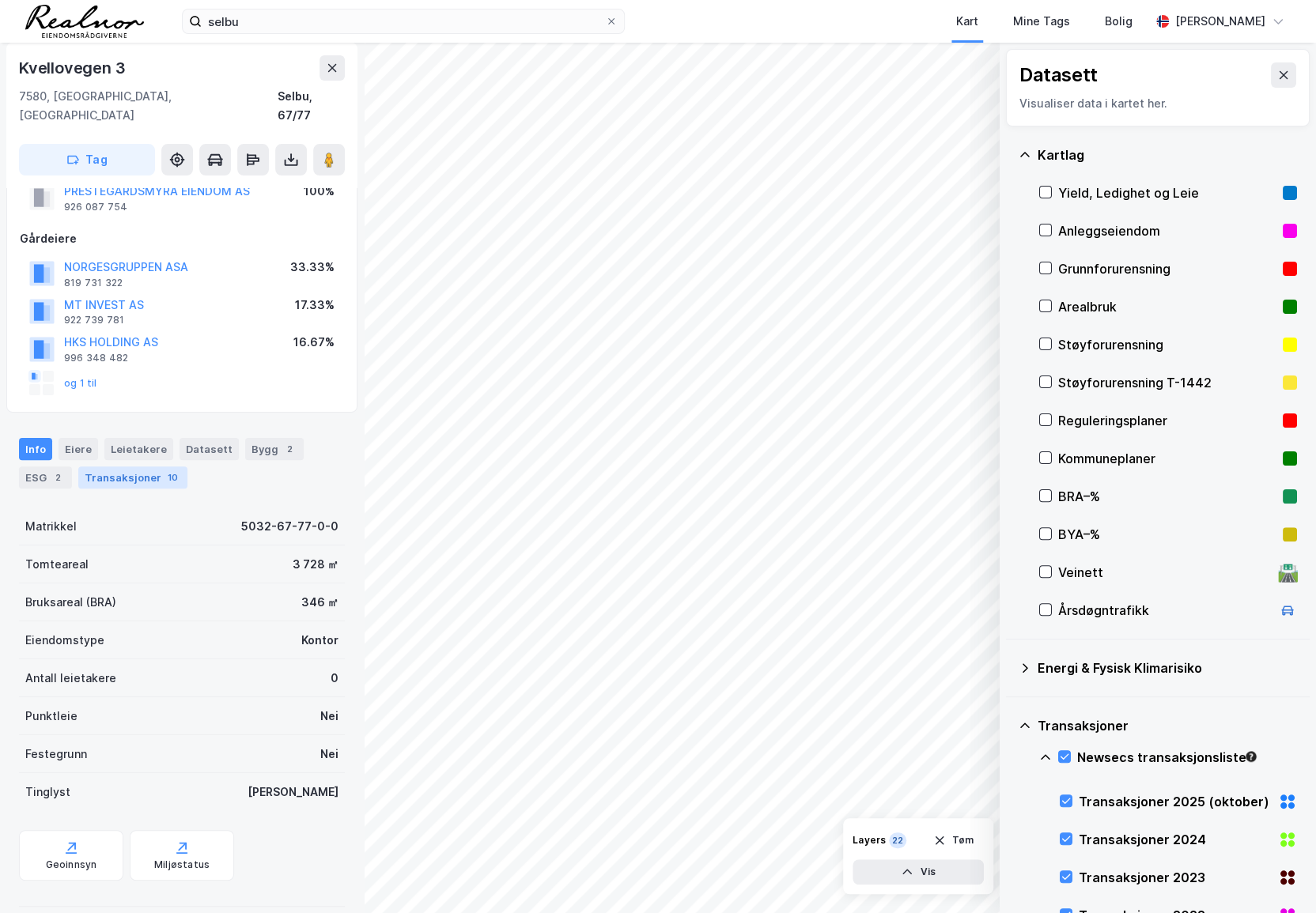
click at [114, 467] on div "Transaksjoner 10" at bounding box center [133, 477] width 109 height 22
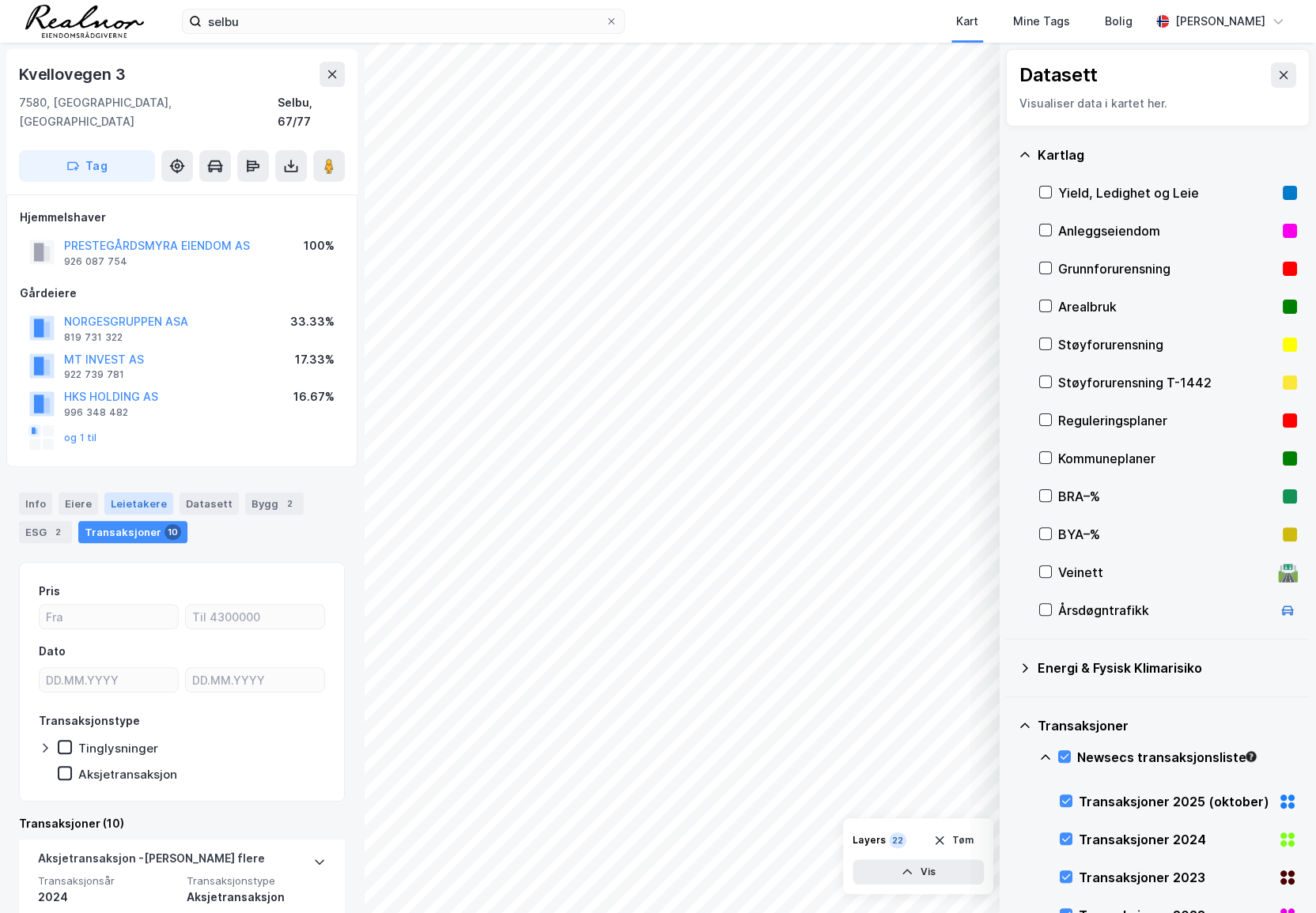
click at [141, 493] on div "Leietakere" at bounding box center [139, 504] width 69 height 22
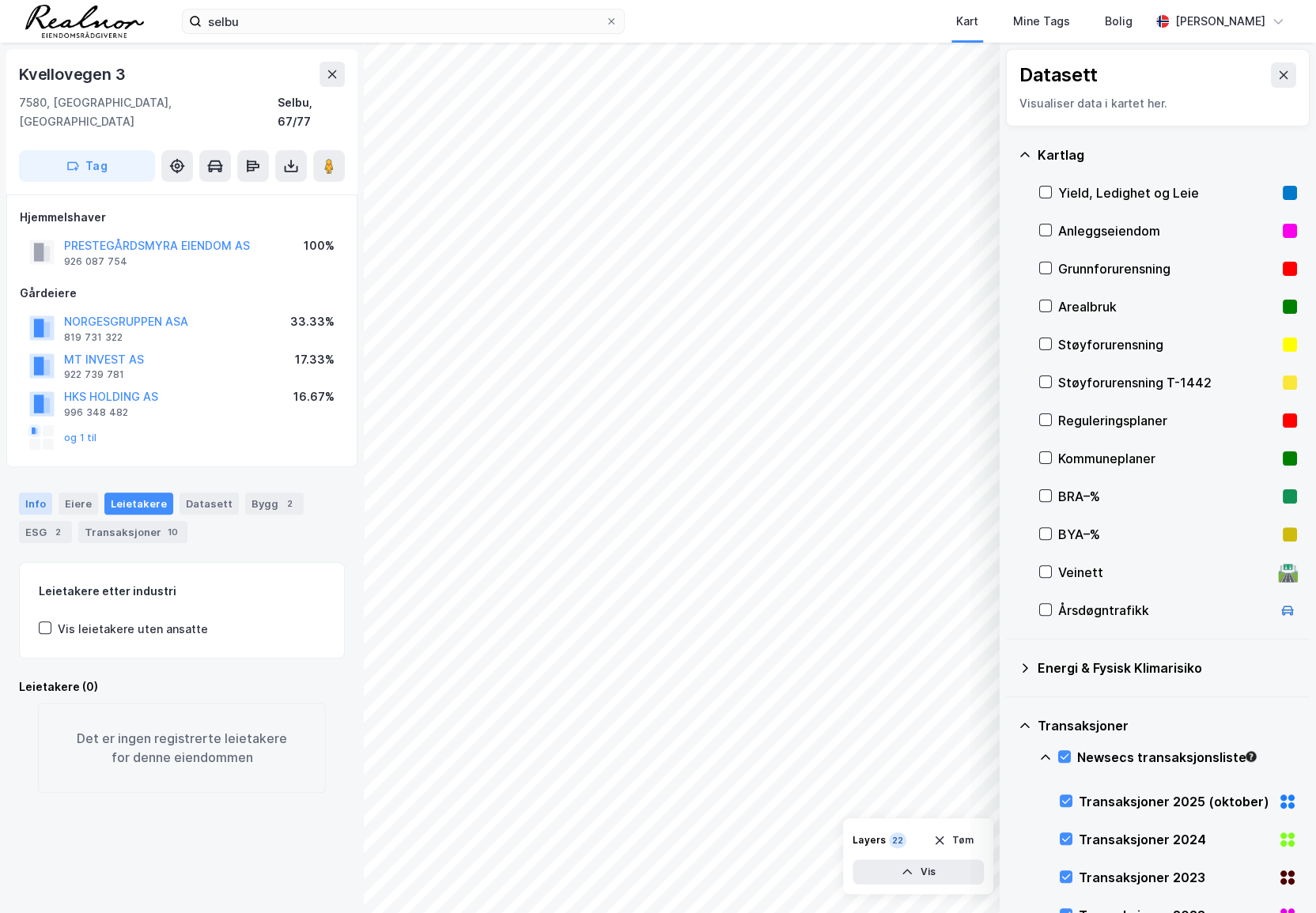
click at [47, 493] on div "Info" at bounding box center [36, 504] width 33 height 22
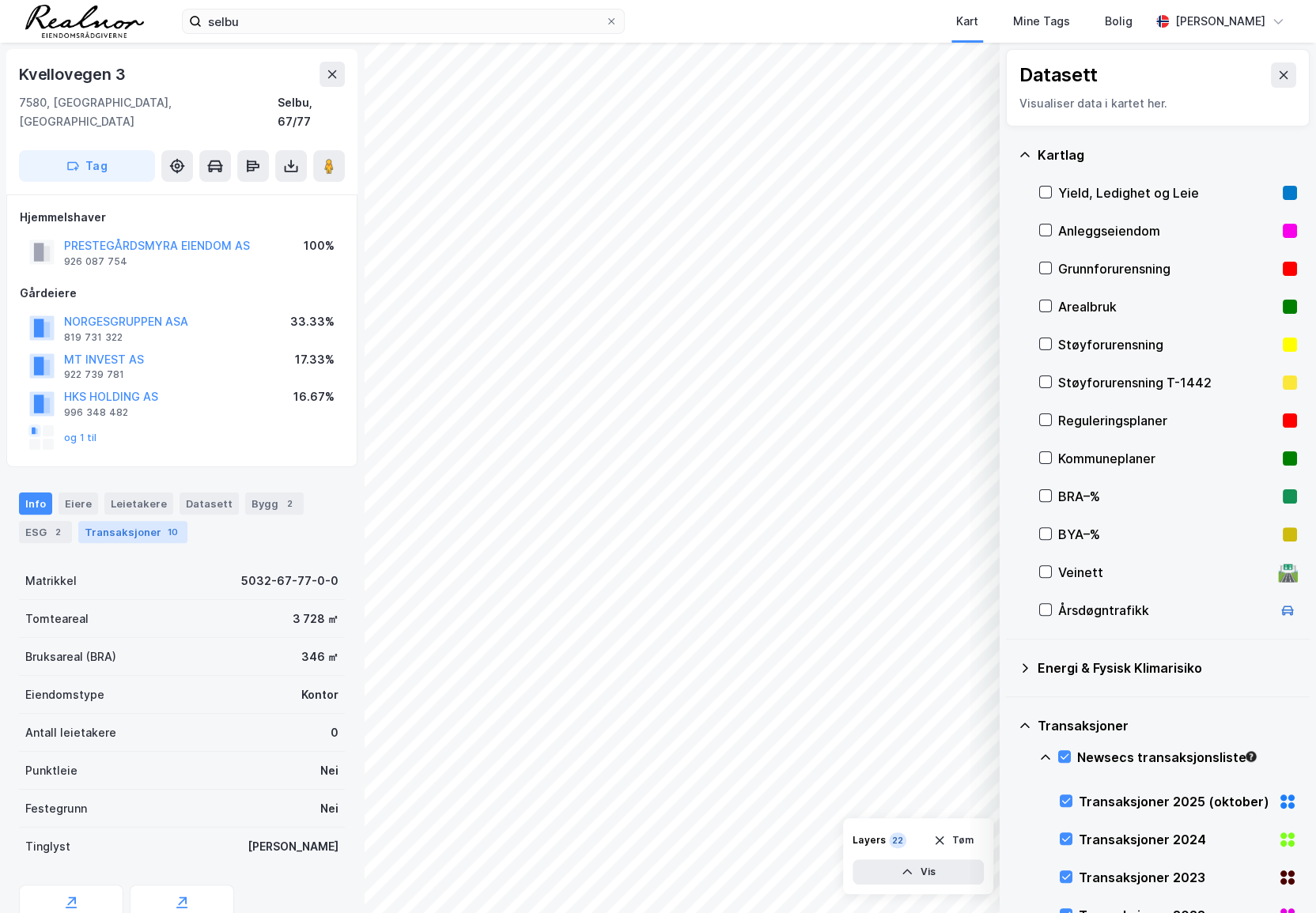
click at [100, 521] on div "Transaksjoner 10" at bounding box center [133, 532] width 109 height 22
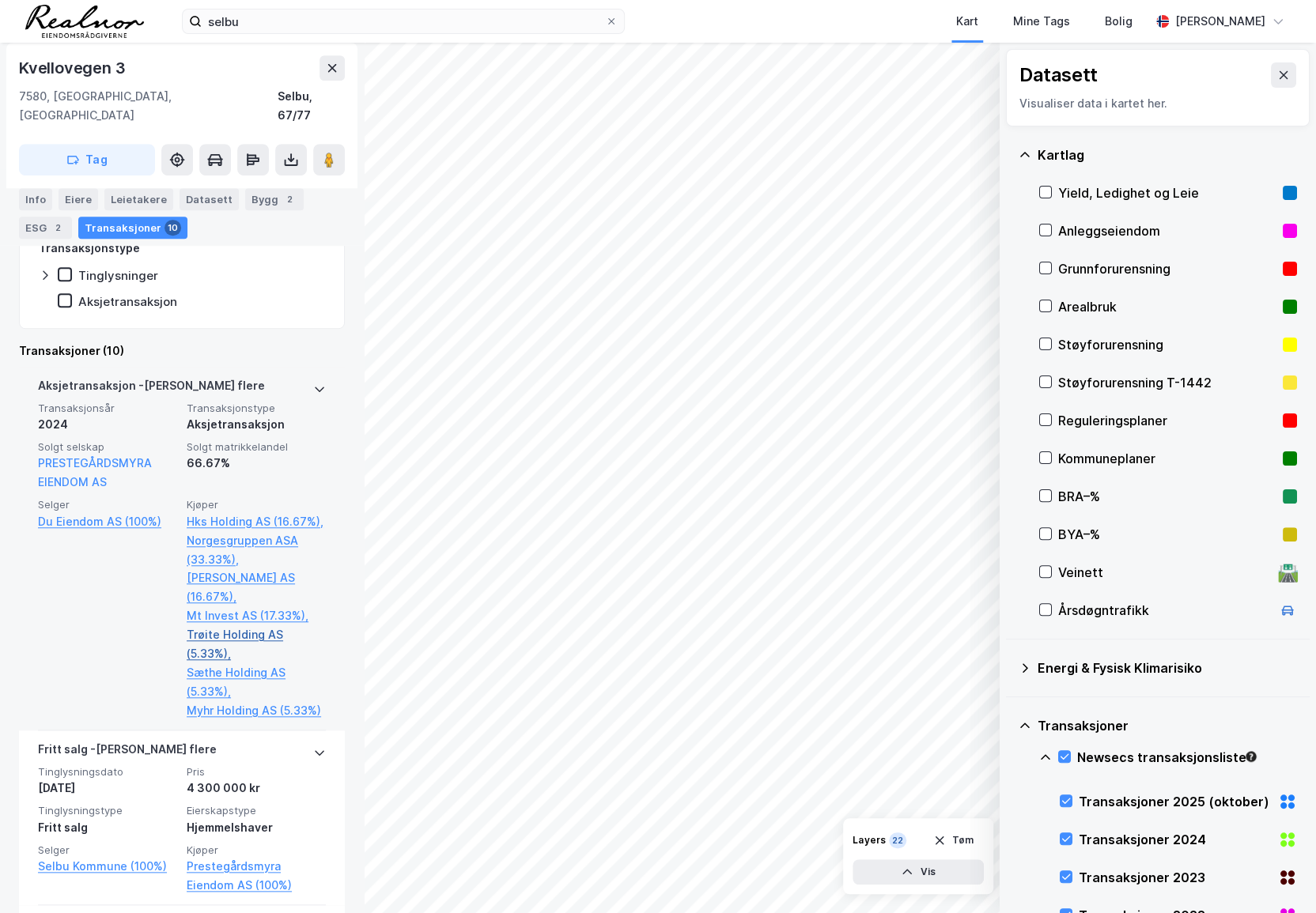
scroll to position [503, 0]
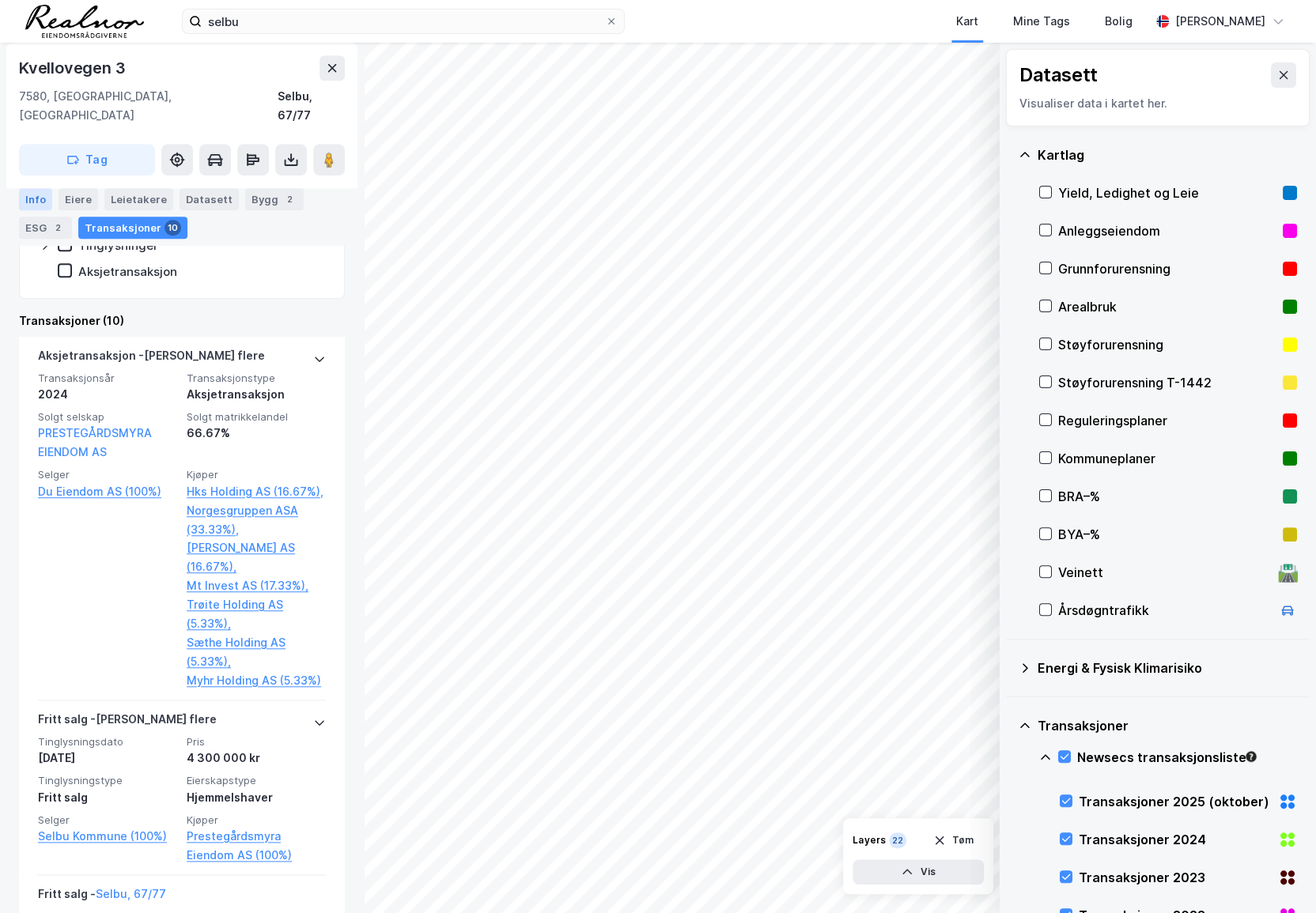
click at [41, 203] on div "Info" at bounding box center [36, 199] width 33 height 22
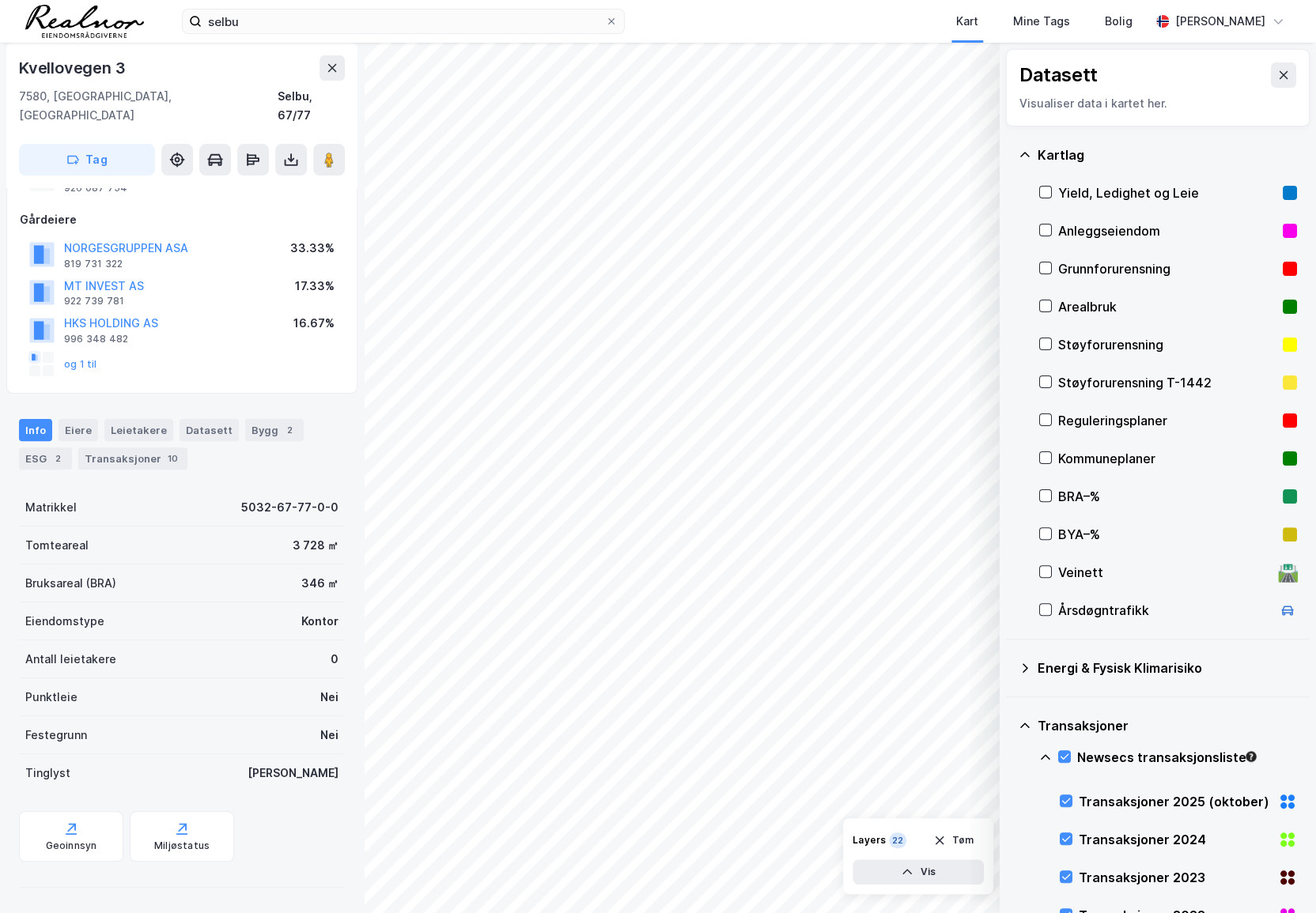
scroll to position [54, 0]
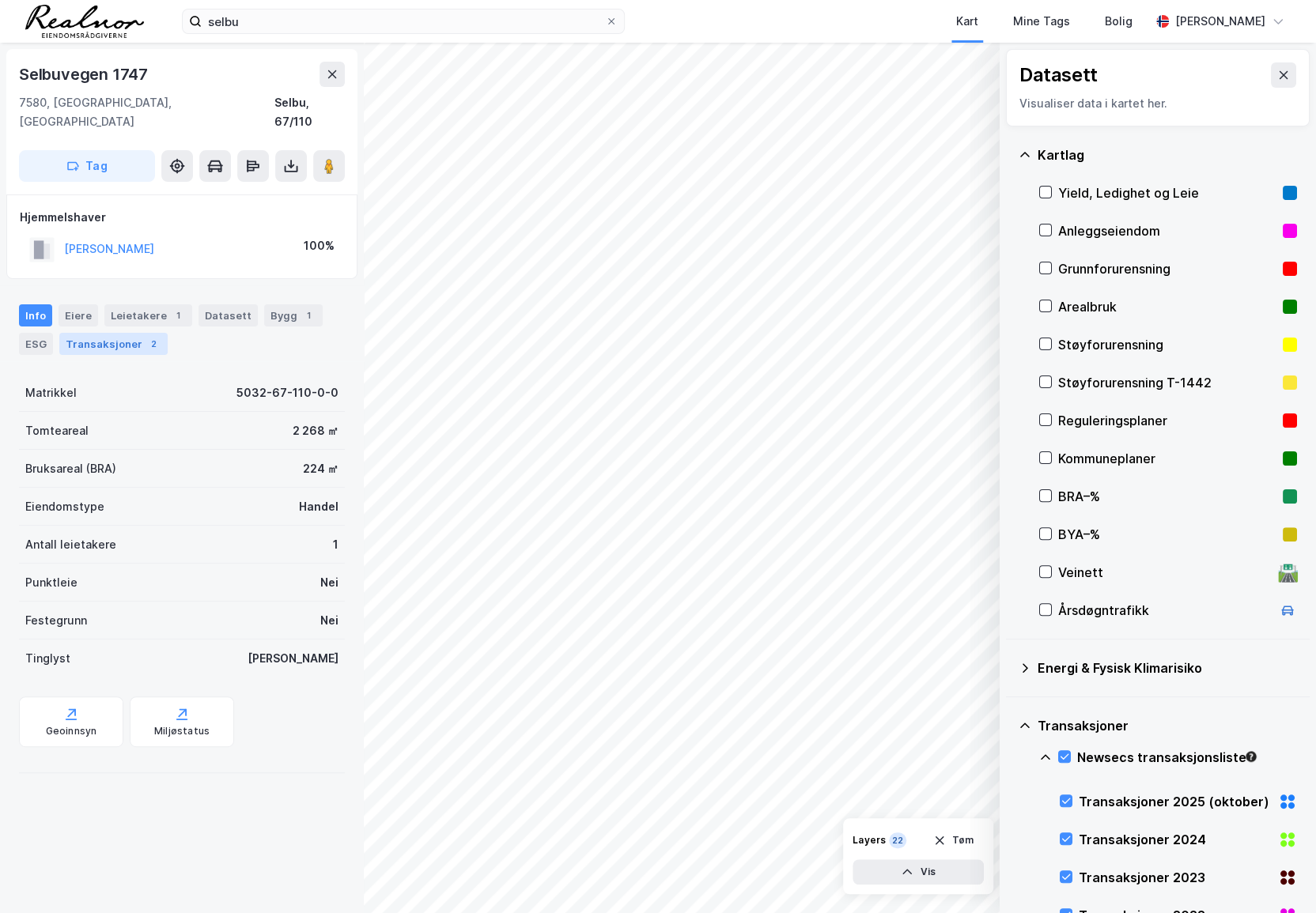
click at [105, 333] on div "Transaksjoner 2" at bounding box center [114, 343] width 109 height 22
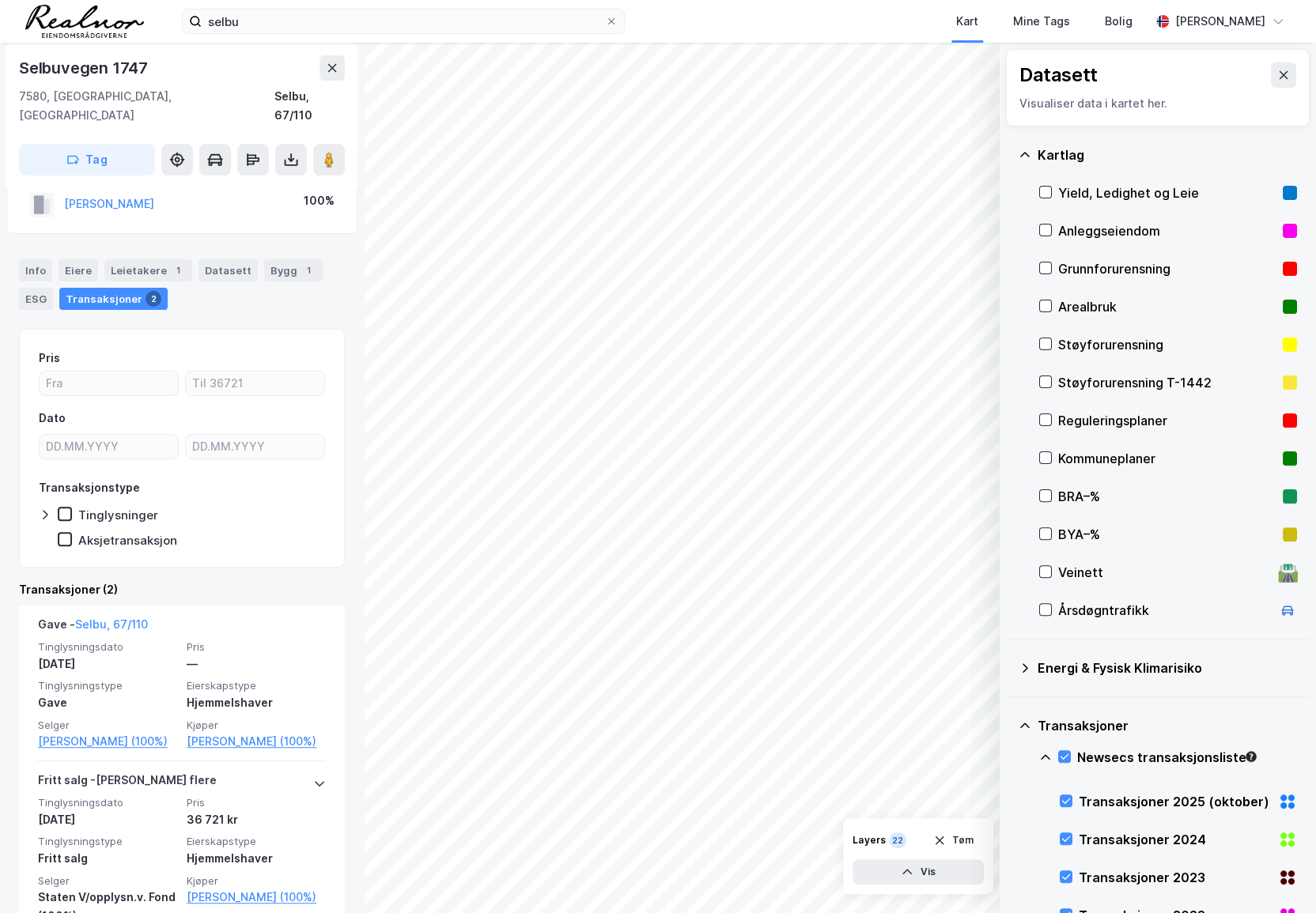
scroll to position [67, 0]
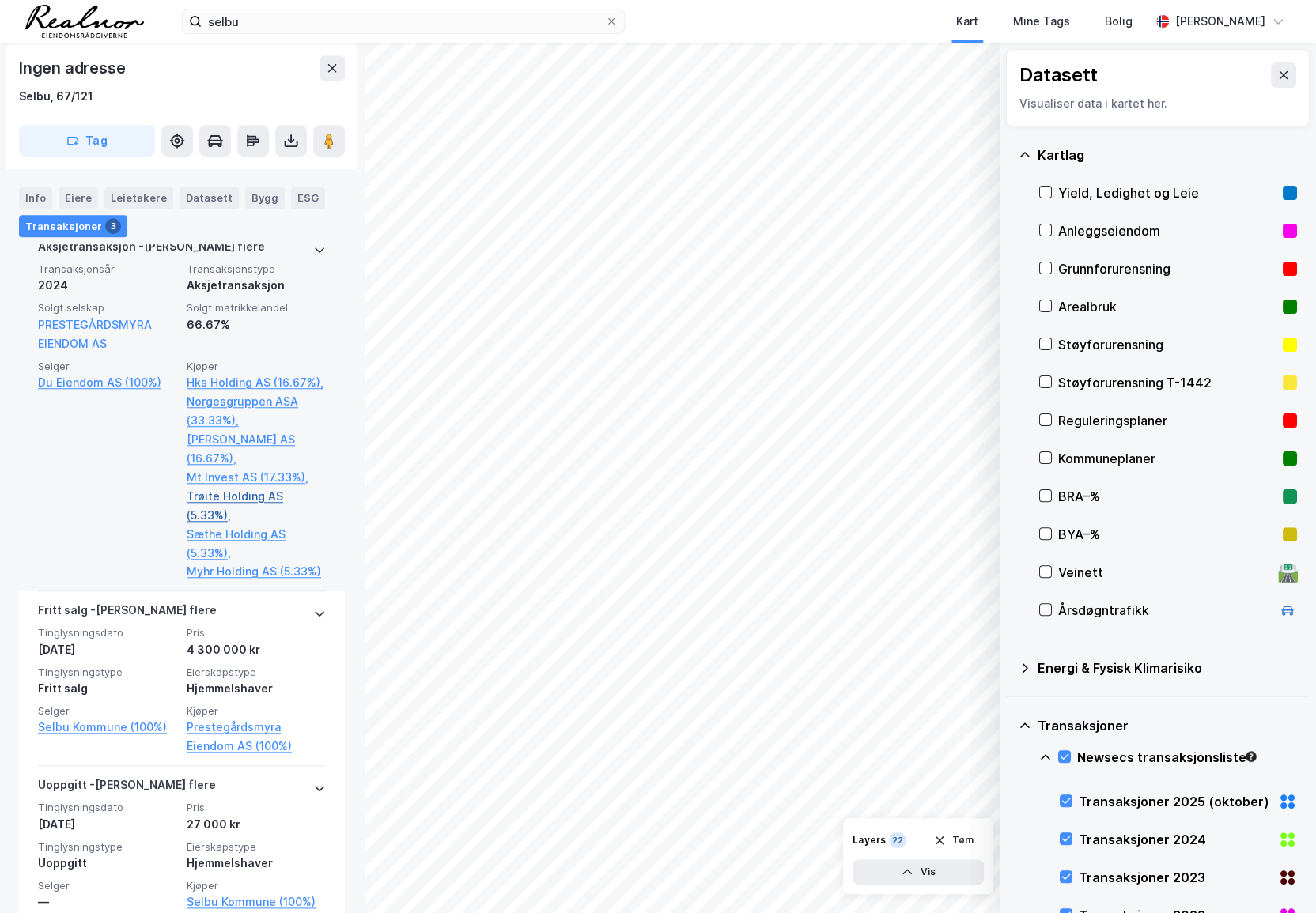
scroll to position [599, 0]
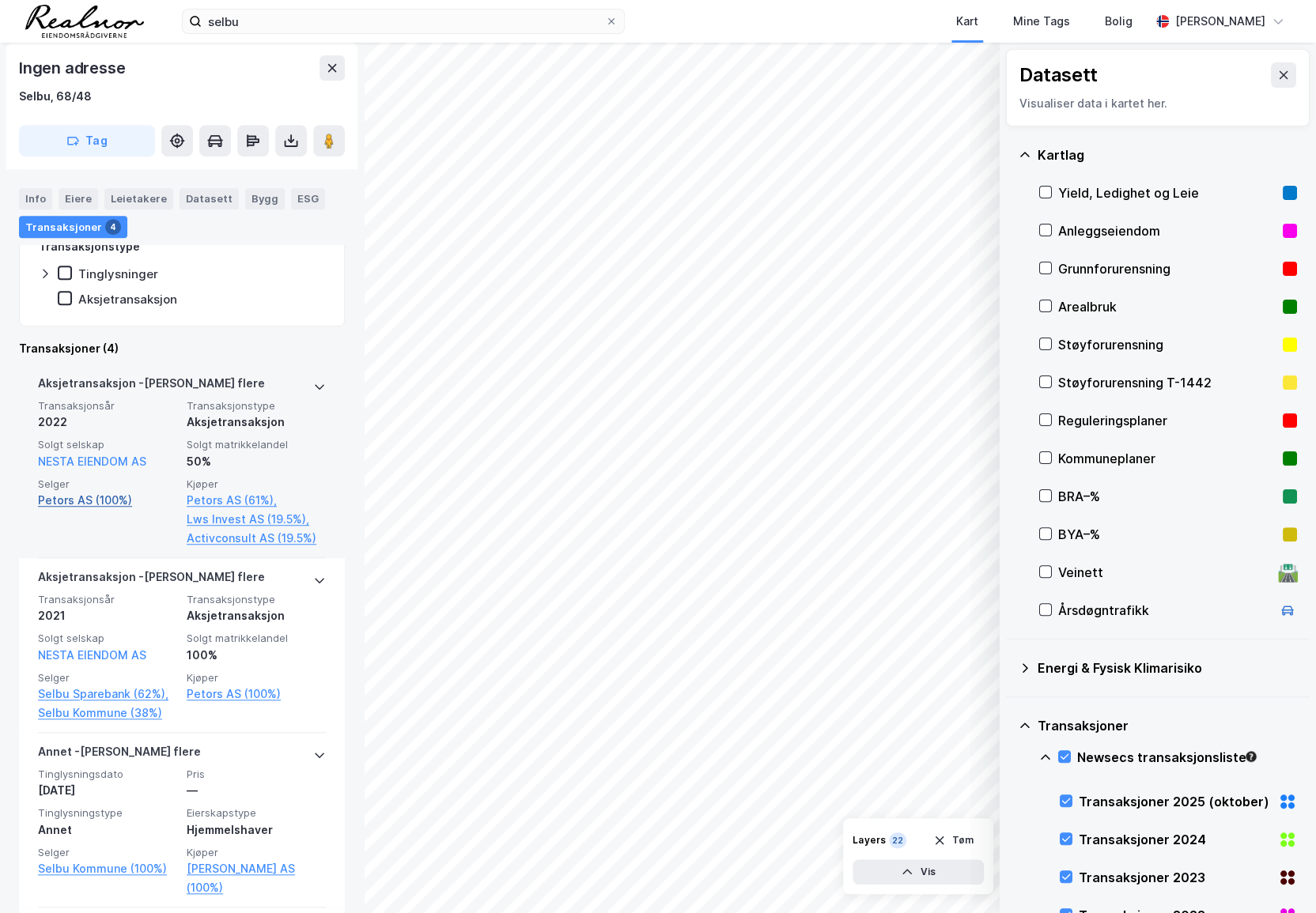
scroll to position [591, 0]
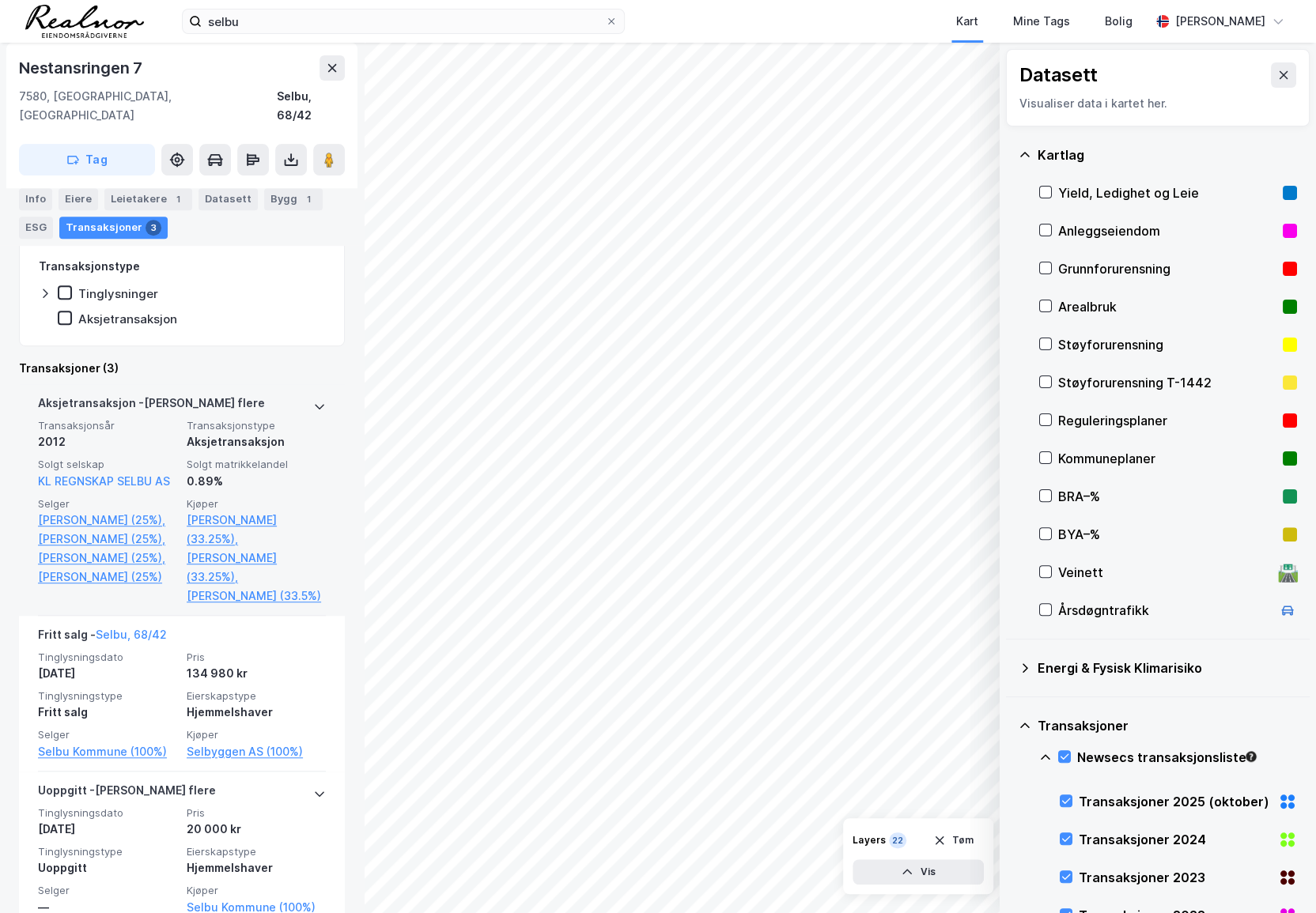
scroll to position [359, 0]
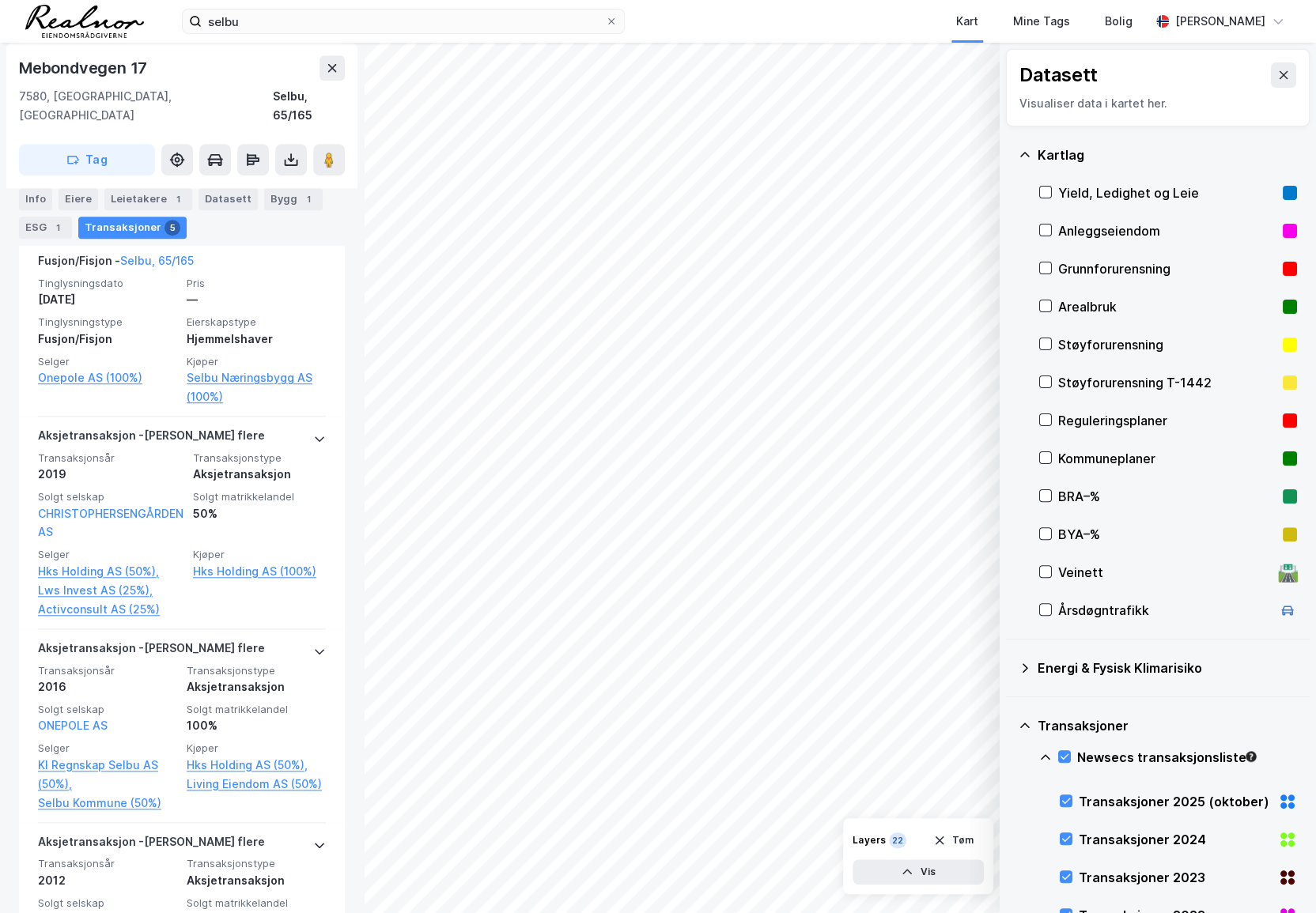
scroll to position [503, 0]
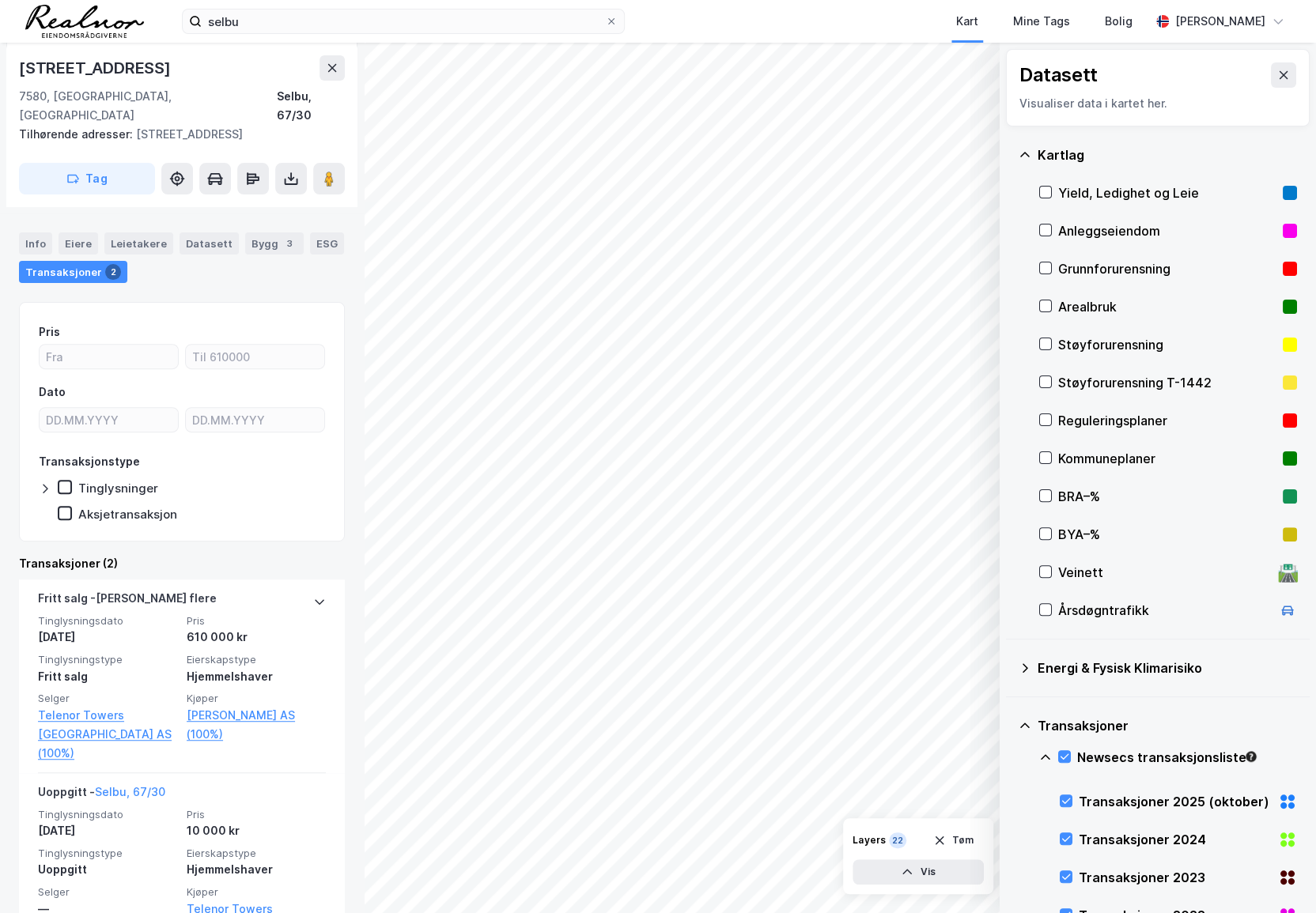
scroll to position [185, 0]
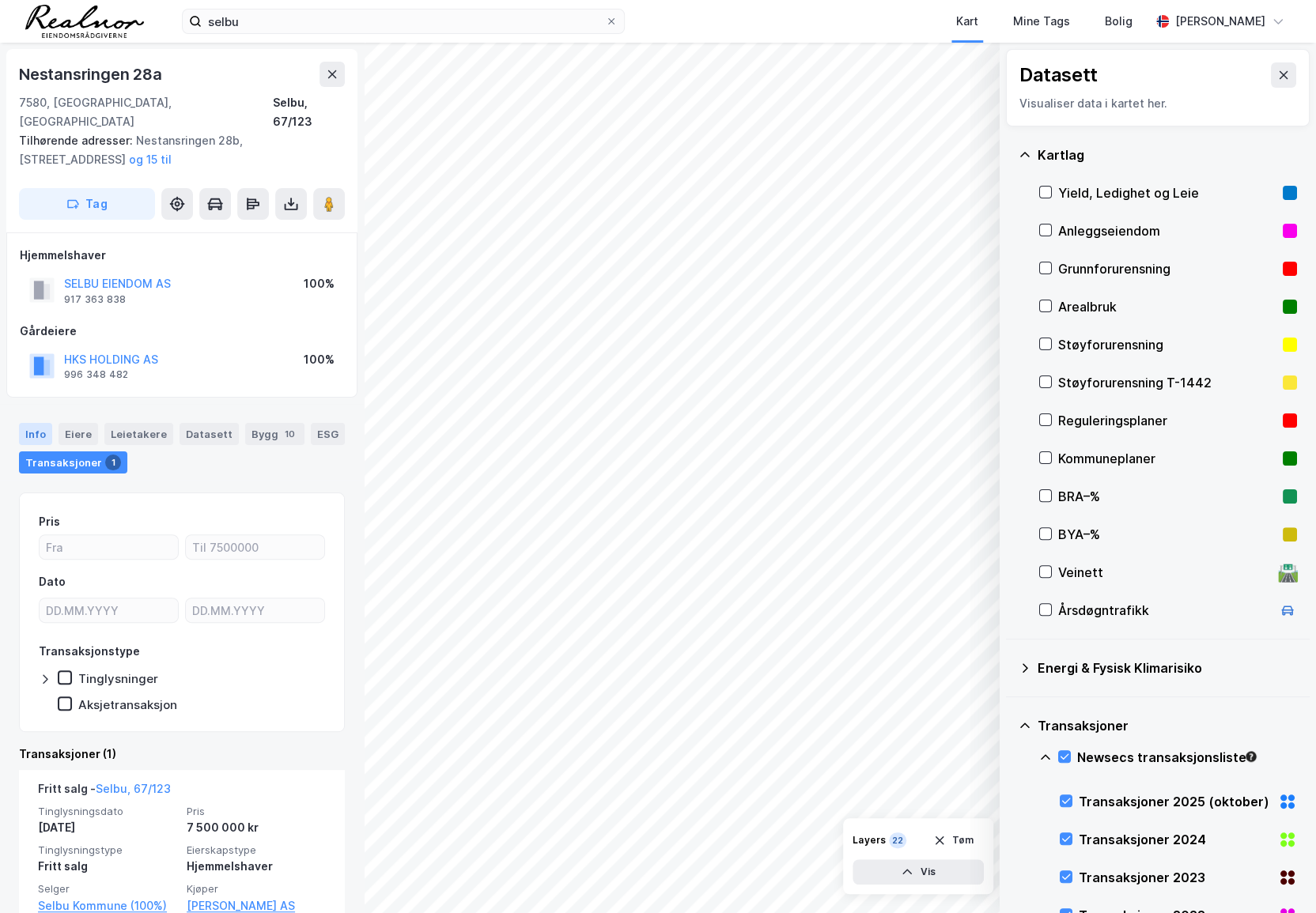
click at [33, 423] on div "Info" at bounding box center [36, 434] width 33 height 22
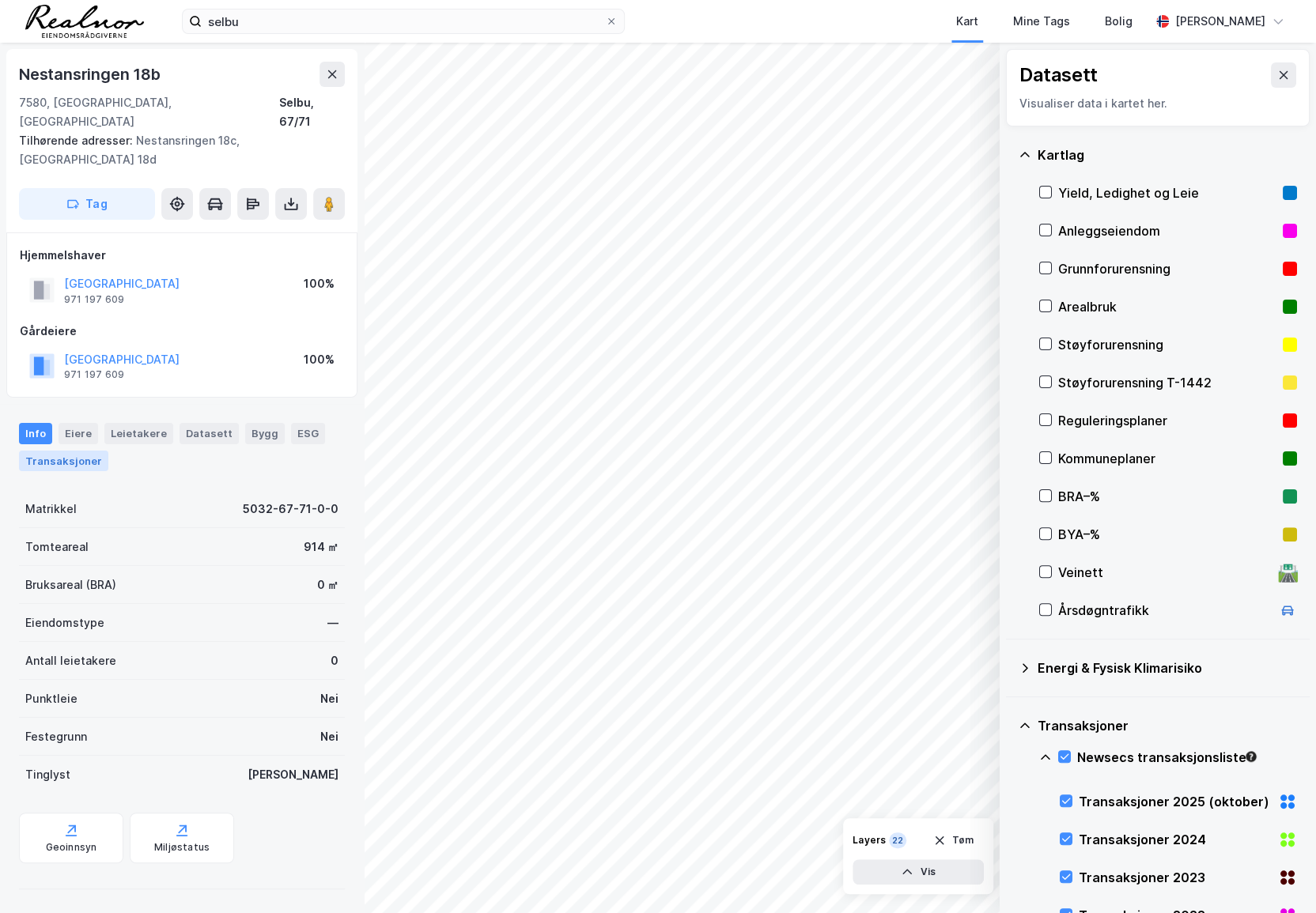
click at [83, 450] on div "Transaksjoner" at bounding box center [64, 460] width 89 height 20
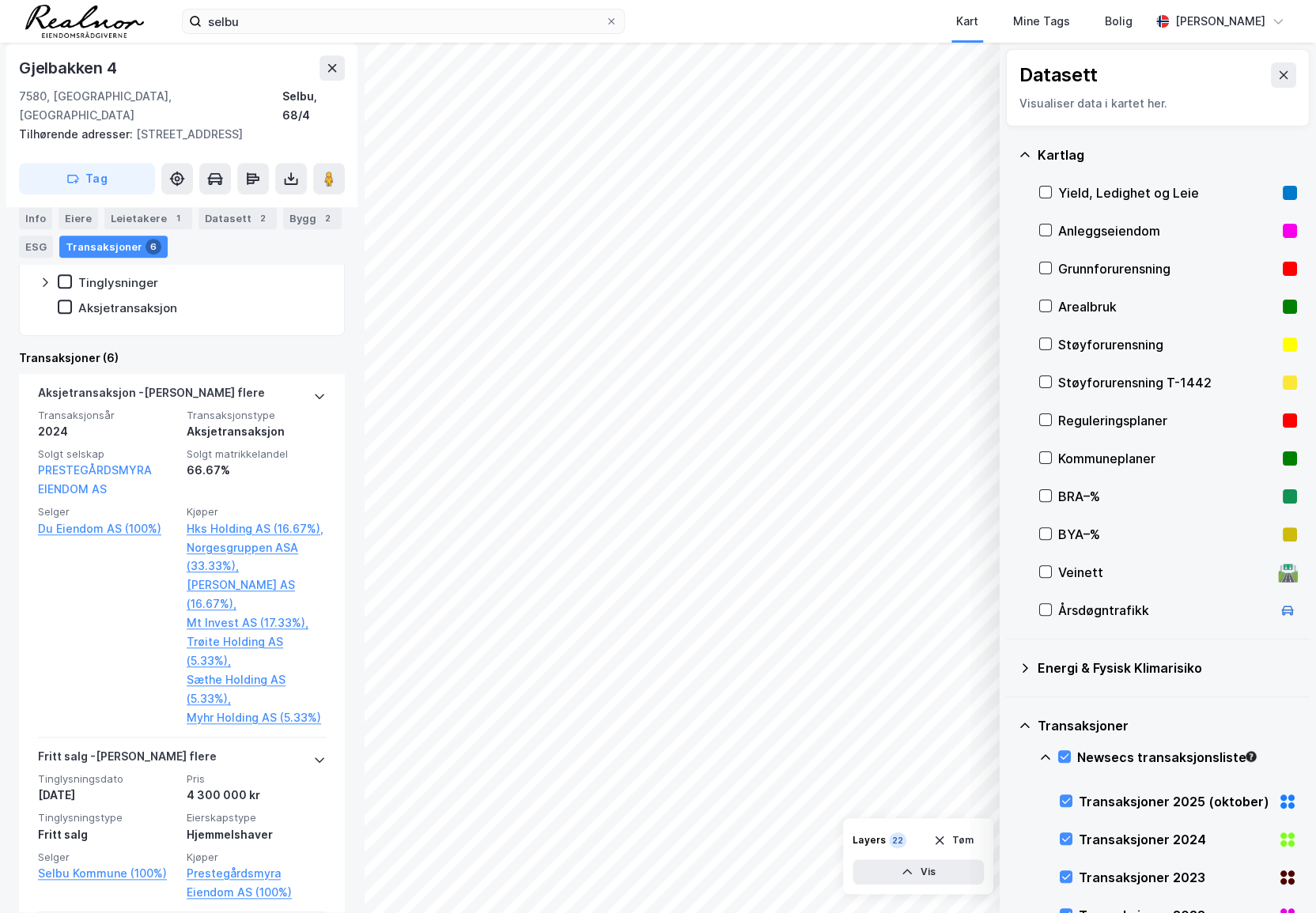
scroll to position [574, 0]
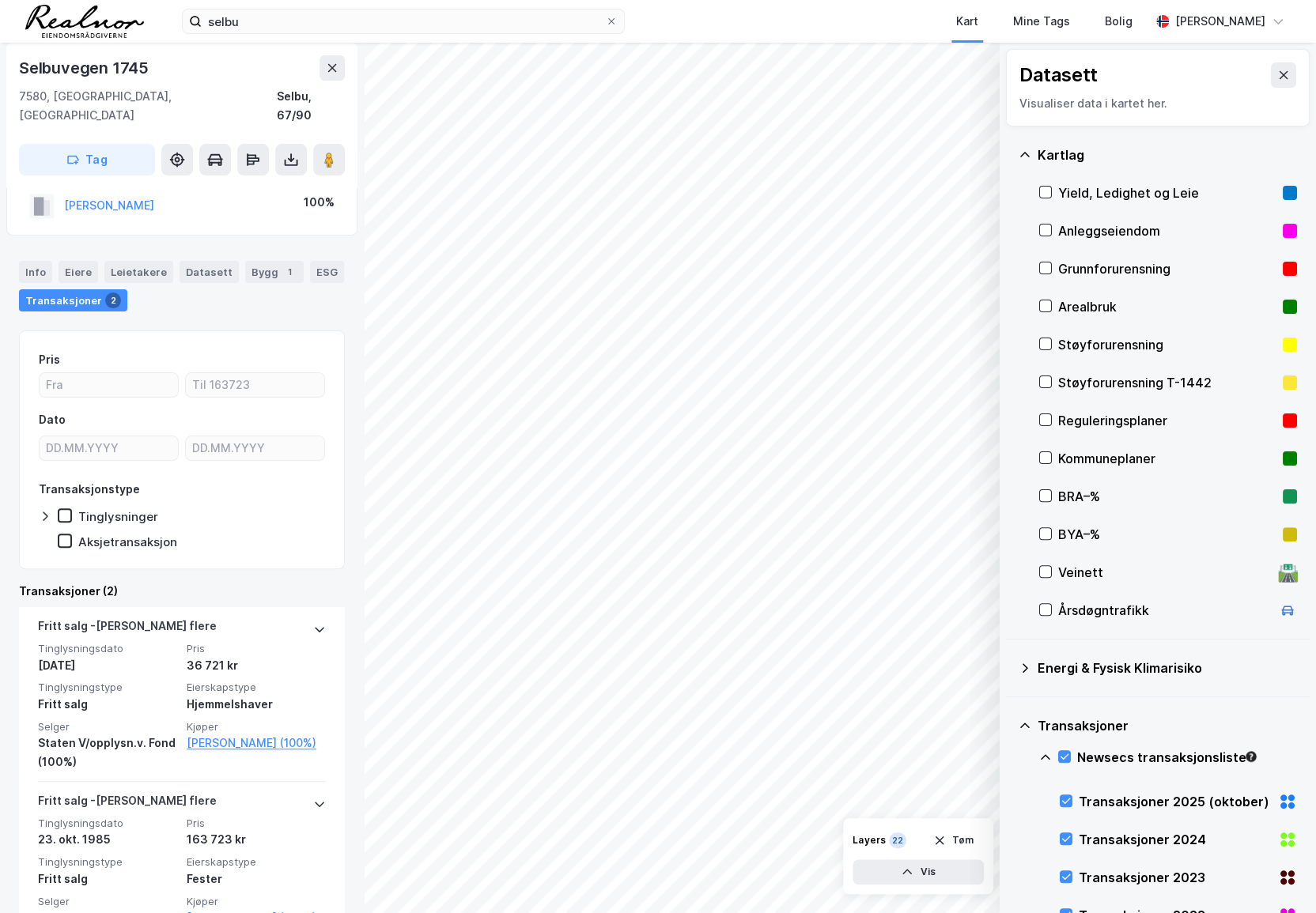
scroll to position [67, 0]
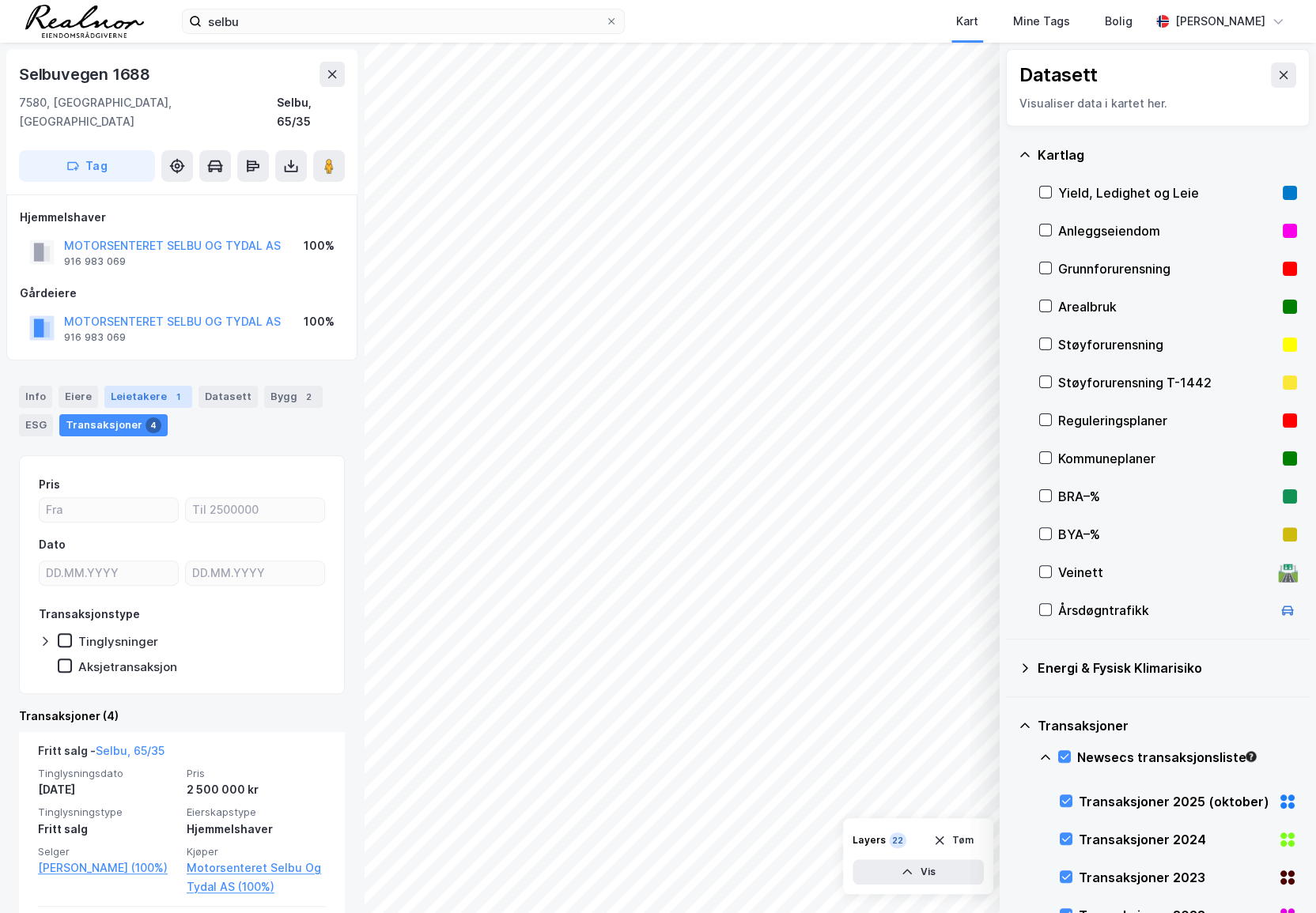
click at [139, 386] on div "Leietakere 1" at bounding box center [148, 397] width 87 height 22
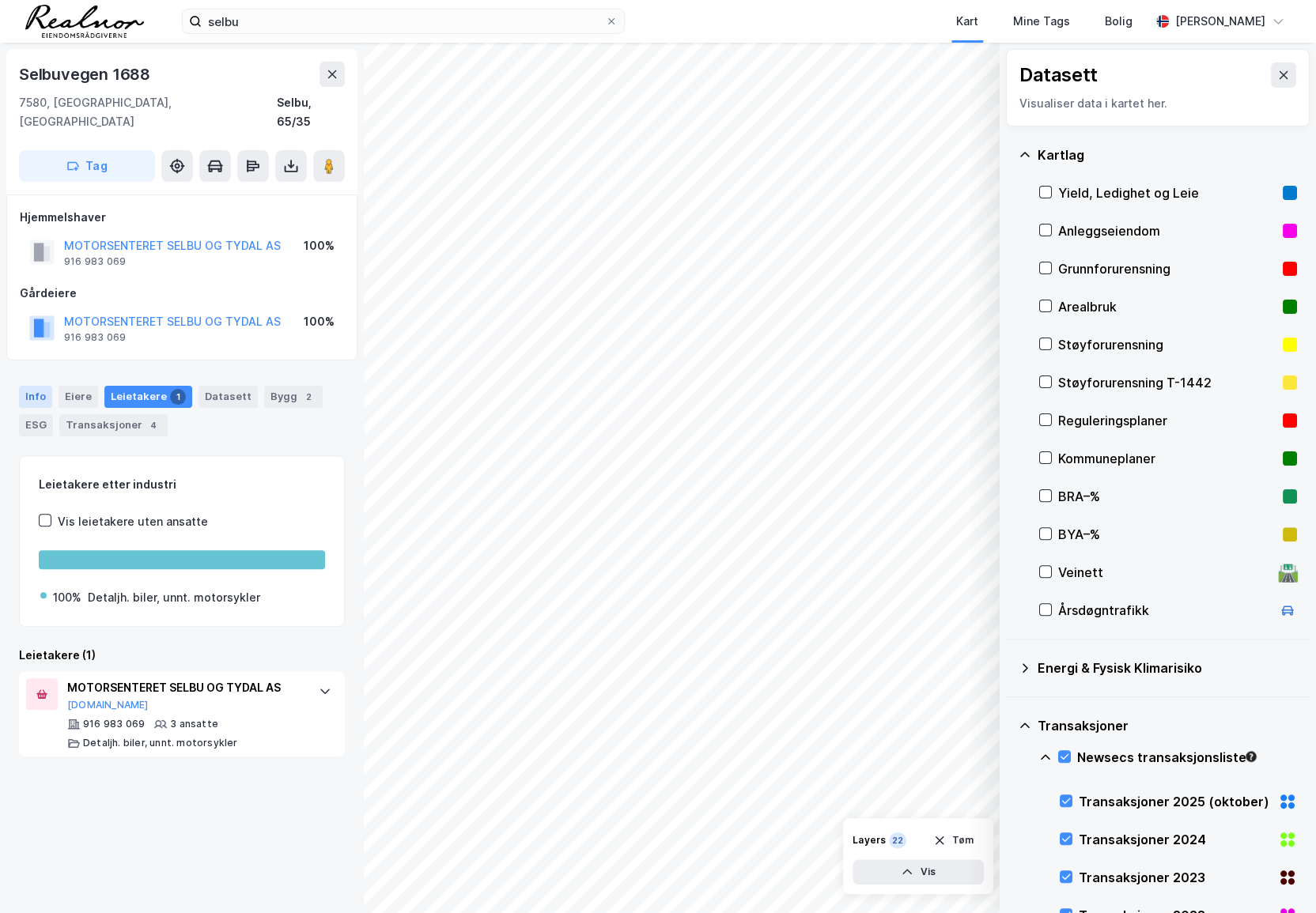
click at [44, 386] on div "Info" at bounding box center [36, 397] width 33 height 22
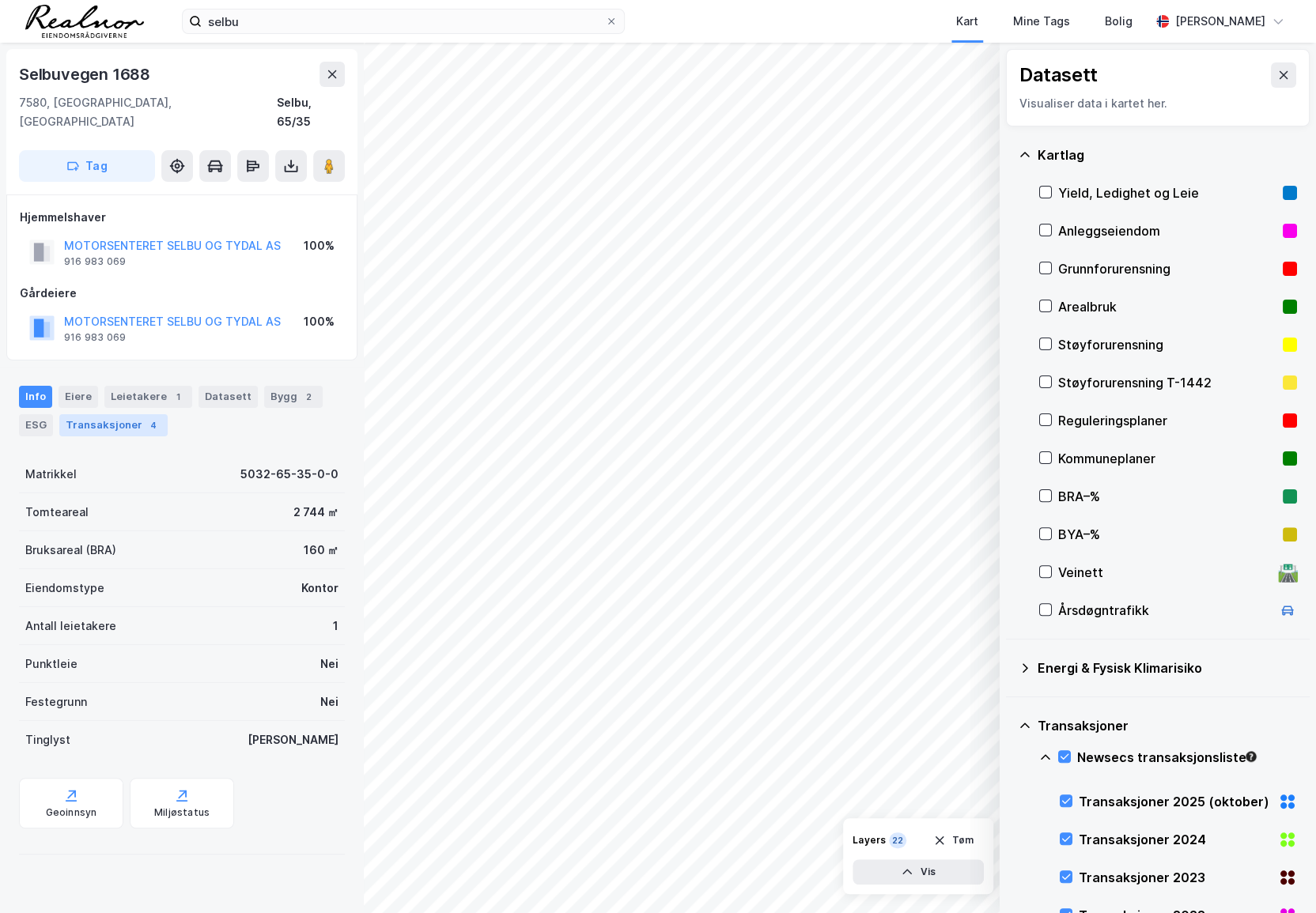
click at [108, 414] on div "Transaksjoner 4" at bounding box center [114, 425] width 109 height 22
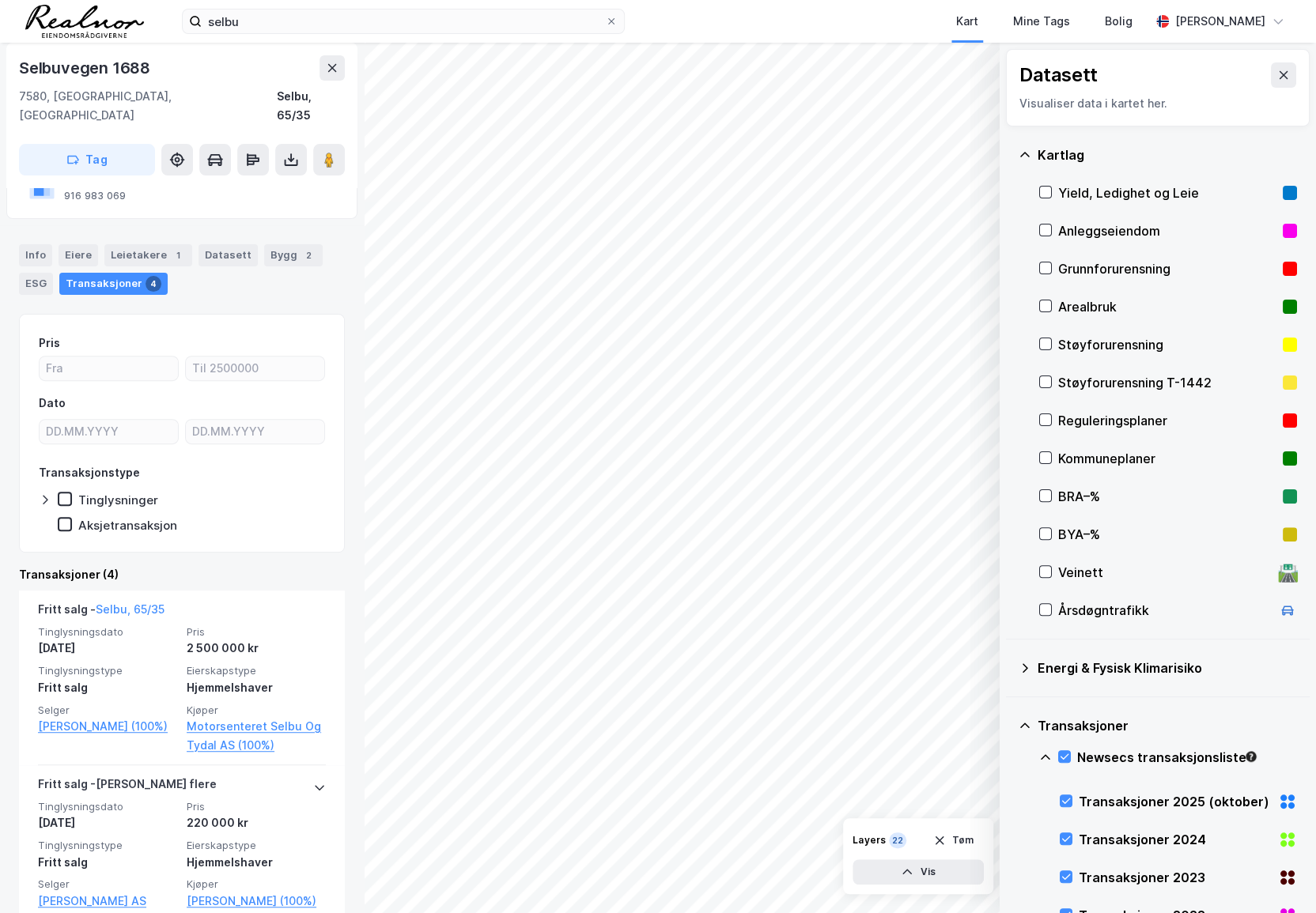
scroll to position [143, 0]
click at [19, 243] on div "Info" at bounding box center [36, 253] width 33 height 22
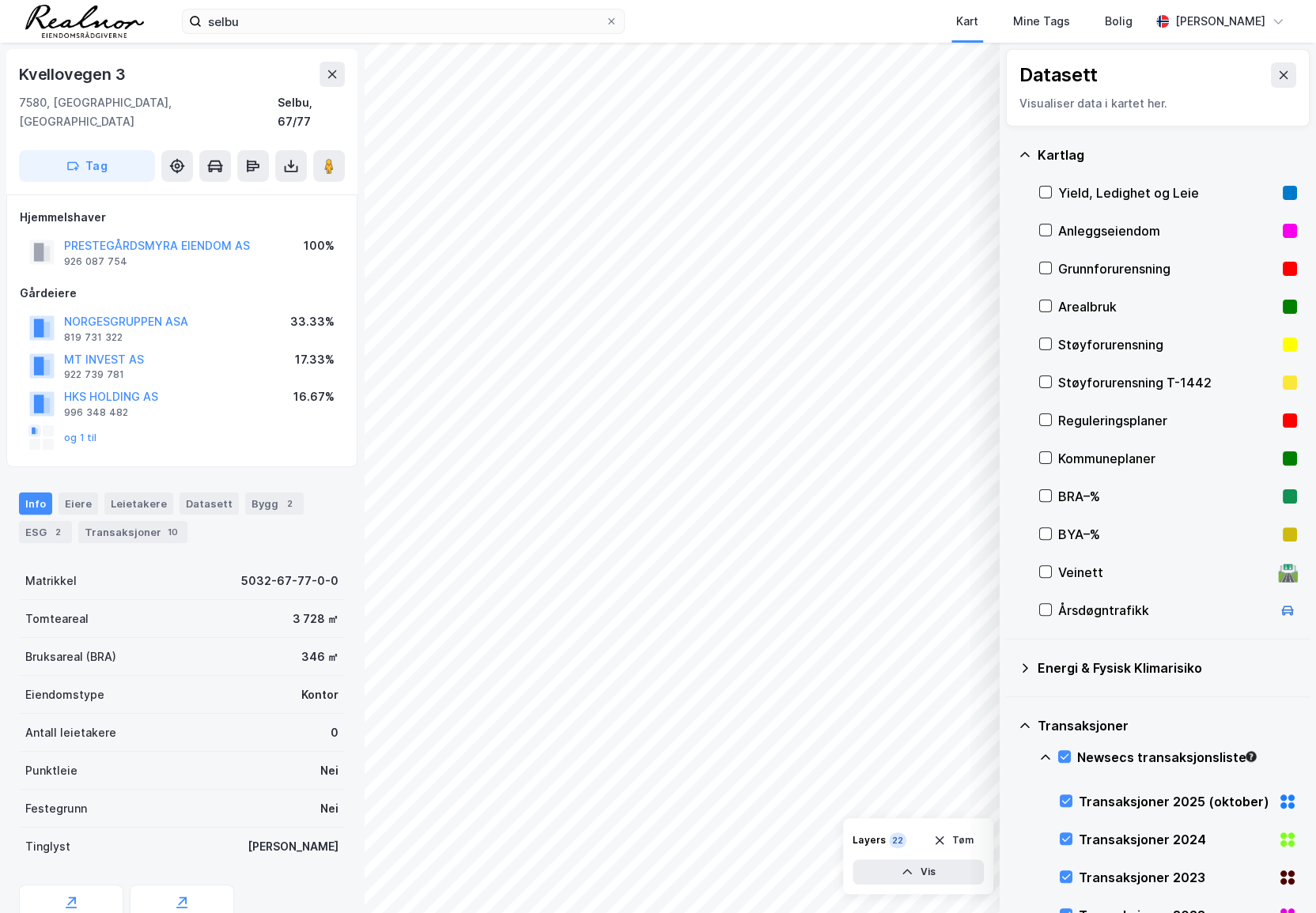
scroll to position [54, 0]
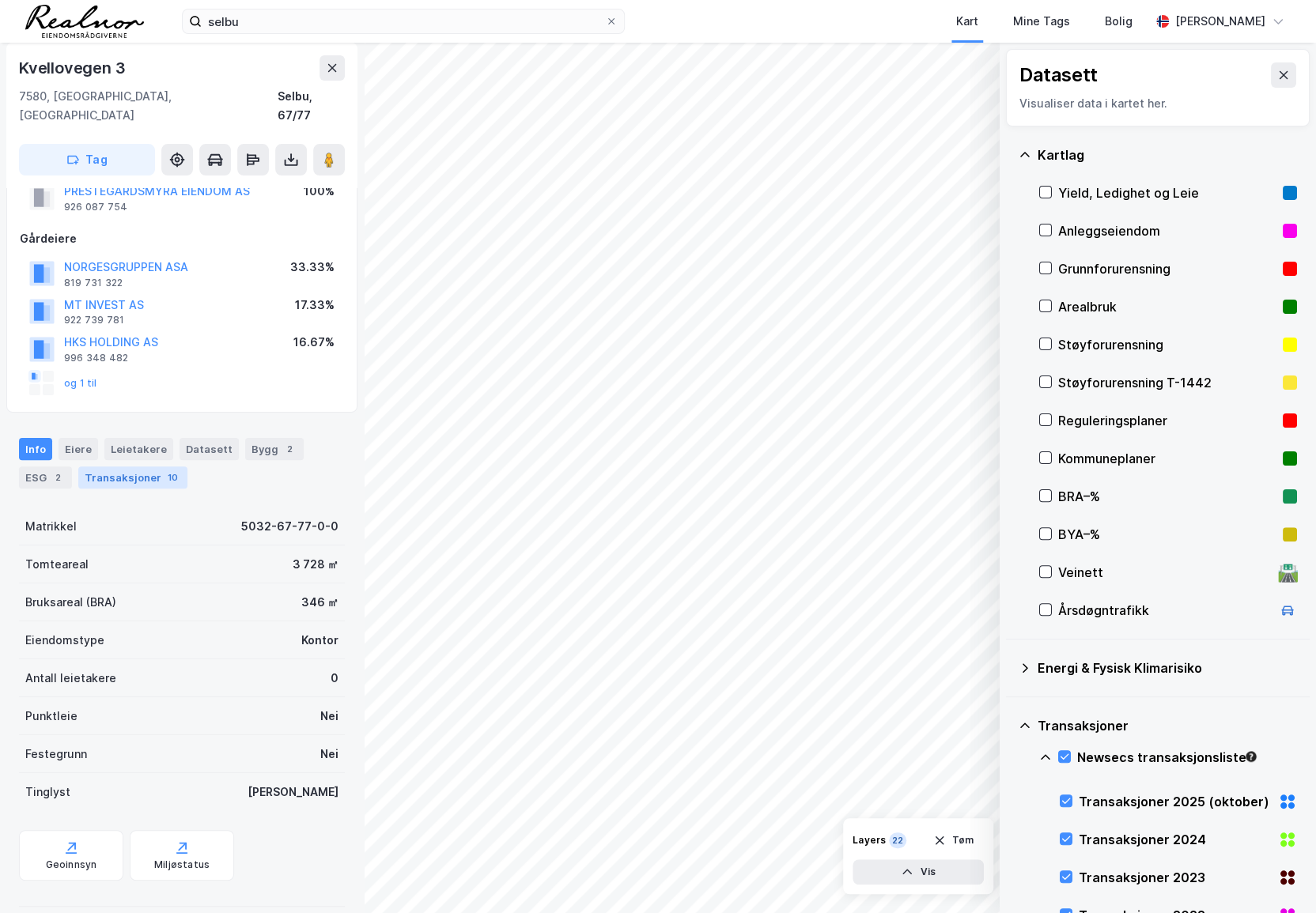
click at [135, 467] on div "Transaksjoner 10" at bounding box center [133, 477] width 109 height 22
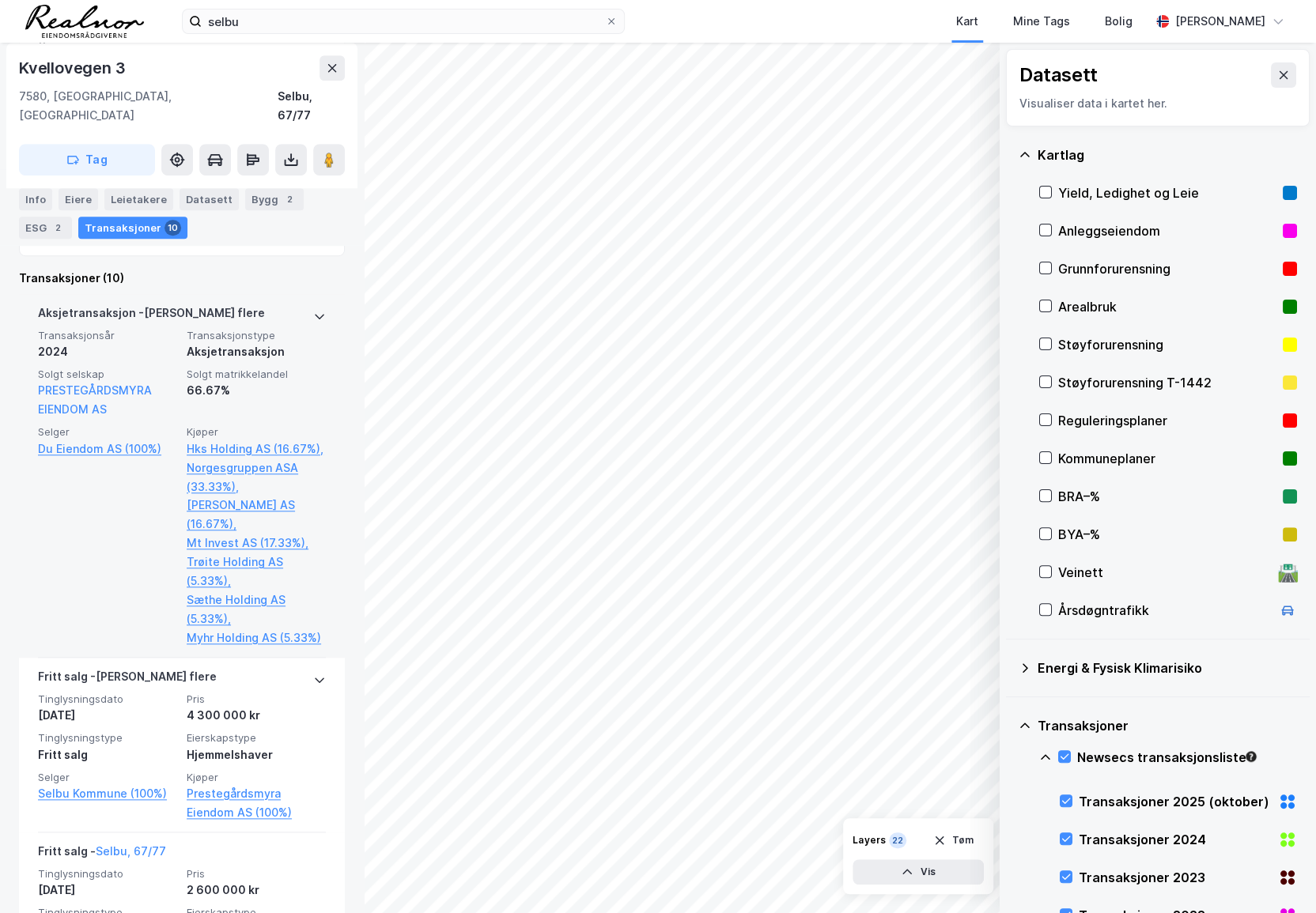
scroll to position [574, 0]
